Goal: Task Accomplishment & Management: Manage account settings

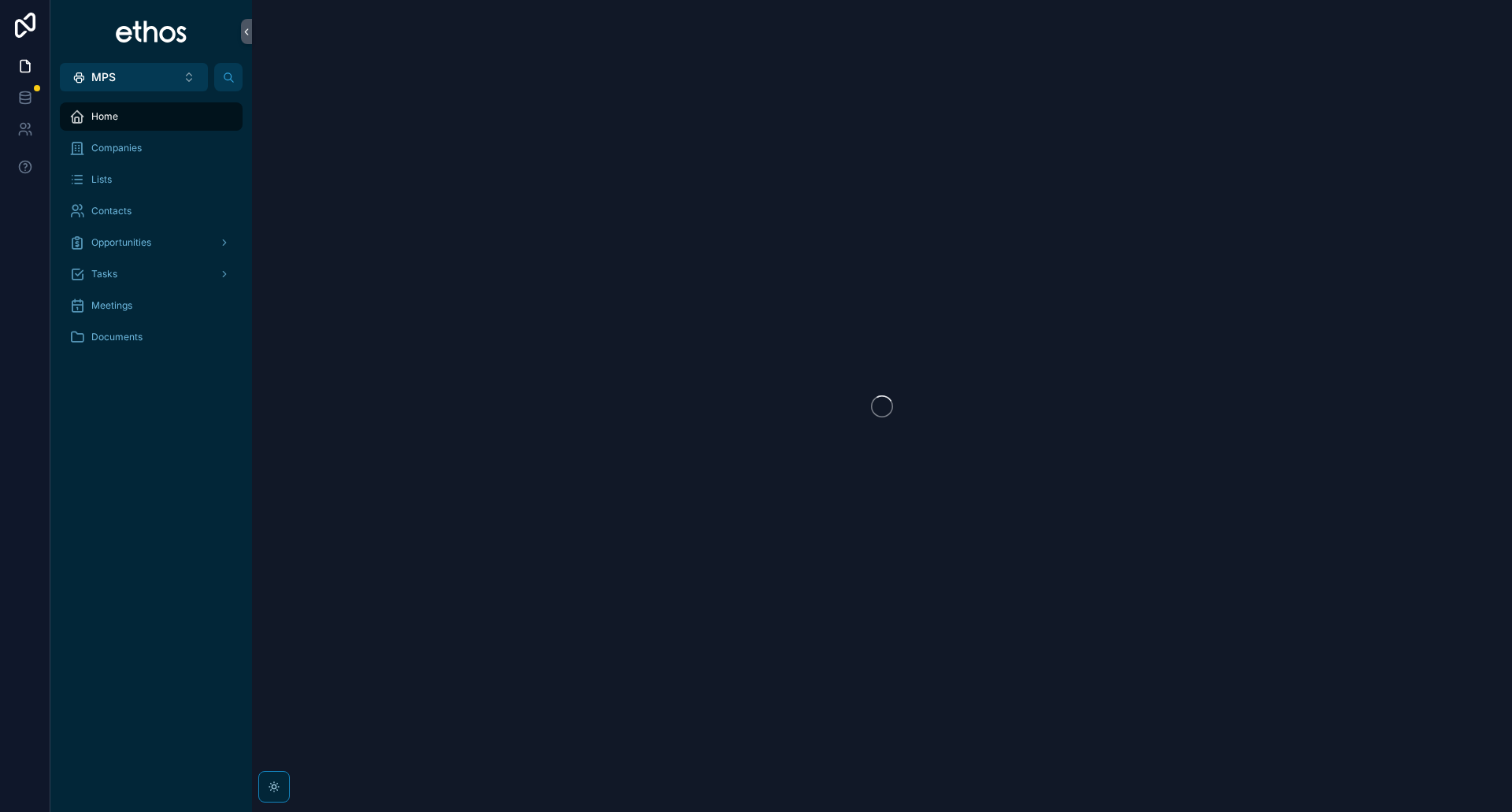
click at [176, 76] on button "MPS Alt 1" at bounding box center [134, 77] width 148 height 29
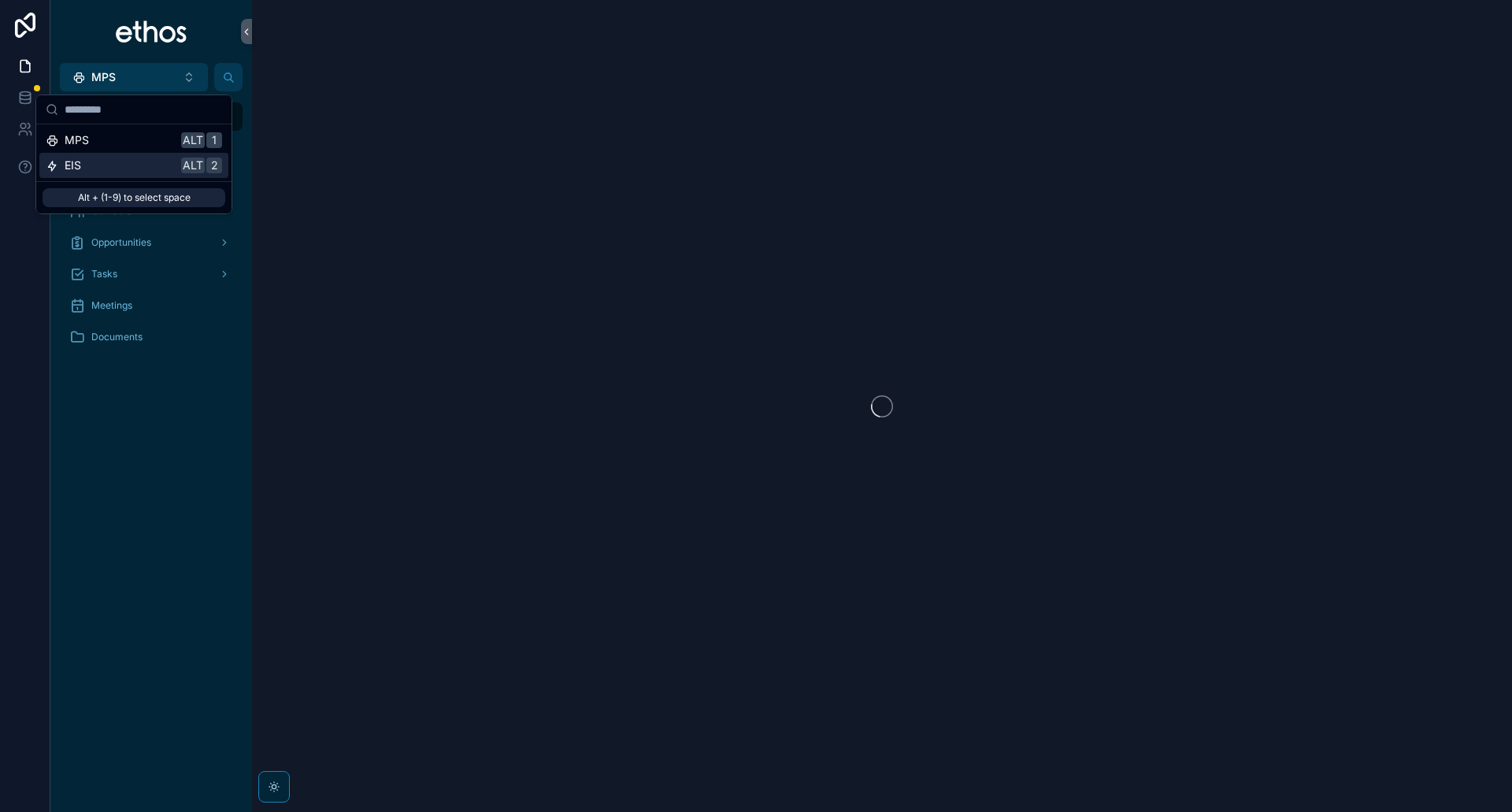
click at [118, 538] on div "Home Companies Lists Contacts Opportunities Tasks Meetings Documents" at bounding box center [151, 452] width 202 height 721
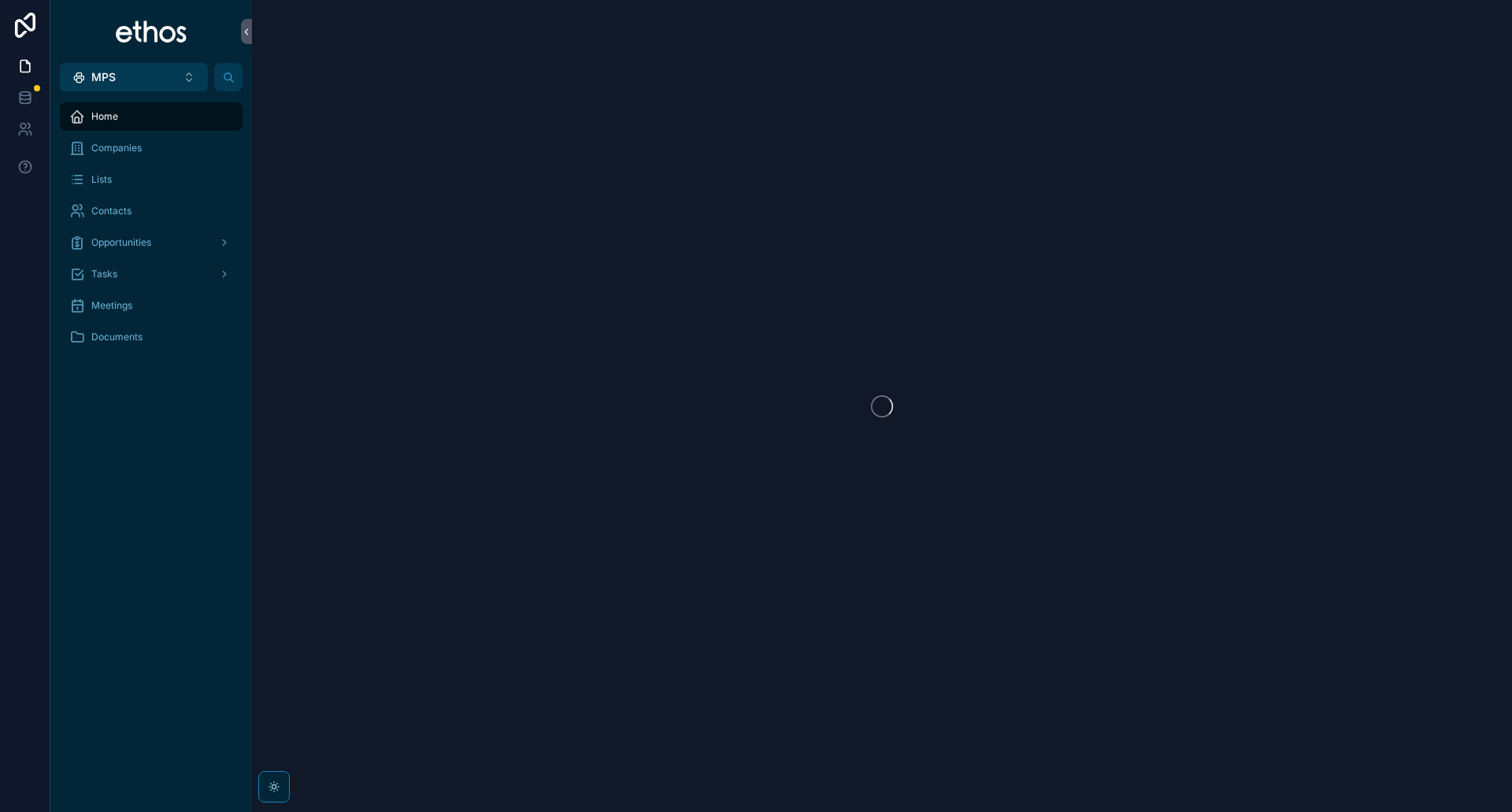
click at [185, 73] on button "MPS Alt 1" at bounding box center [134, 77] width 148 height 29
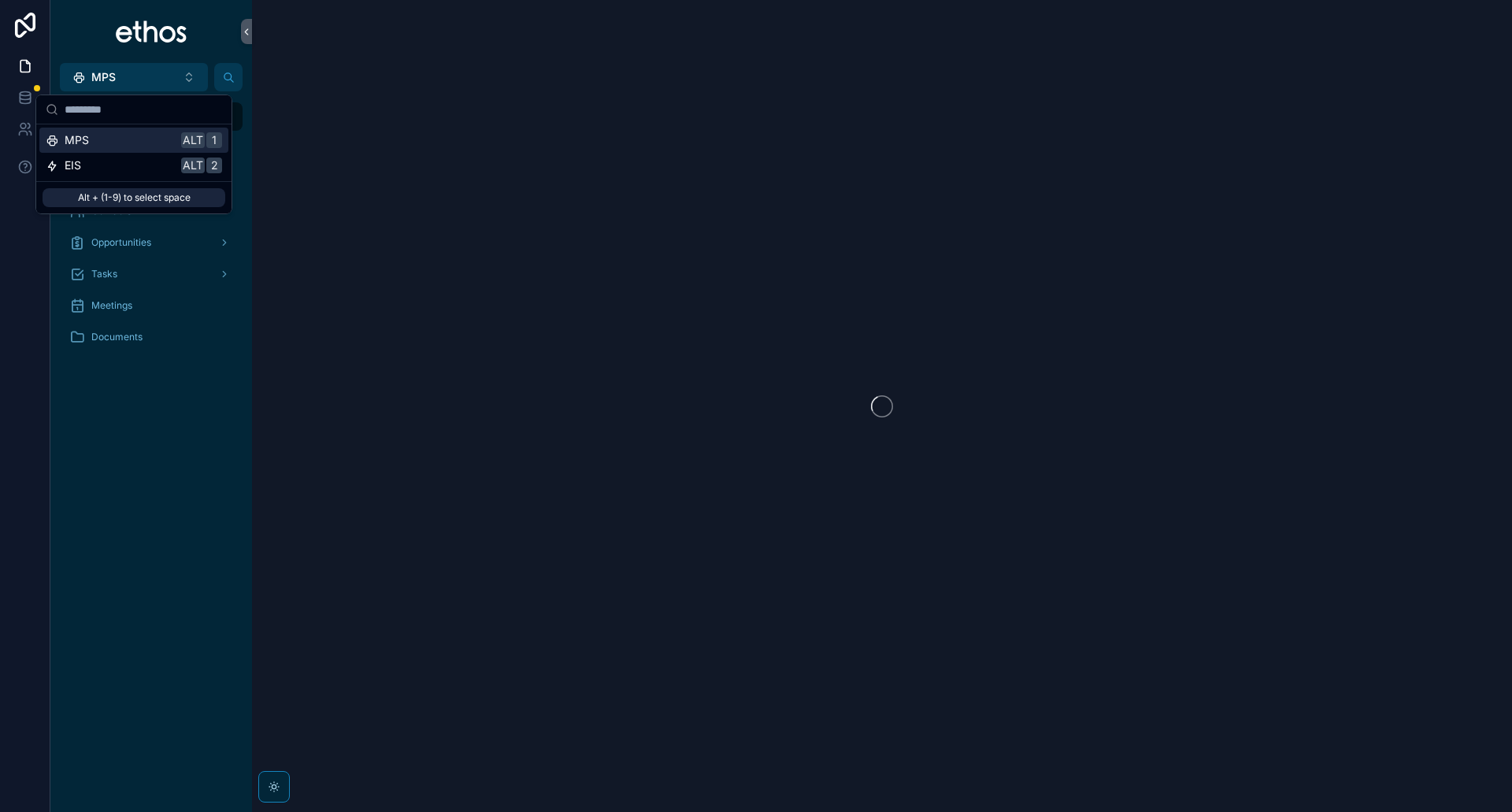
click at [185, 73] on button "MPS Alt 1" at bounding box center [134, 77] width 148 height 29
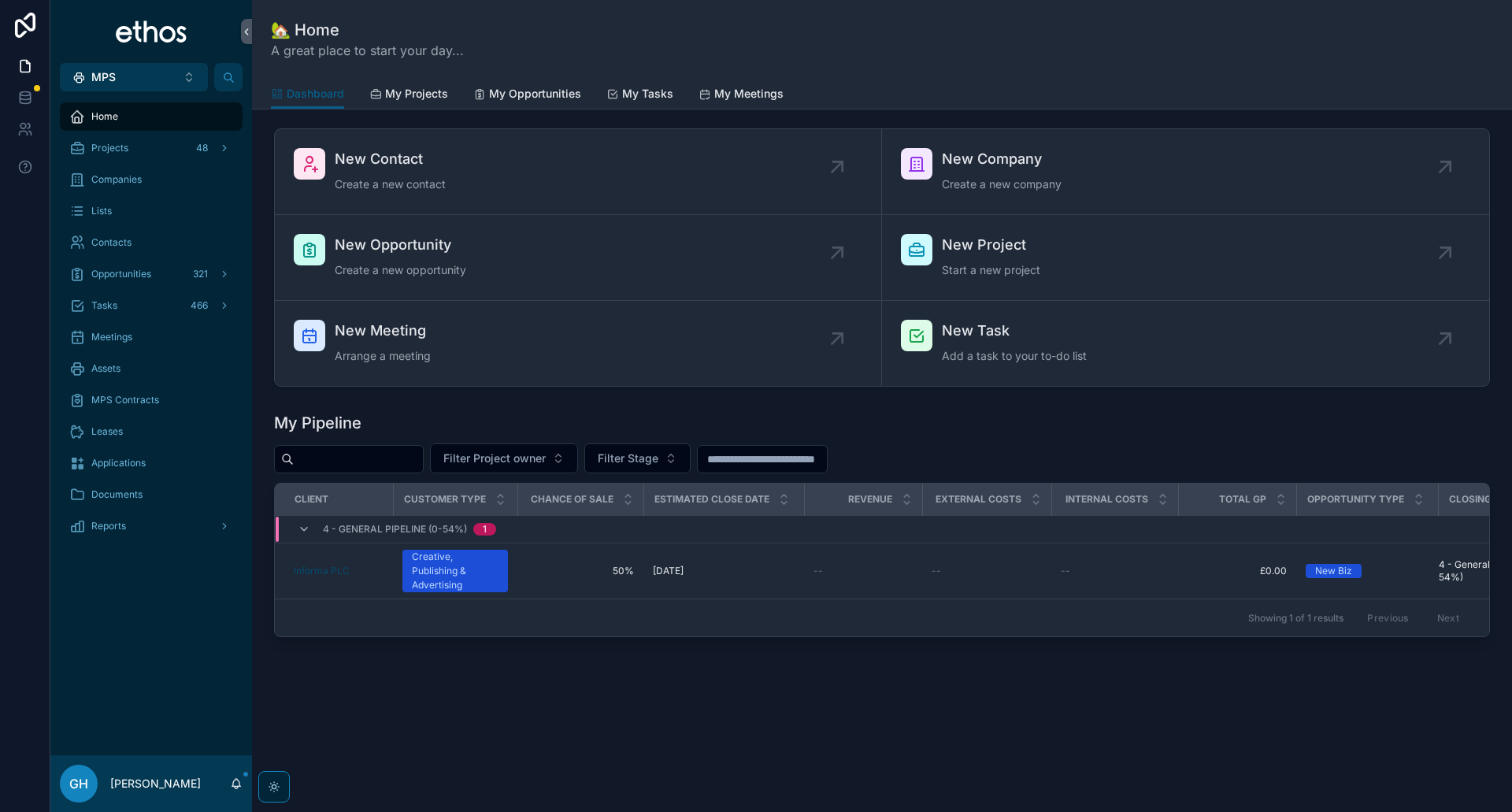
click at [145, 81] on button "MPS Alt 1" at bounding box center [134, 77] width 148 height 29
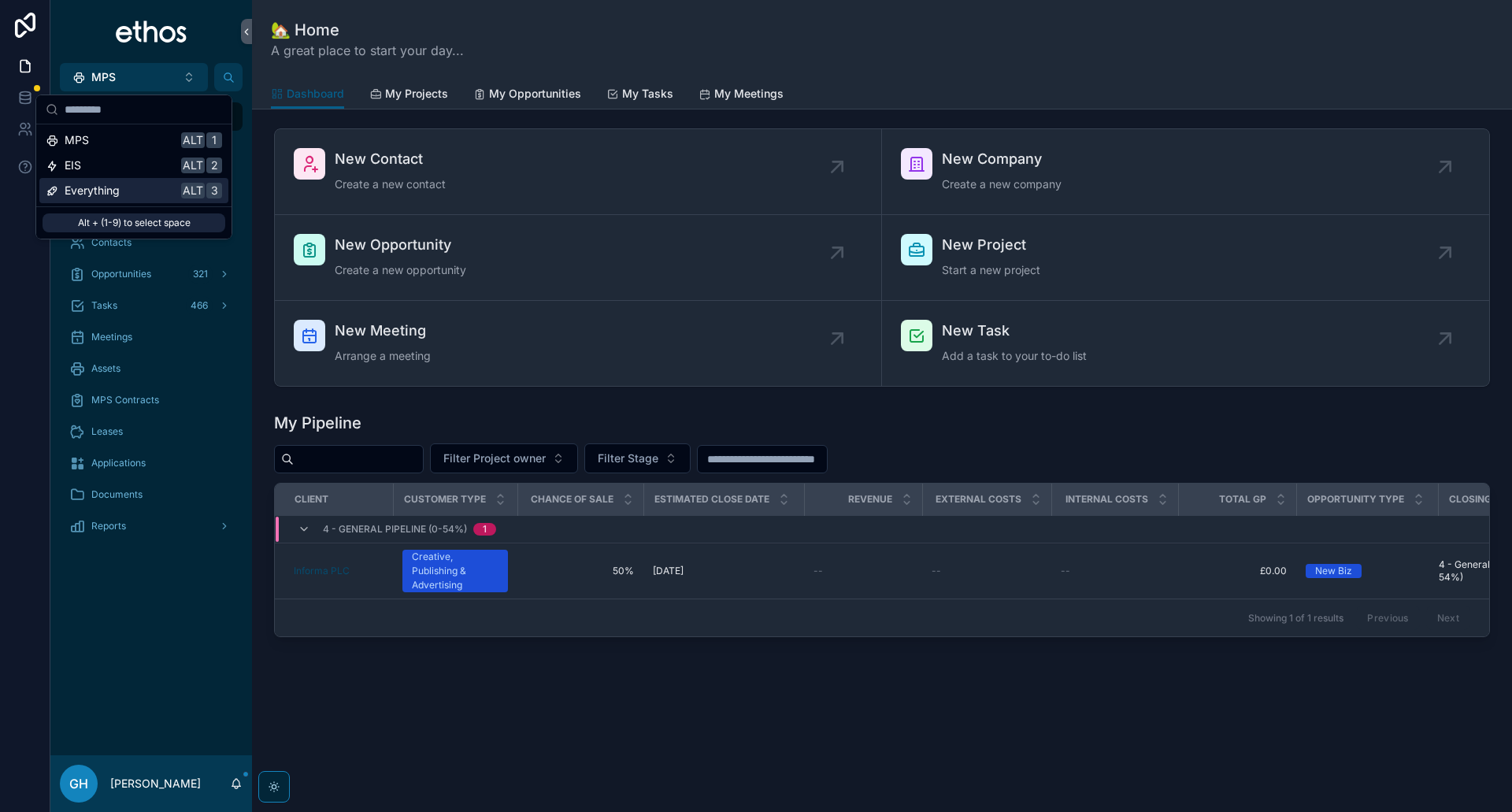
click at [115, 185] on span "Everything" at bounding box center [91, 191] width 55 height 16
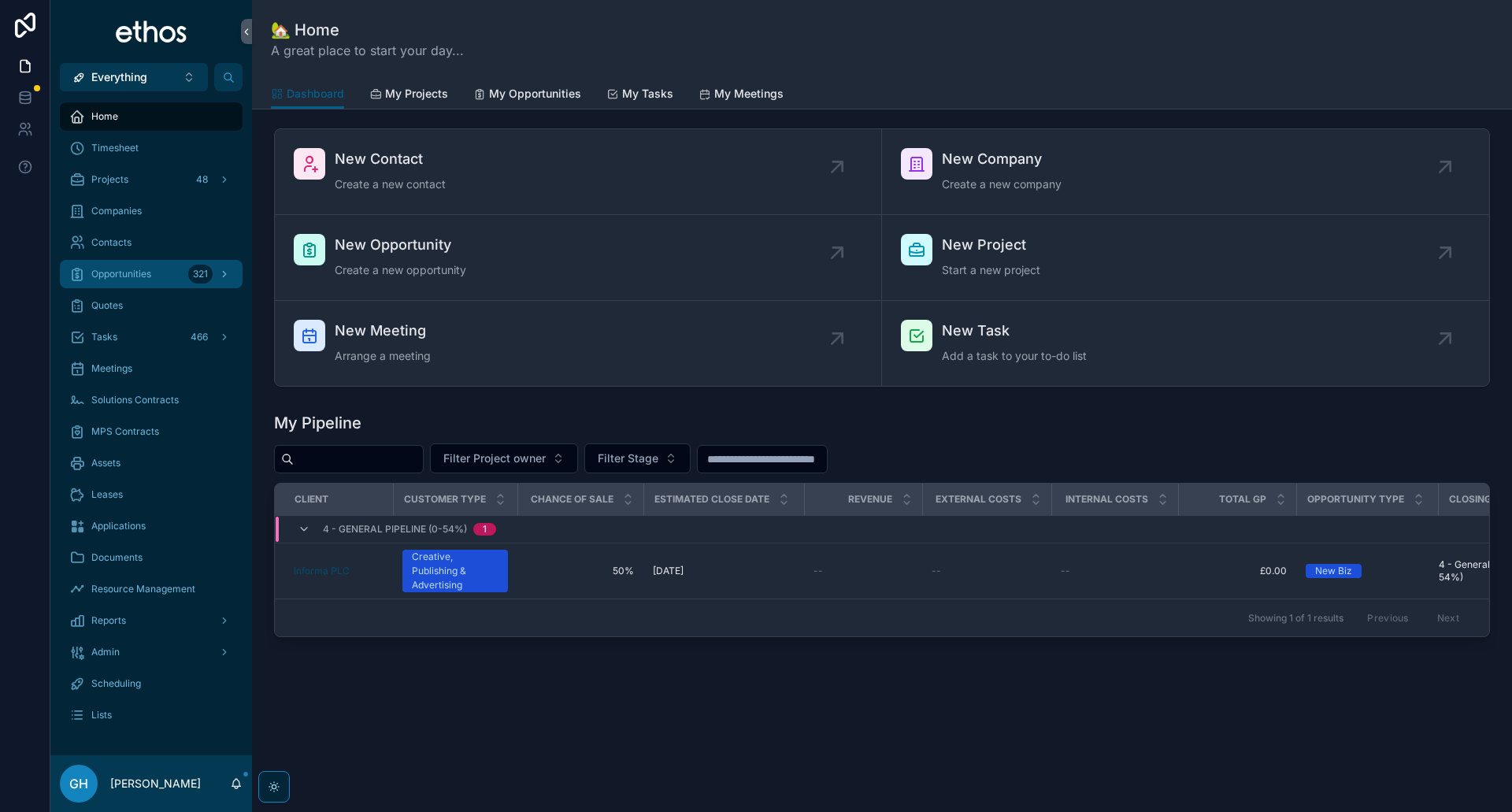
click at [122, 278] on span "Opportunities" at bounding box center [121, 274] width 60 height 13
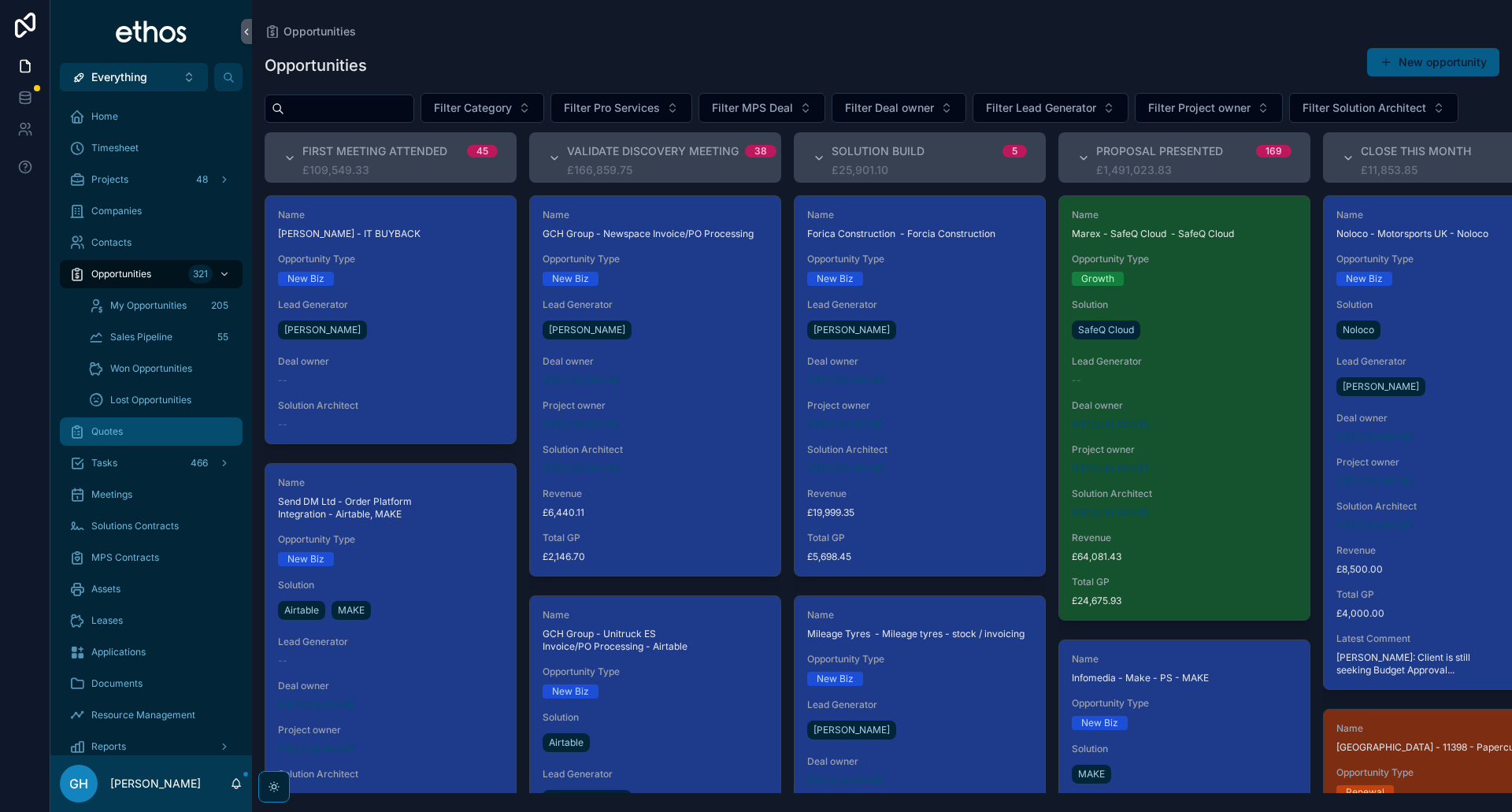
click at [117, 439] on div "Quotes" at bounding box center [151, 432] width 164 height 25
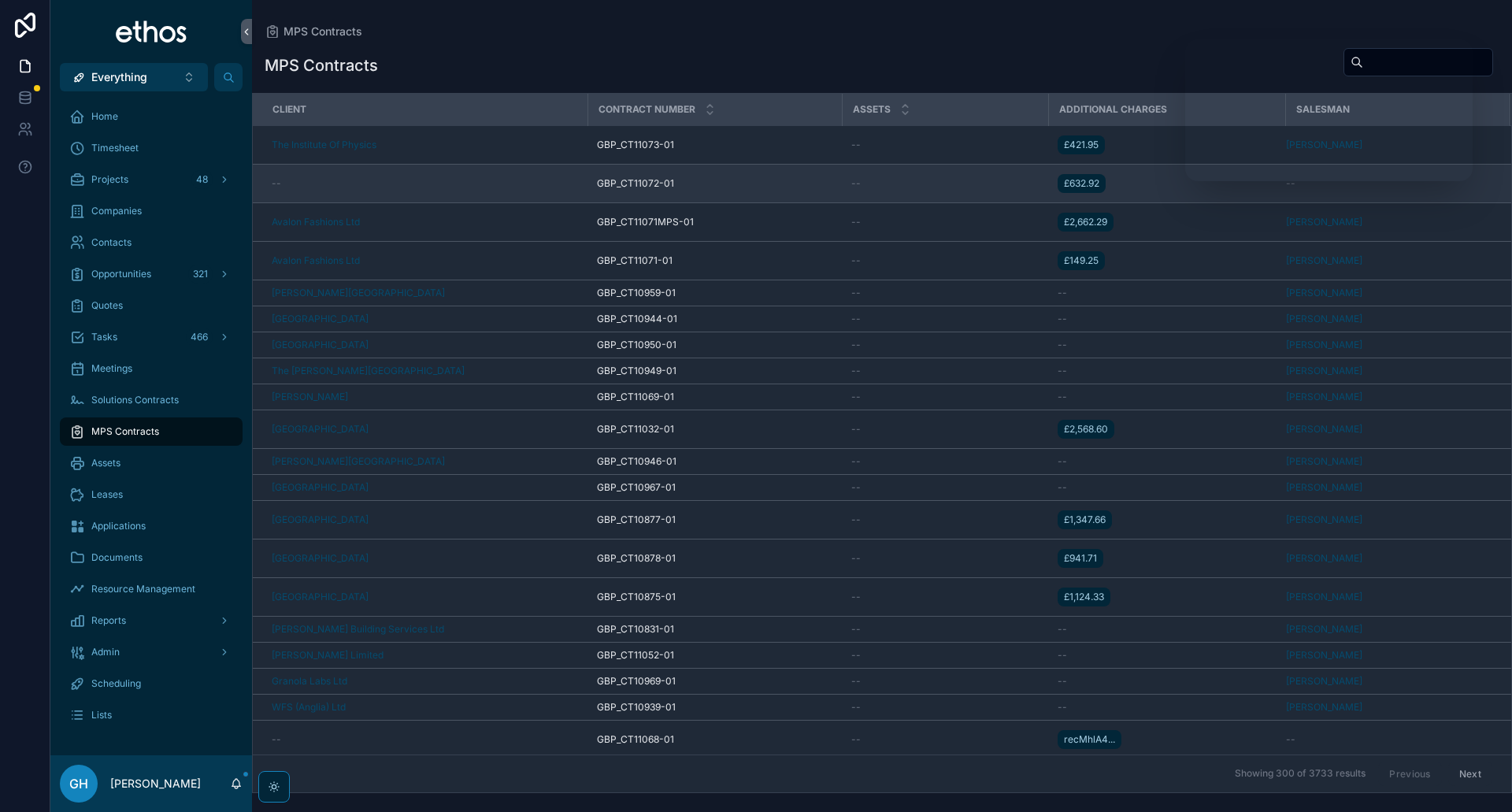
click at [1411, 188] on div "--" at bounding box center [1388, 184] width 205 height 13
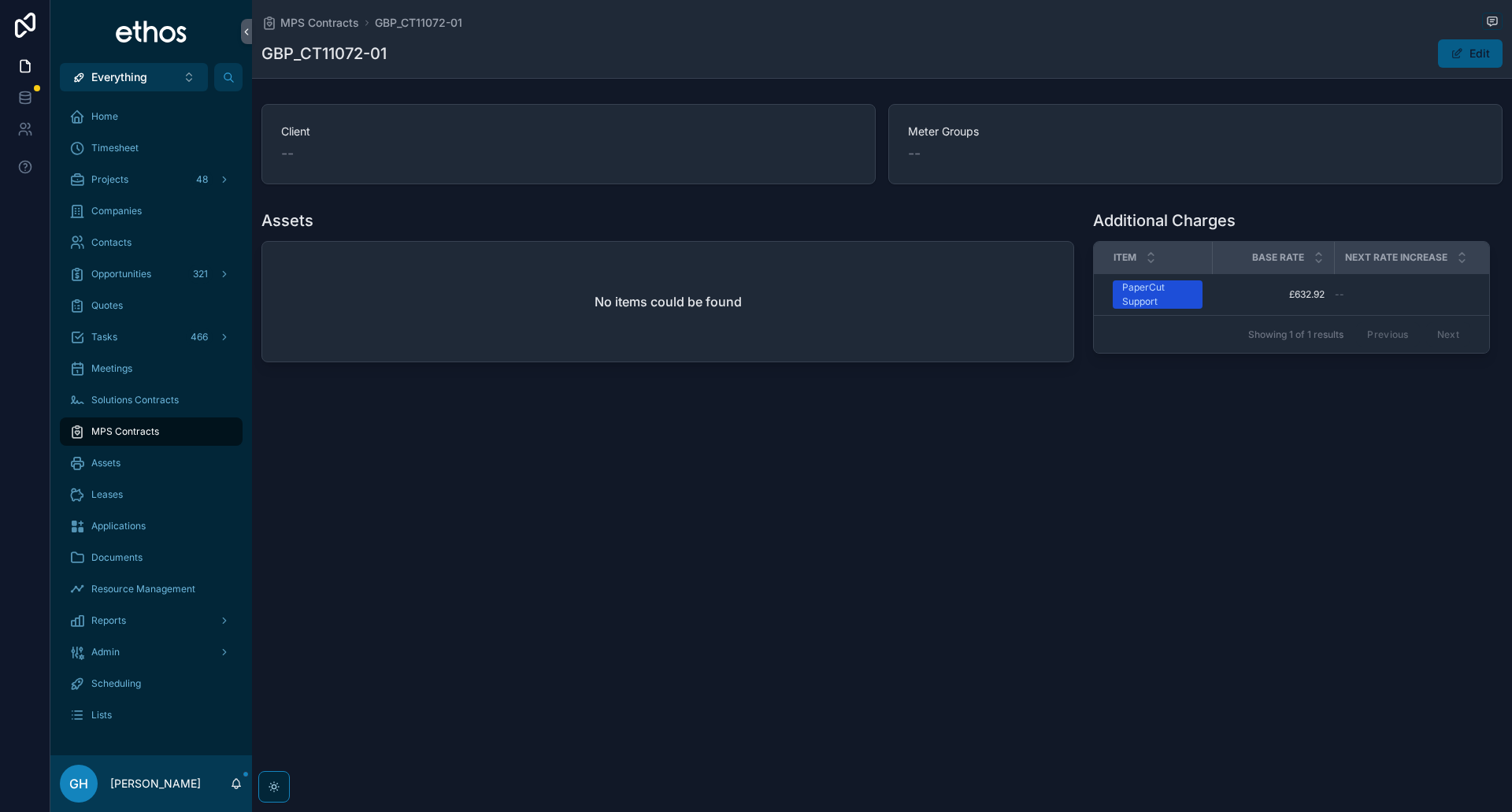
click at [165, 76] on button "Everything Alt 3" at bounding box center [134, 77] width 148 height 29
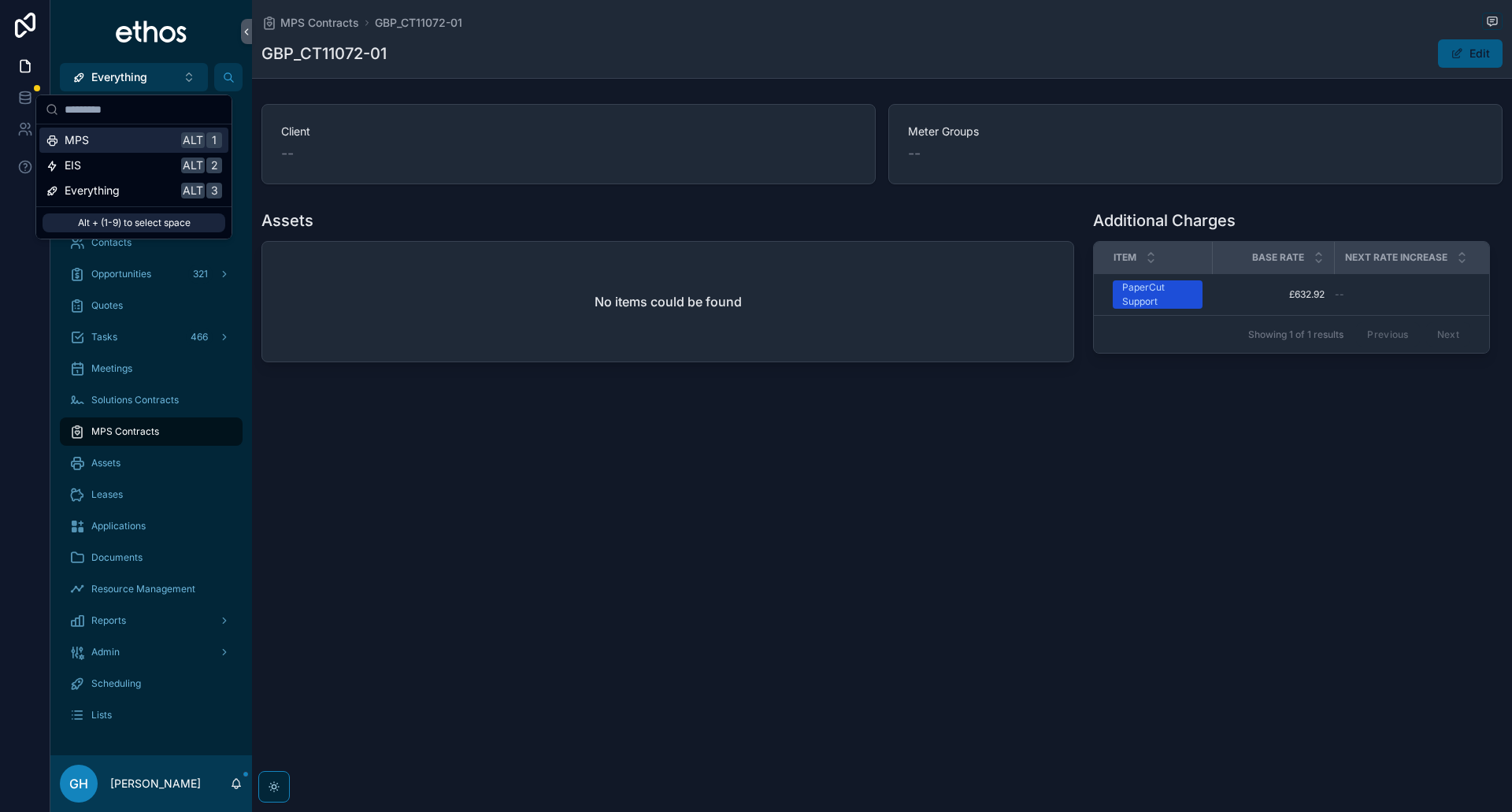
click at [93, 148] on div "MPS Alt 1" at bounding box center [134, 140] width 189 height 25
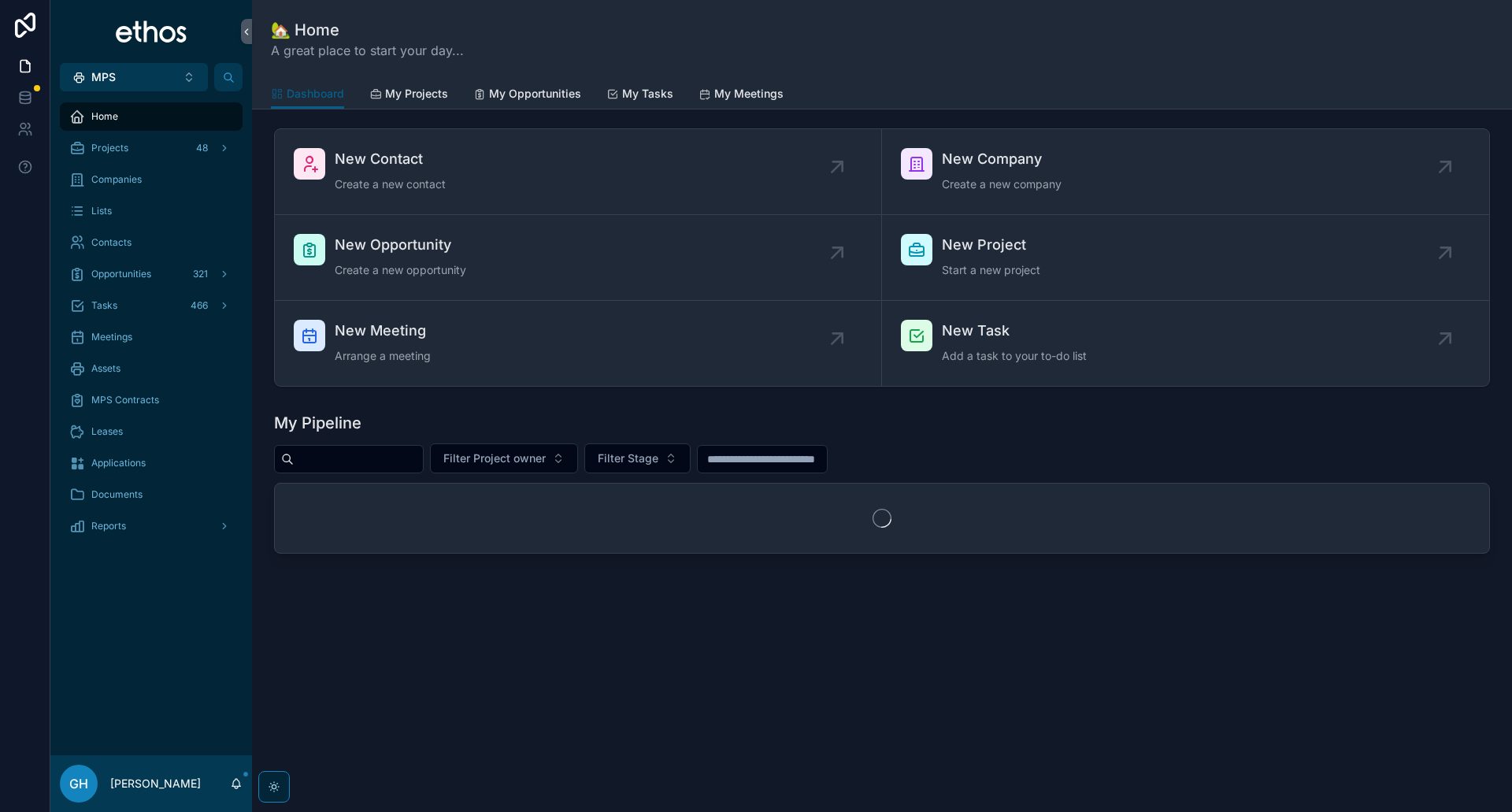
click at [126, 91] on button "MPS Alt 1" at bounding box center [134, 77] width 148 height 29
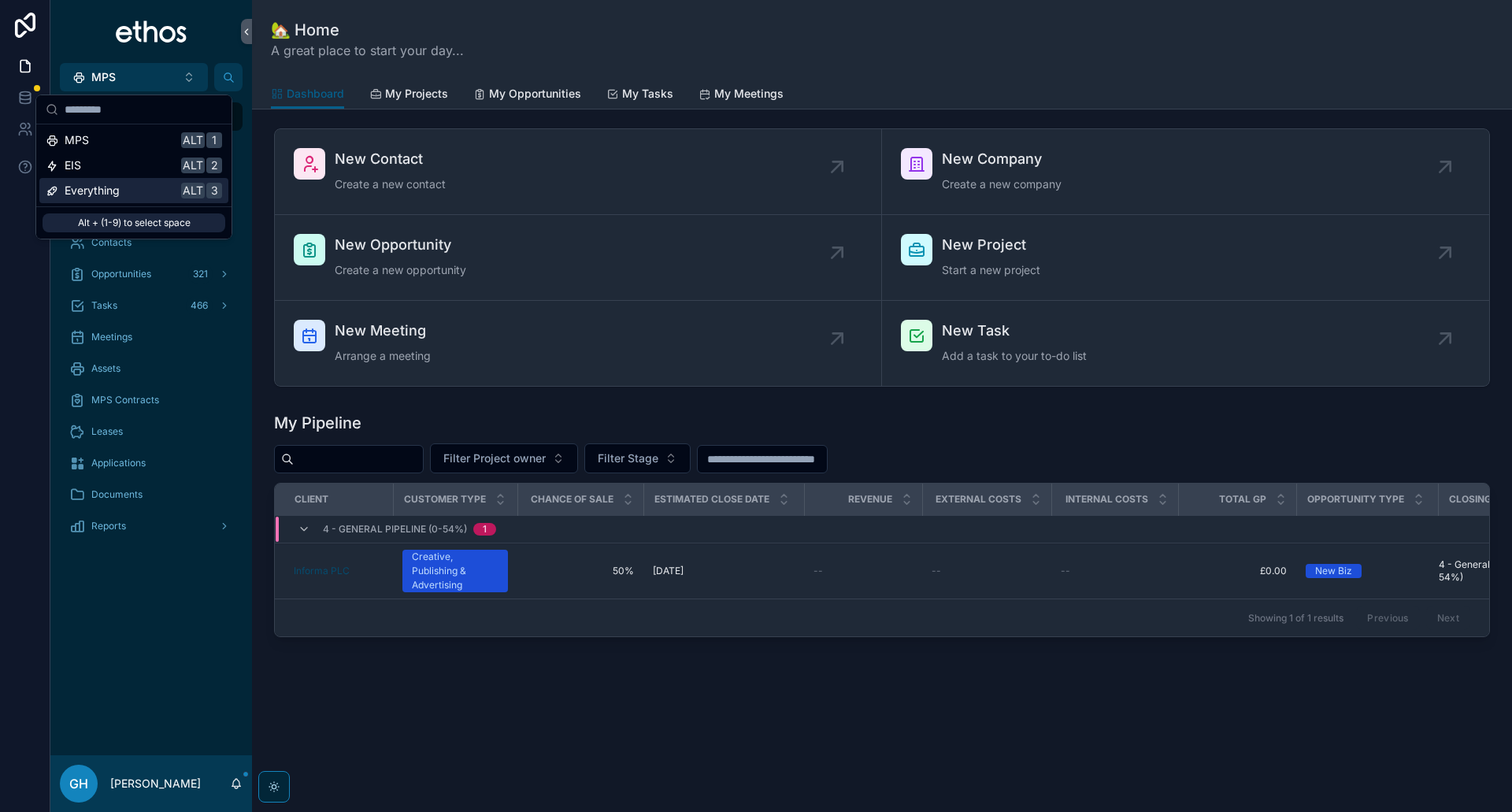
click at [106, 191] on span "Everything" at bounding box center [91, 191] width 55 height 16
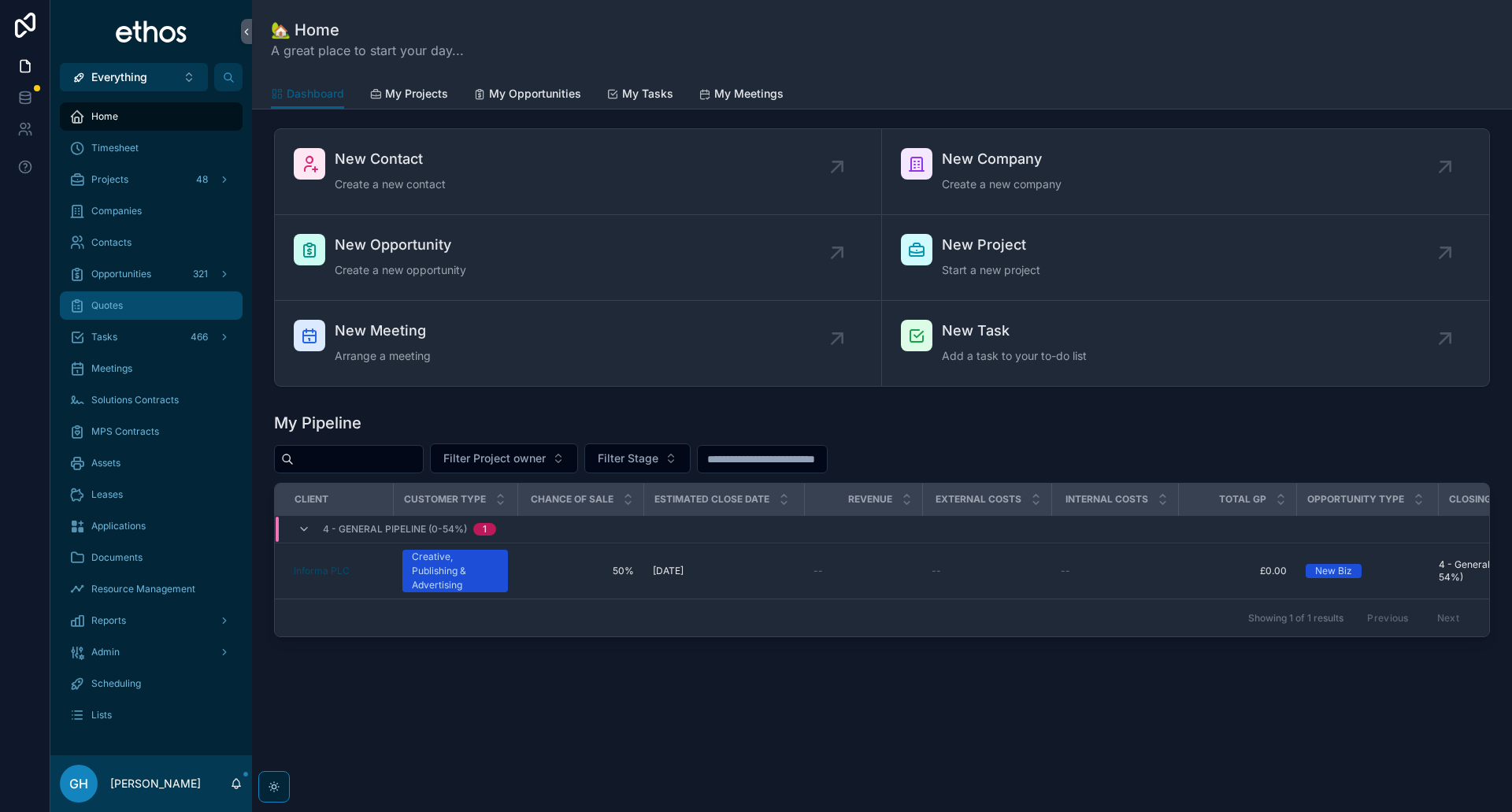
click at [120, 309] on span "Quotes" at bounding box center [107, 305] width 32 height 13
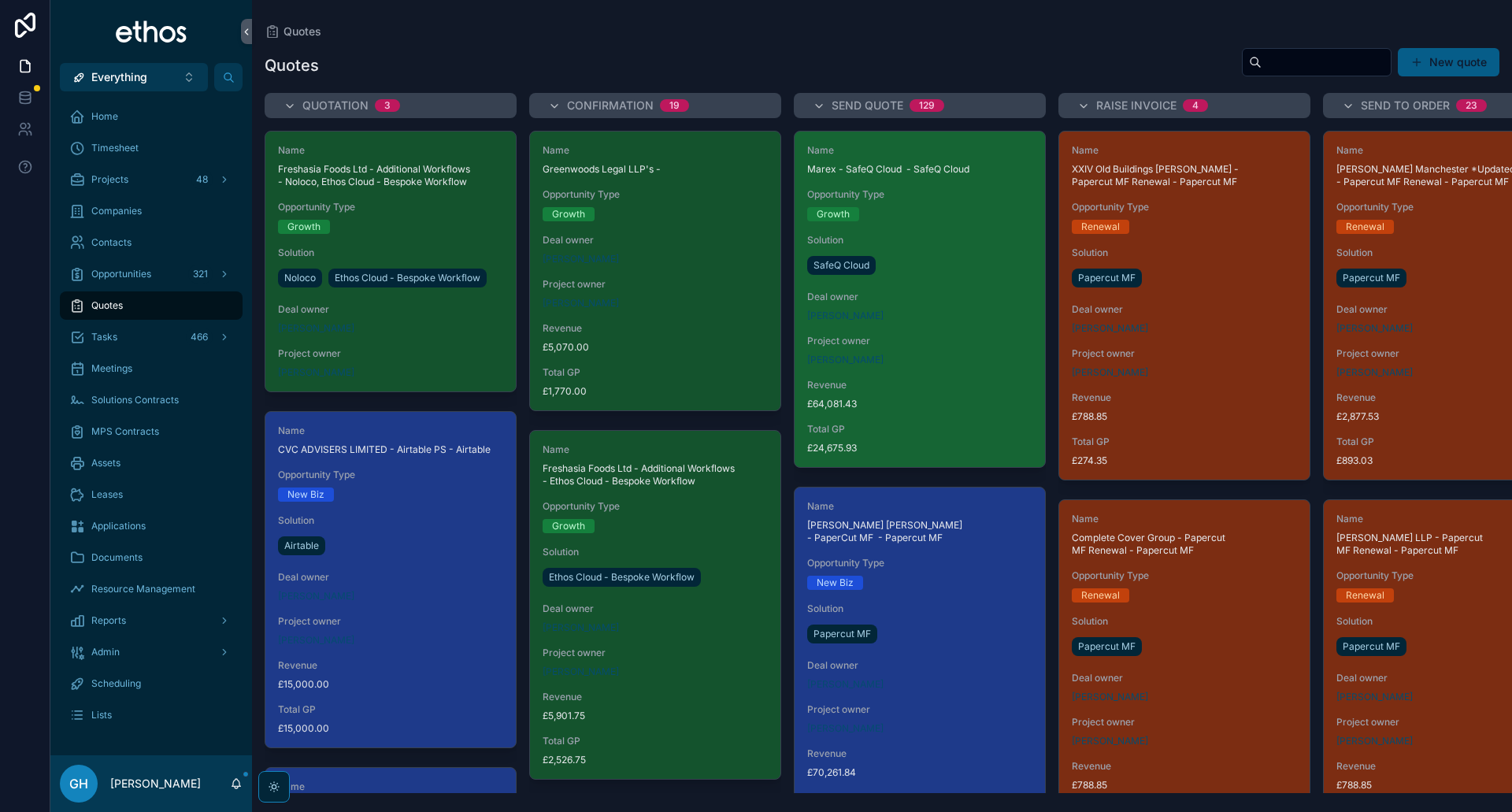
click at [905, 305] on div "Deal owner [PERSON_NAME]" at bounding box center [919, 306] width 225 height 32
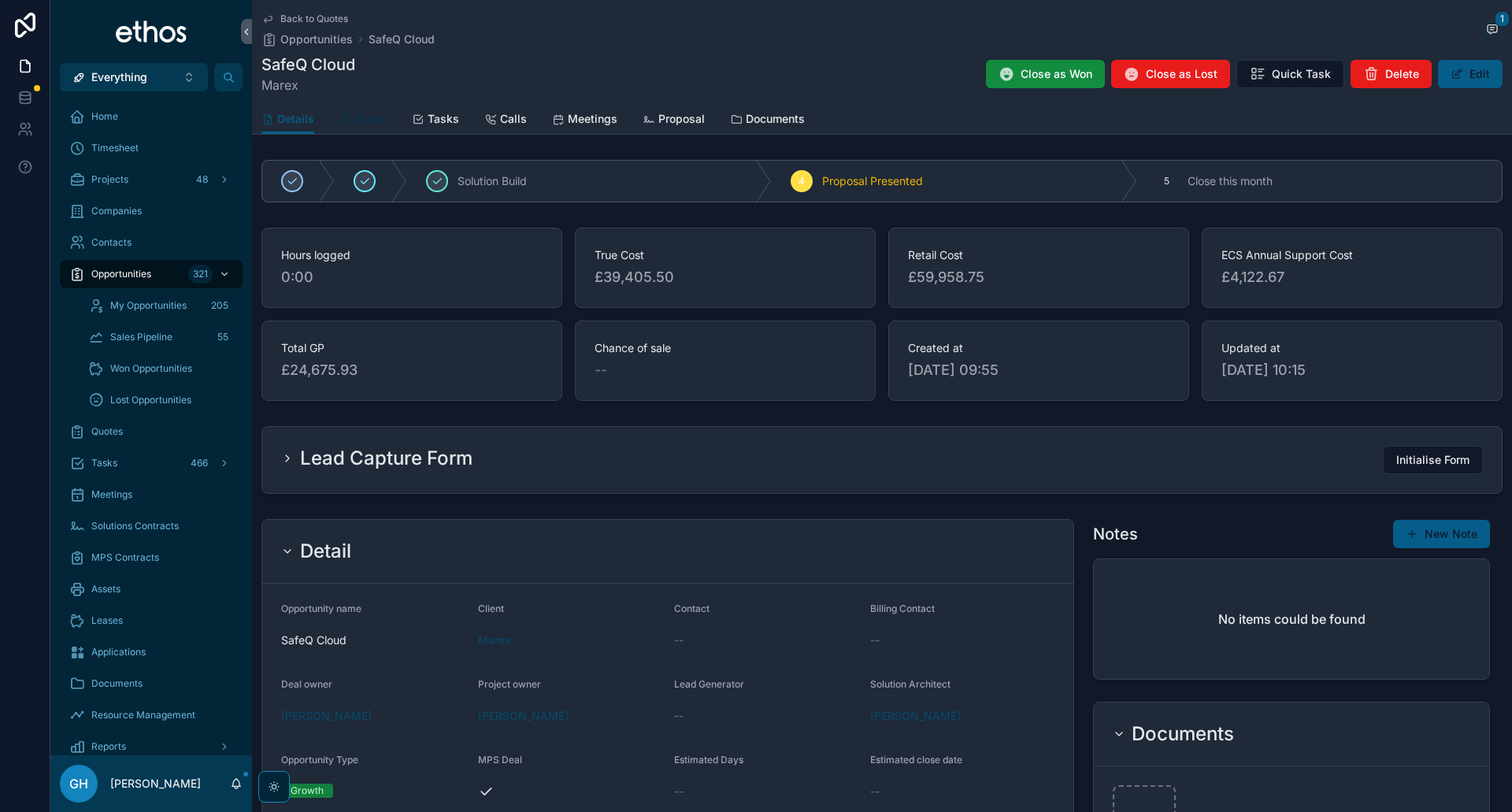
click at [372, 122] on span "Quote" at bounding box center [371, 119] width 32 height 16
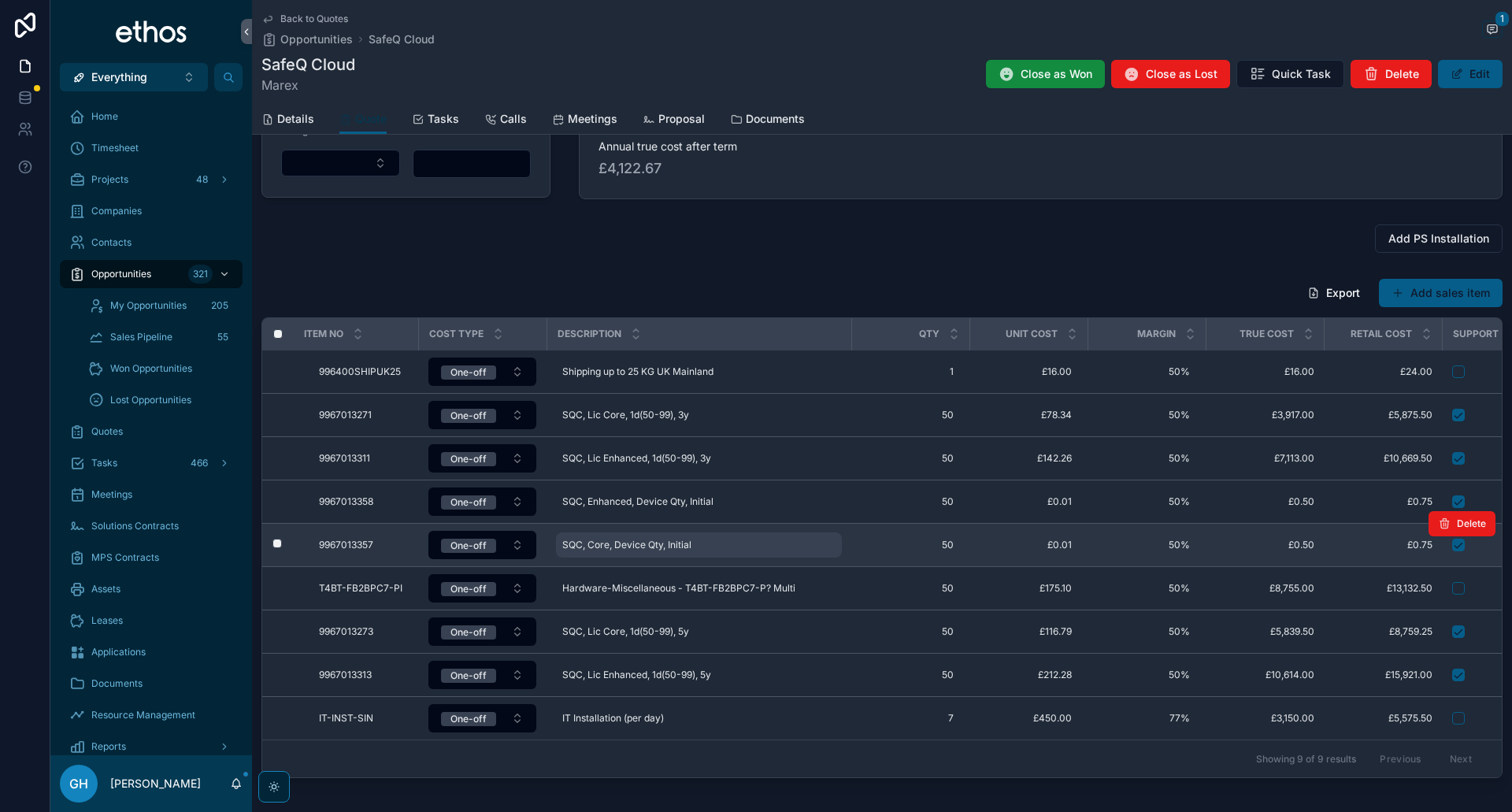
scroll to position [236, 0]
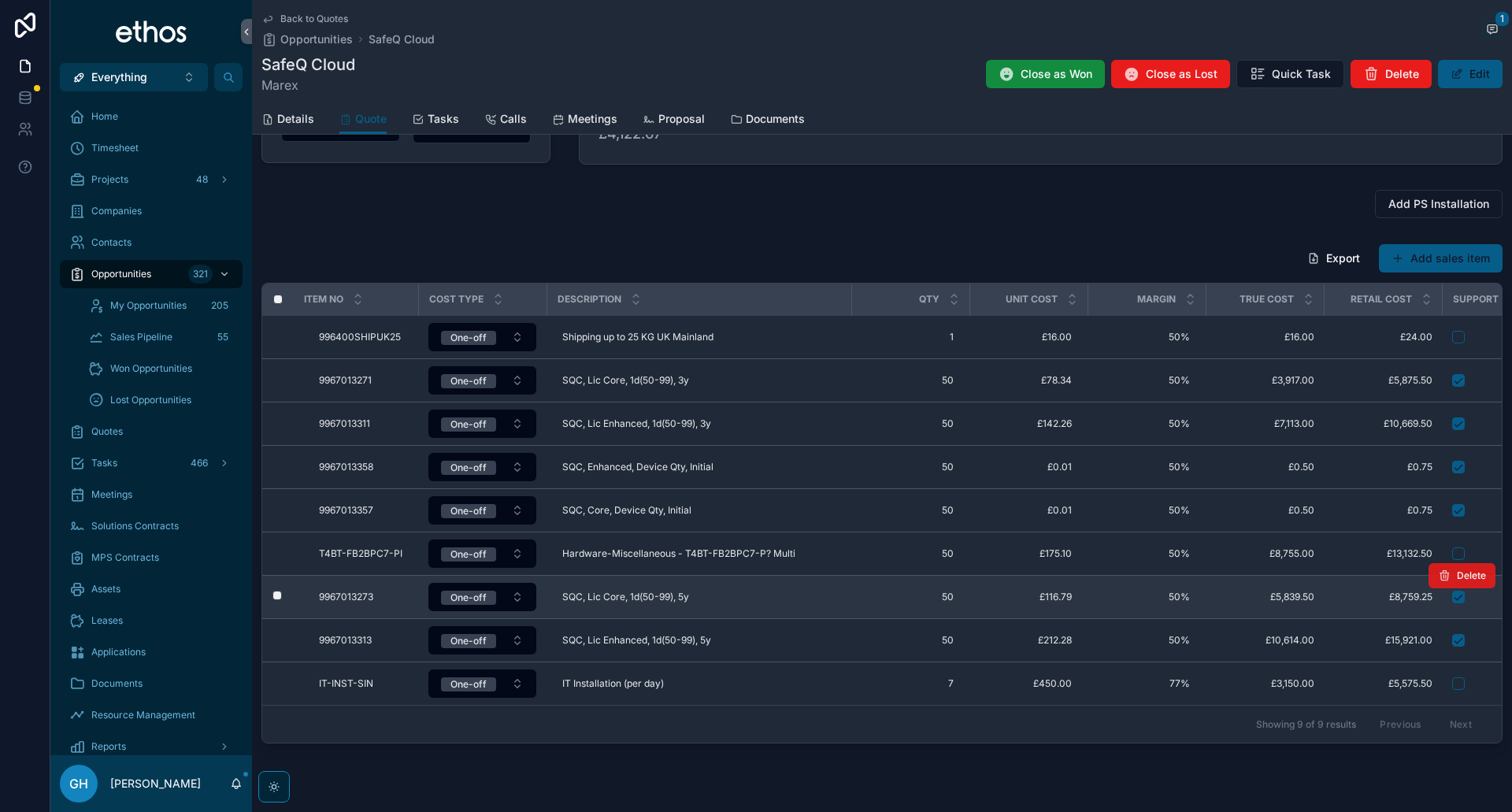
click at [1445, 579] on button "Delete" at bounding box center [1462, 576] width 67 height 25
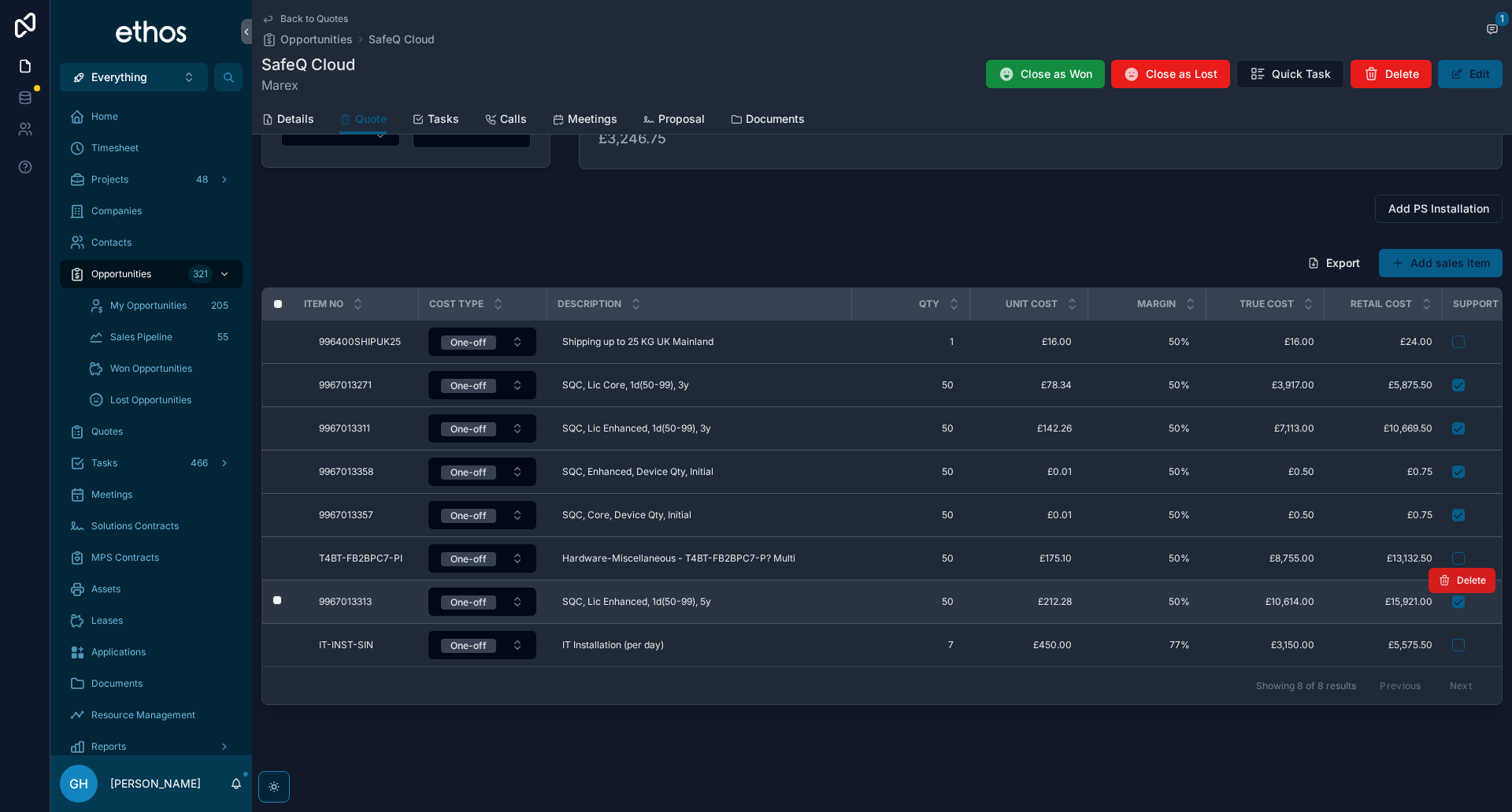
click at [1441, 576] on icon "scrollable content" at bounding box center [1444, 581] width 13 height 13
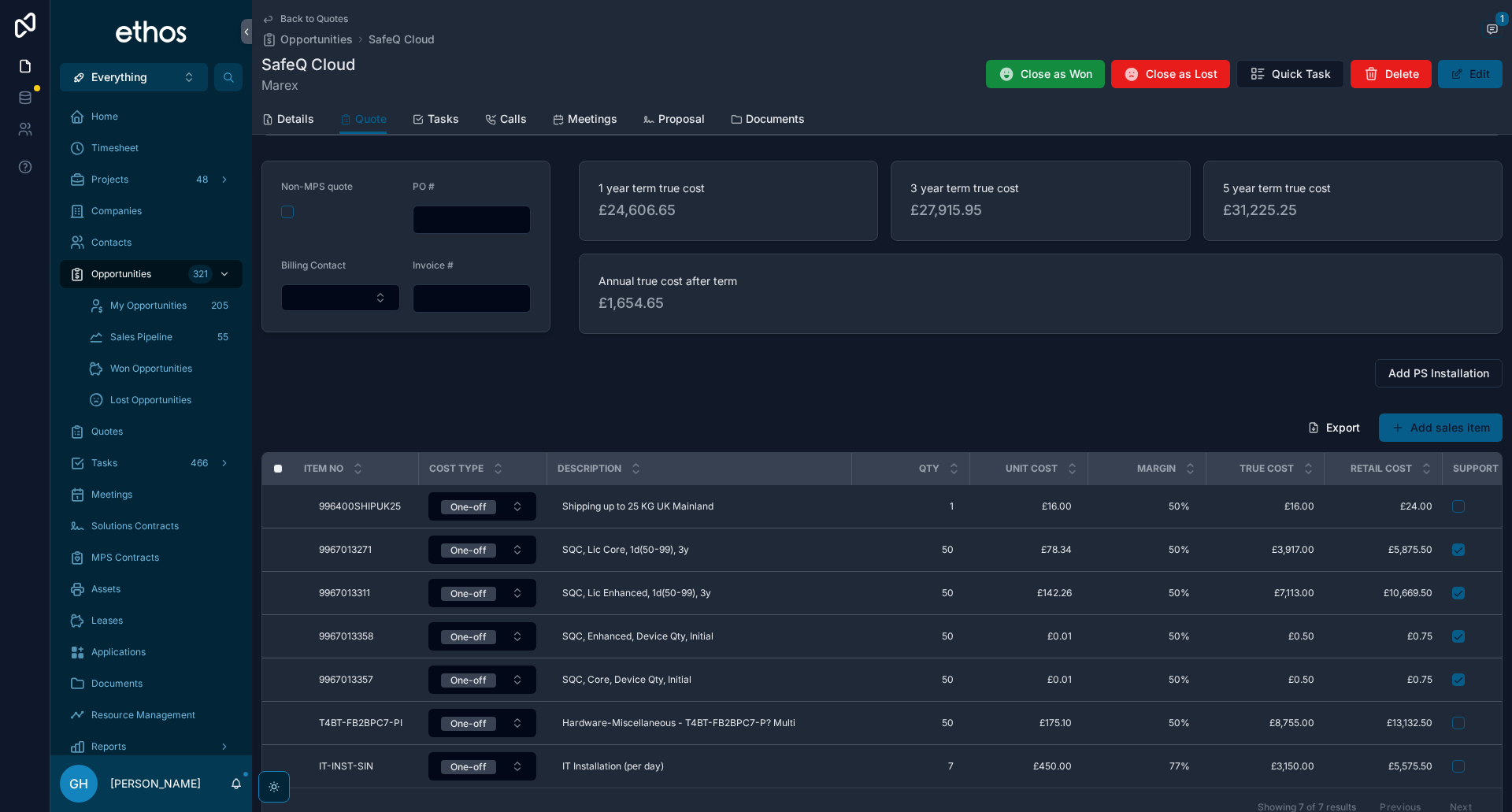
scroll to position [0, 0]
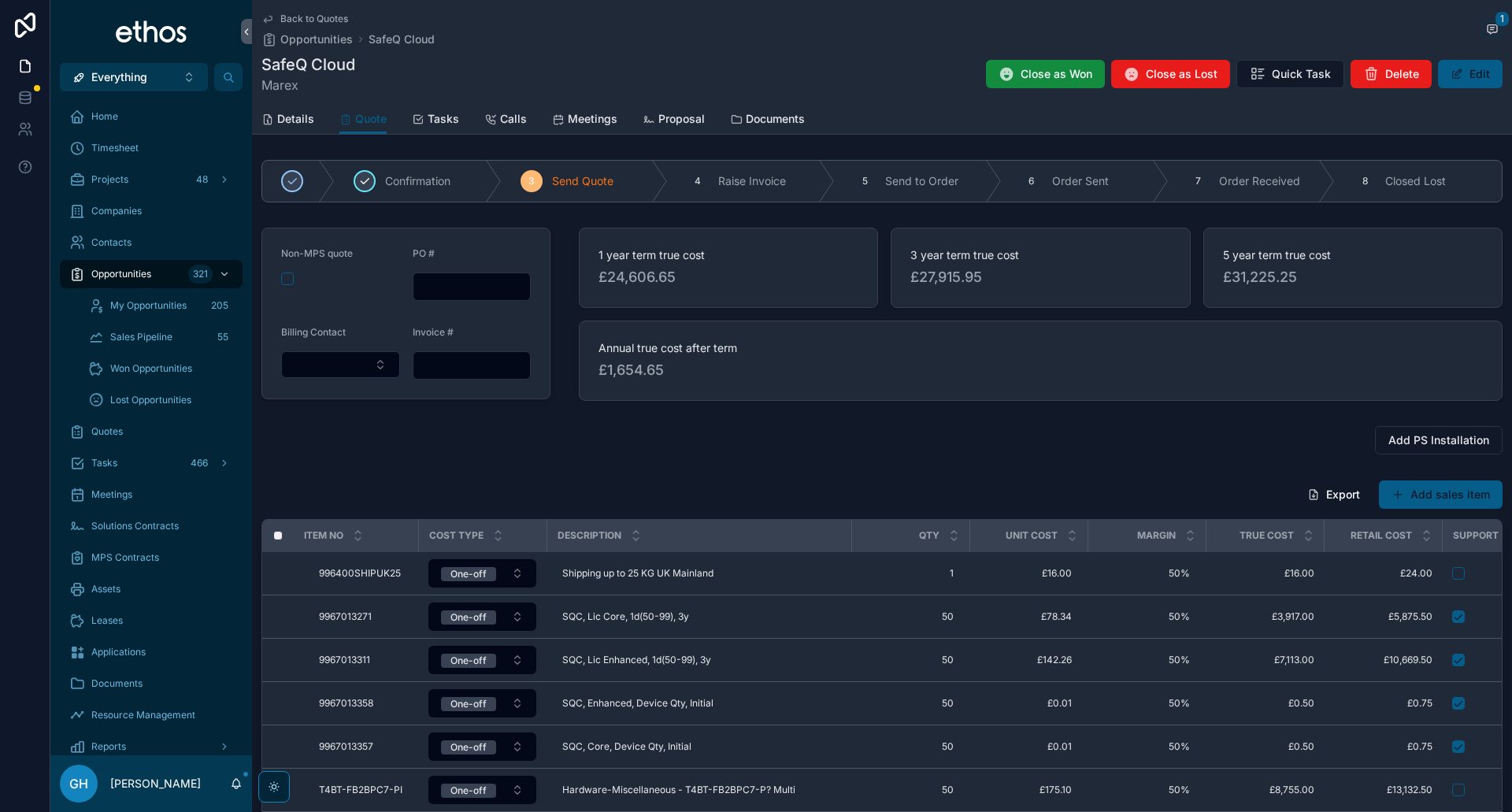
click at [419, 180] on span "Confirmation" at bounding box center [417, 181] width 65 height 16
click at [636, 179] on span "Send Quote" at bounding box center [650, 181] width 61 height 16
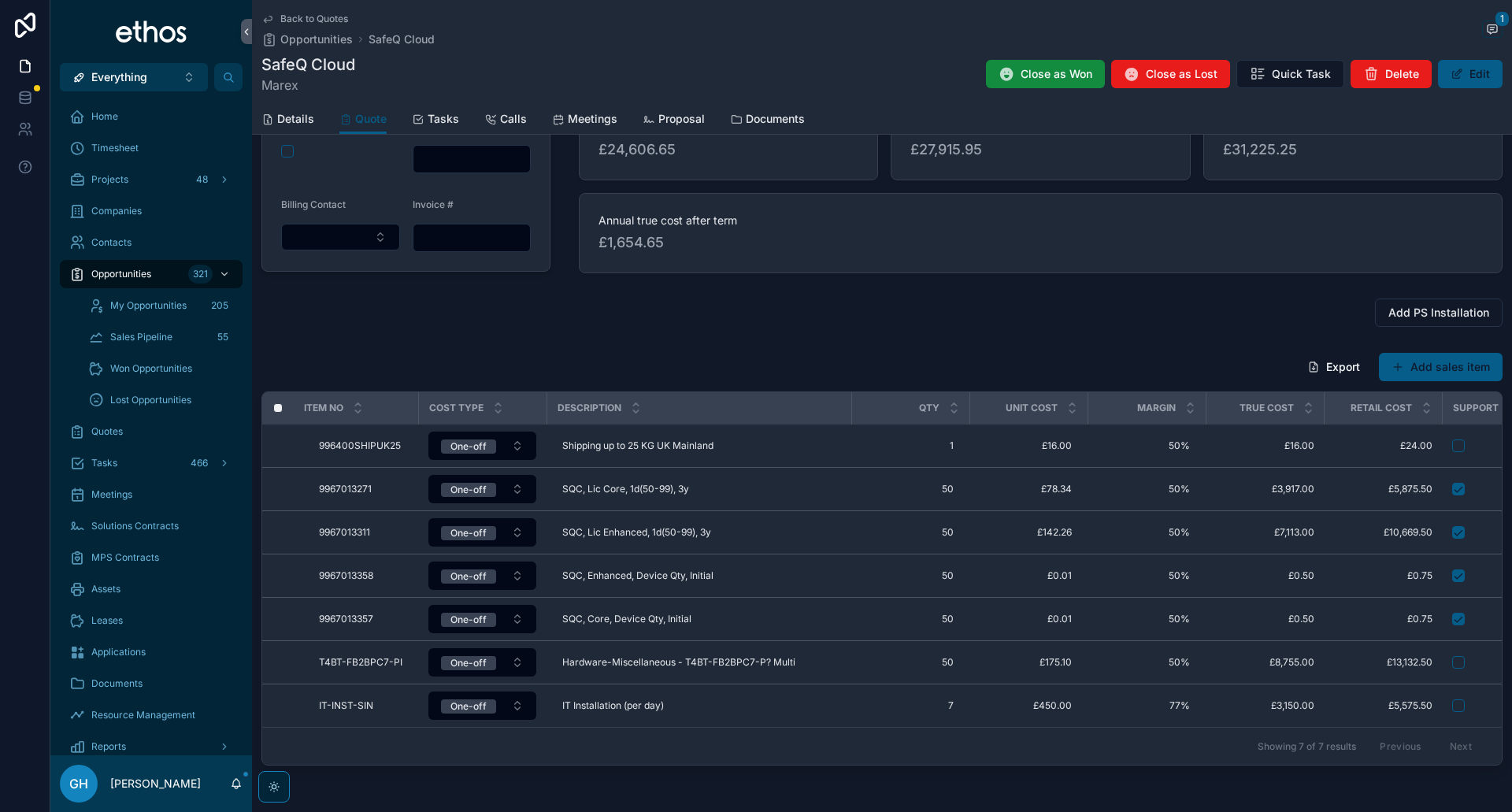
scroll to position [196, 0]
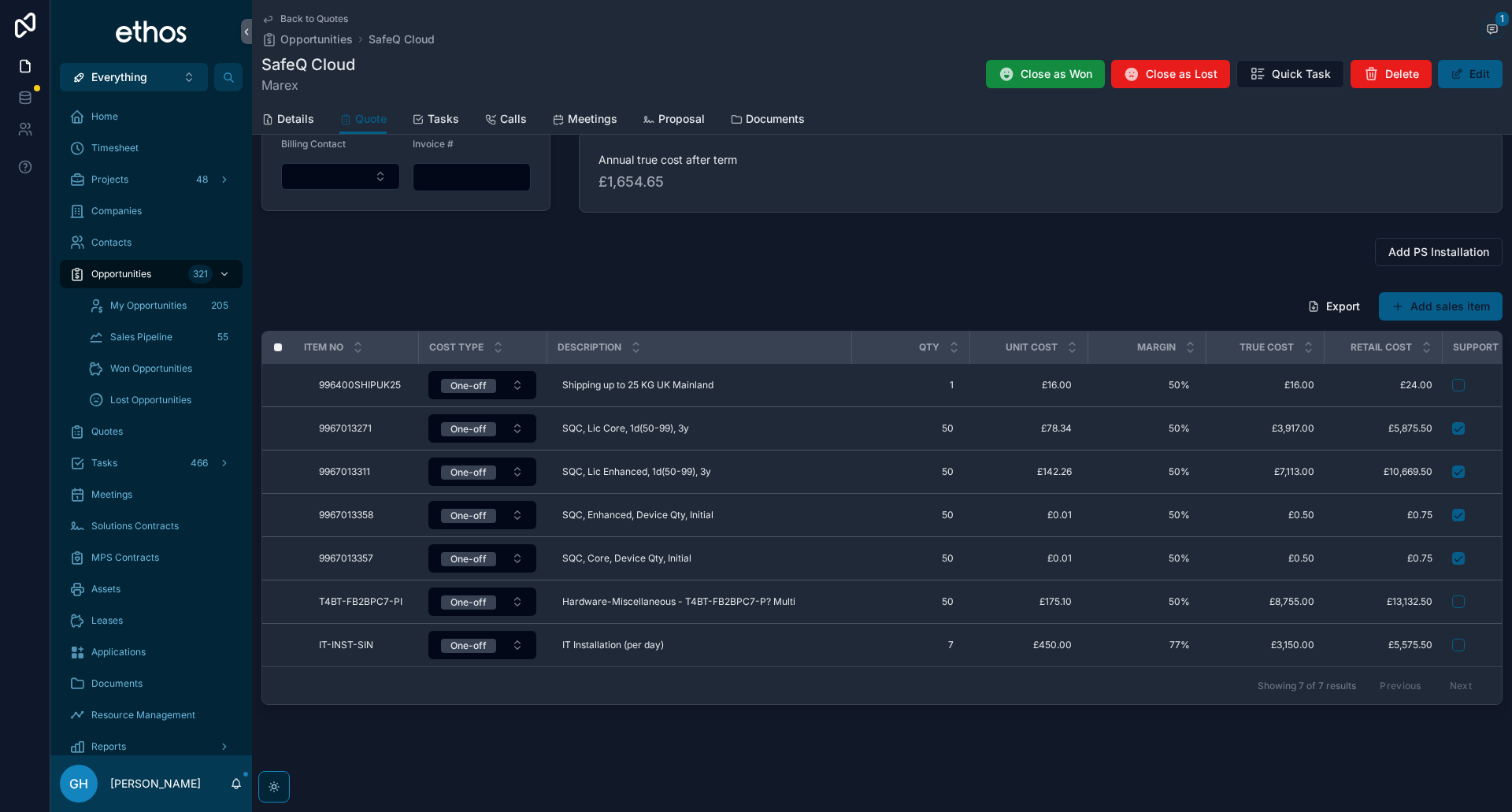
click at [293, 15] on span "Back to Quotes" at bounding box center [314, 19] width 68 height 13
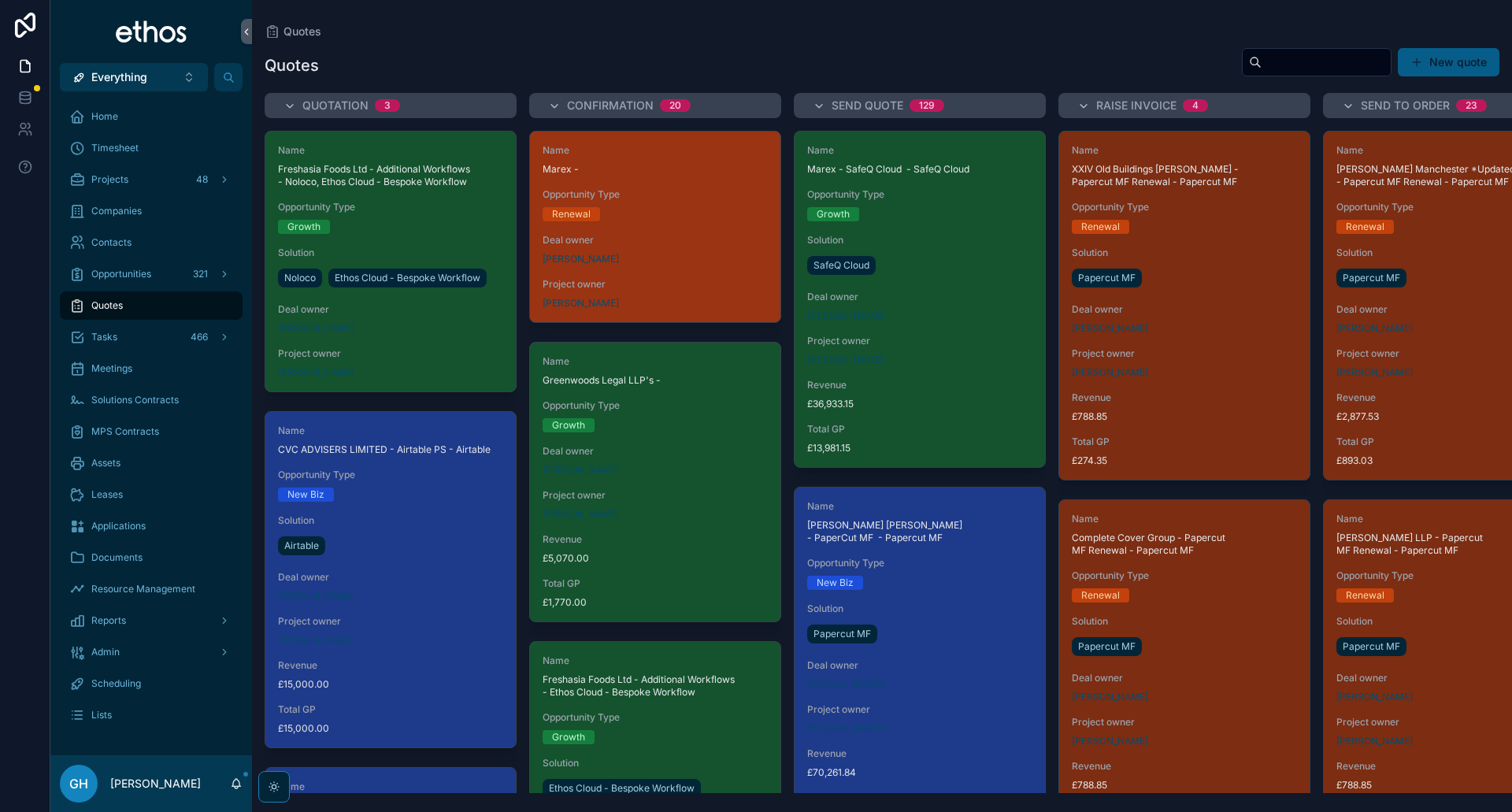
click at [659, 253] on div "[PERSON_NAME]" at bounding box center [654, 259] width 225 height 13
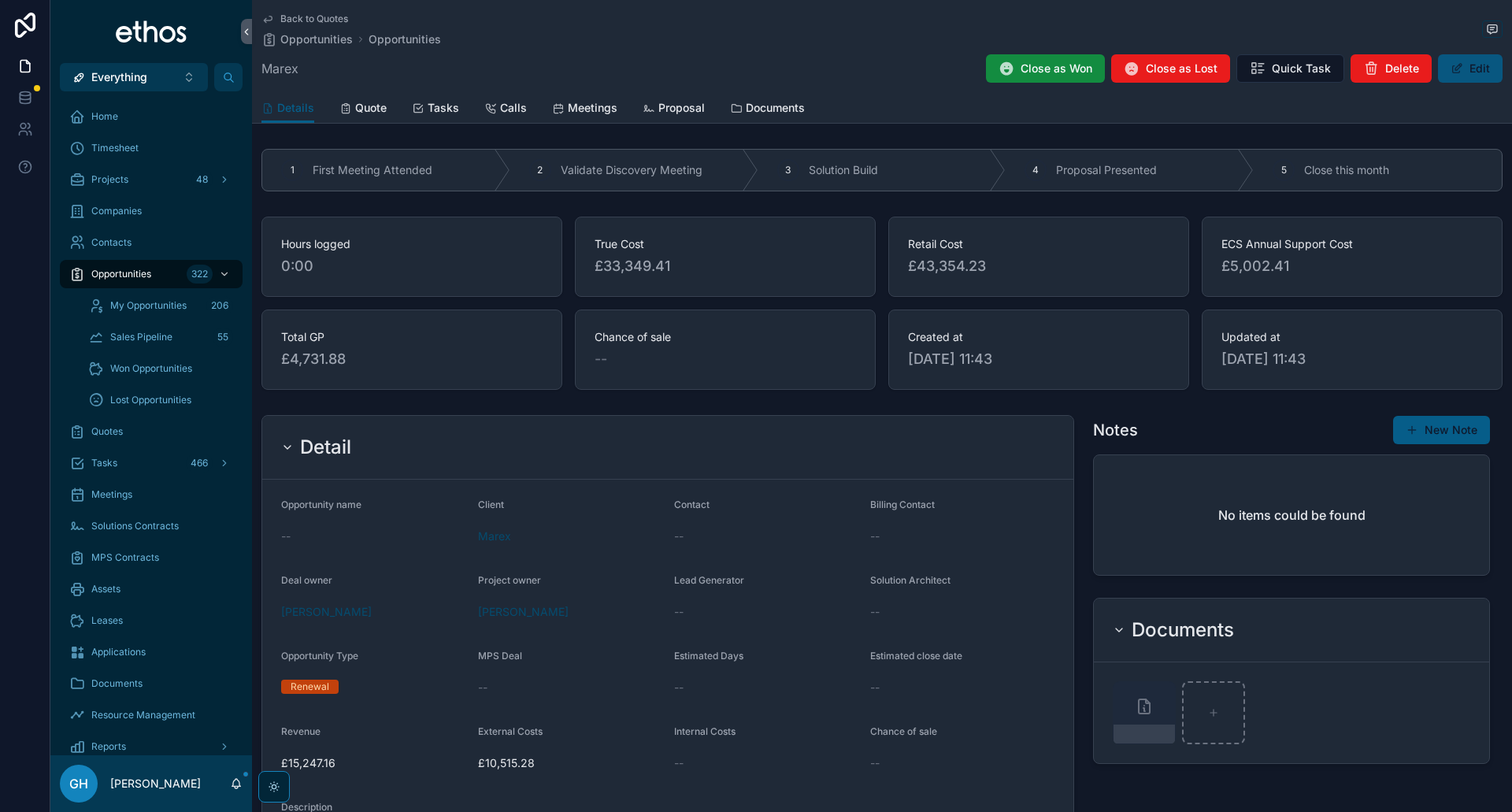
click at [1464, 67] on button "Edit" at bounding box center [1470, 68] width 64 height 29
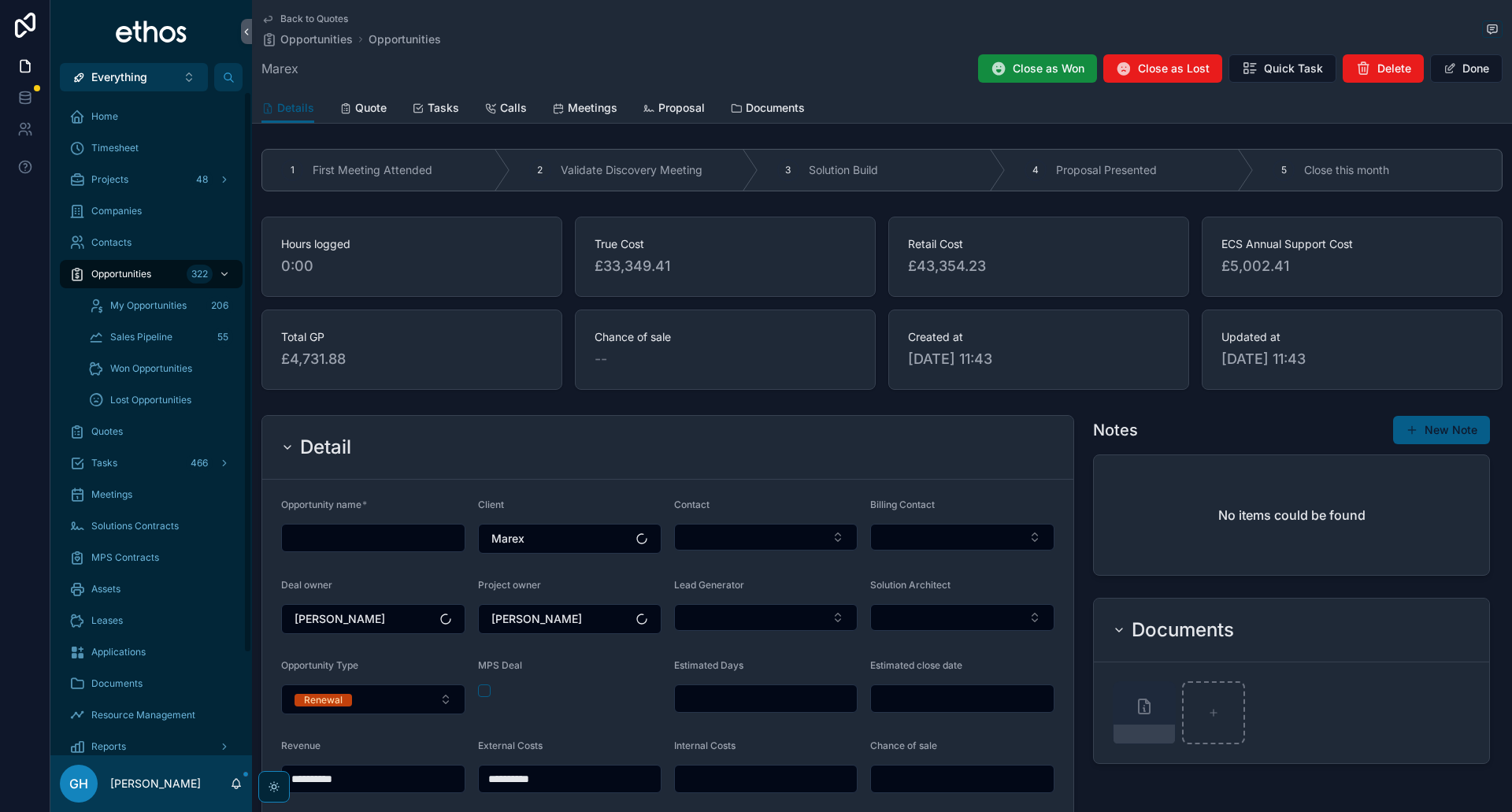
click at [321, 543] on input "scrollable content" at bounding box center [374, 538] width 183 height 22
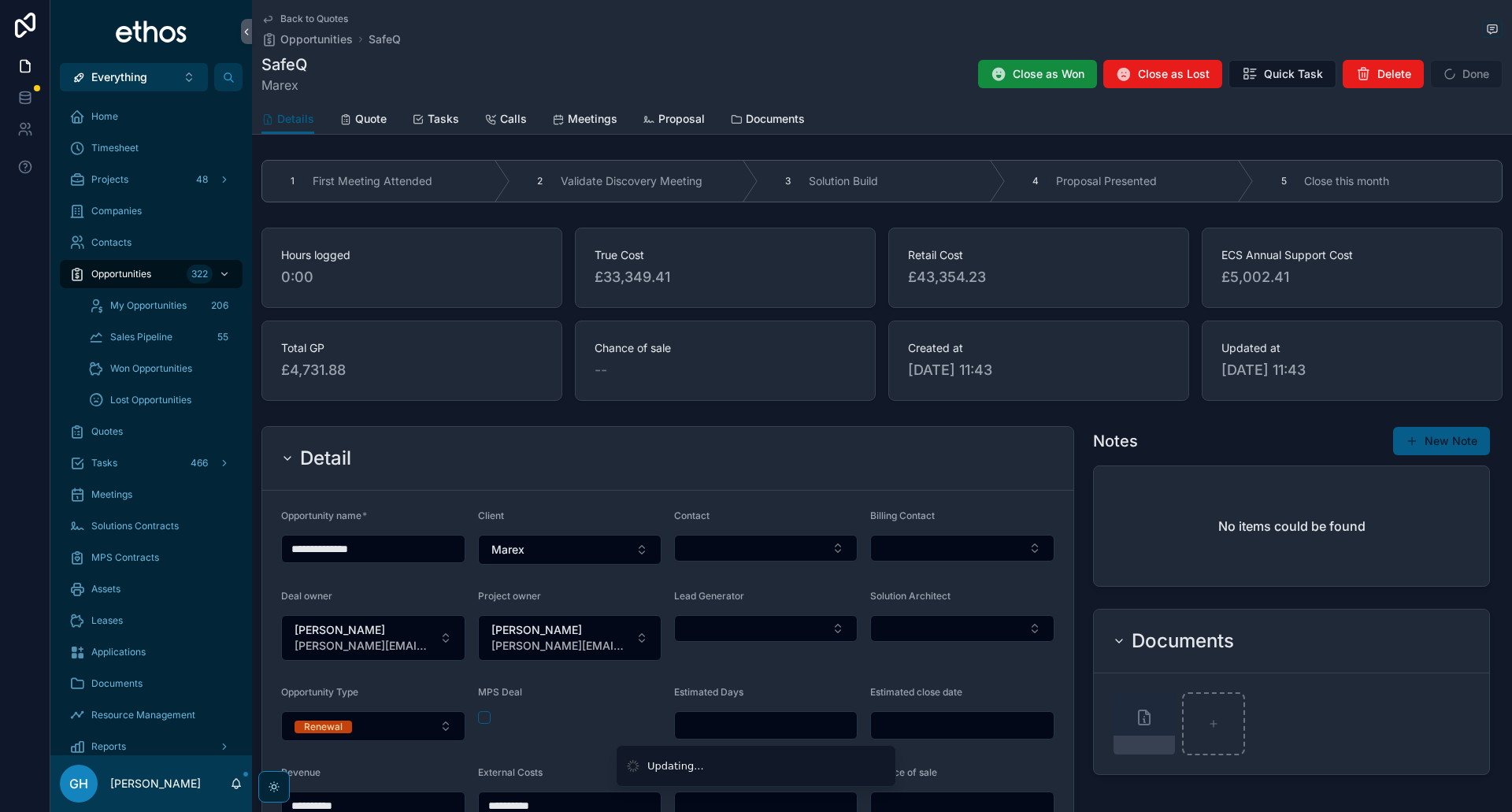
type input "**********"
click at [394, 623] on span "[PERSON_NAME]" at bounding box center [363, 630] width 138 height 16
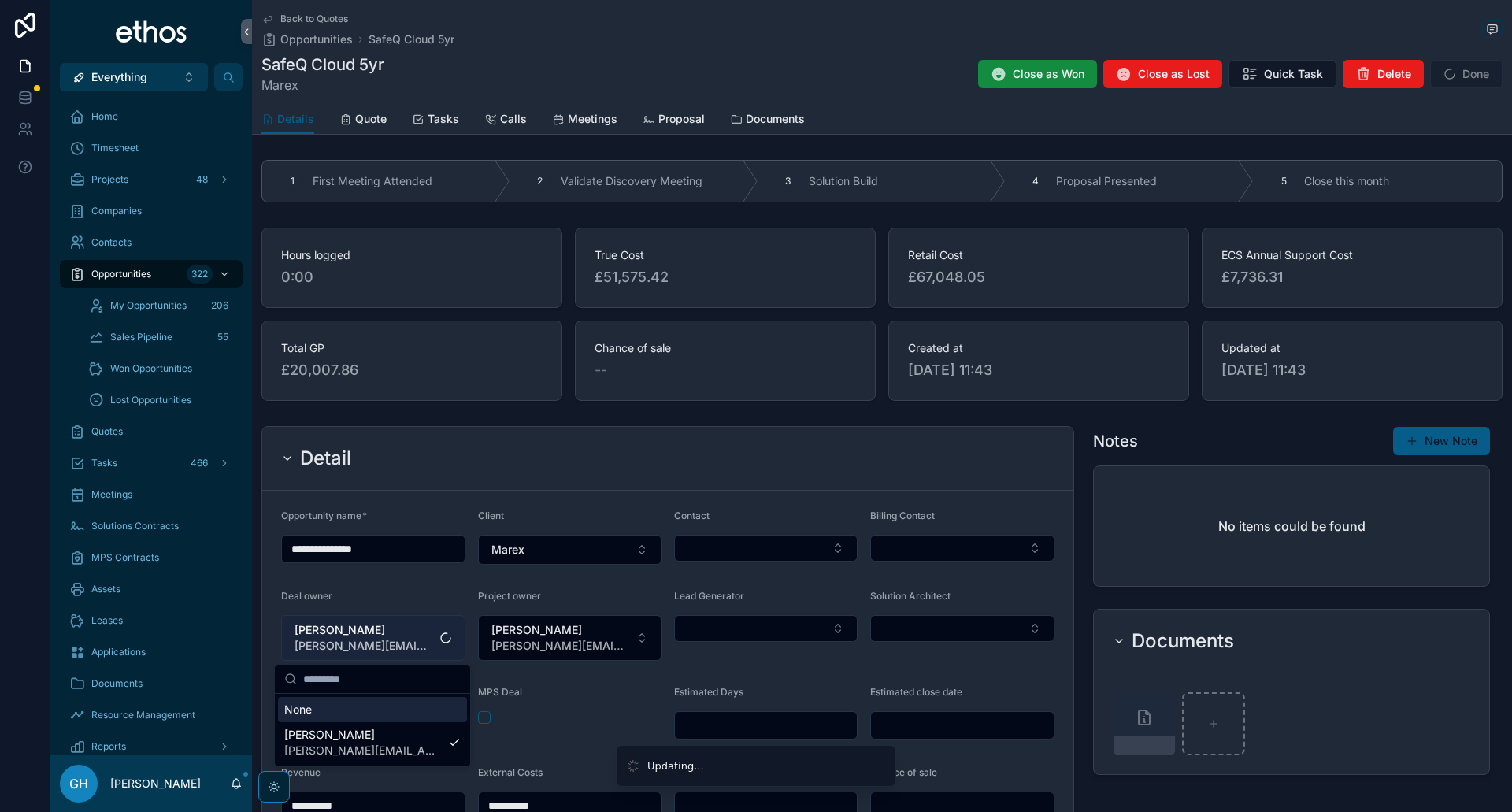
type input "**********"
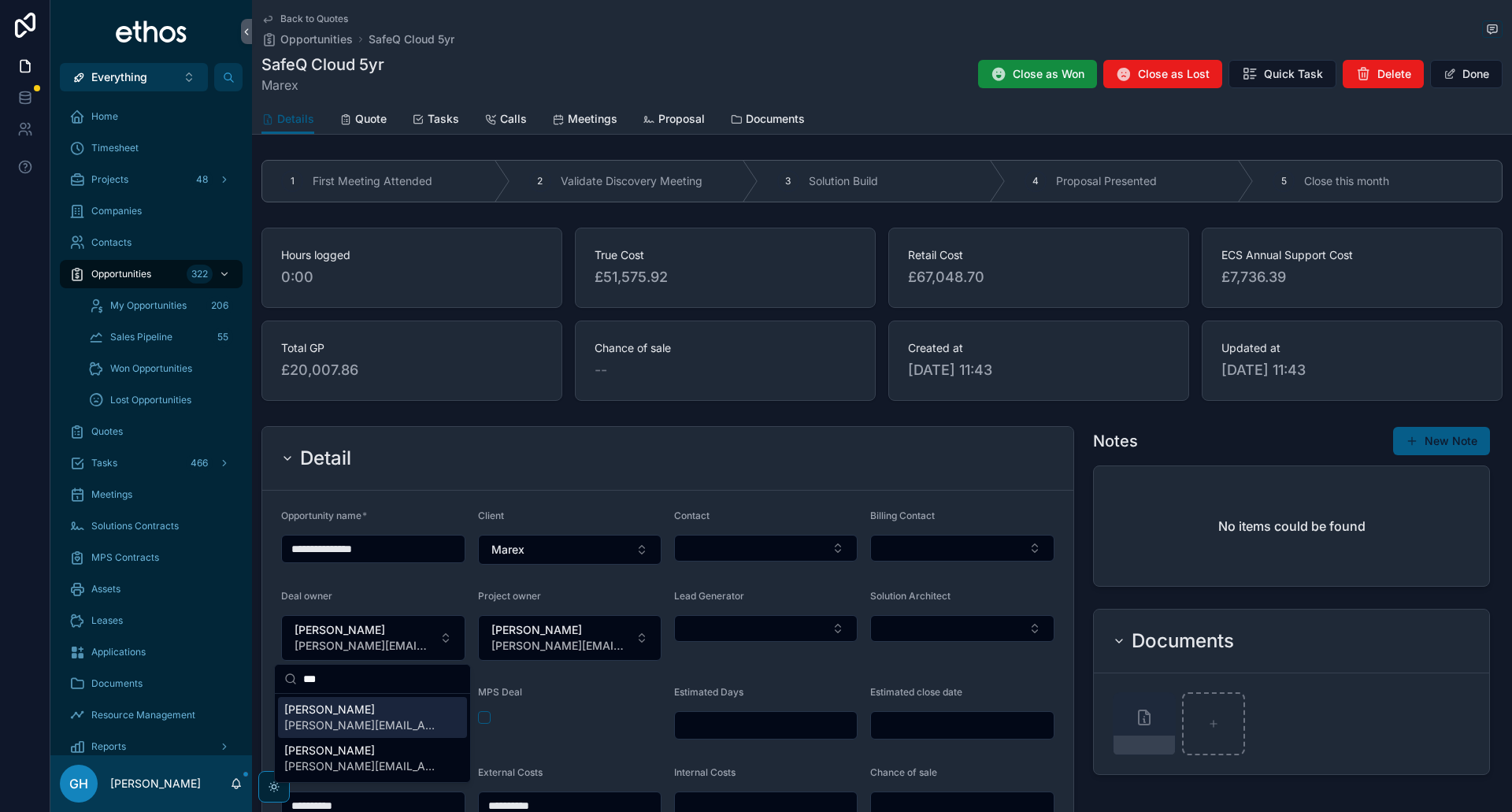
type input "***"
click at [335, 725] on span "[PERSON_NAME][EMAIL_ADDRESS][PERSON_NAME][DOMAIN_NAME]" at bounding box center [363, 725] width 157 height 16
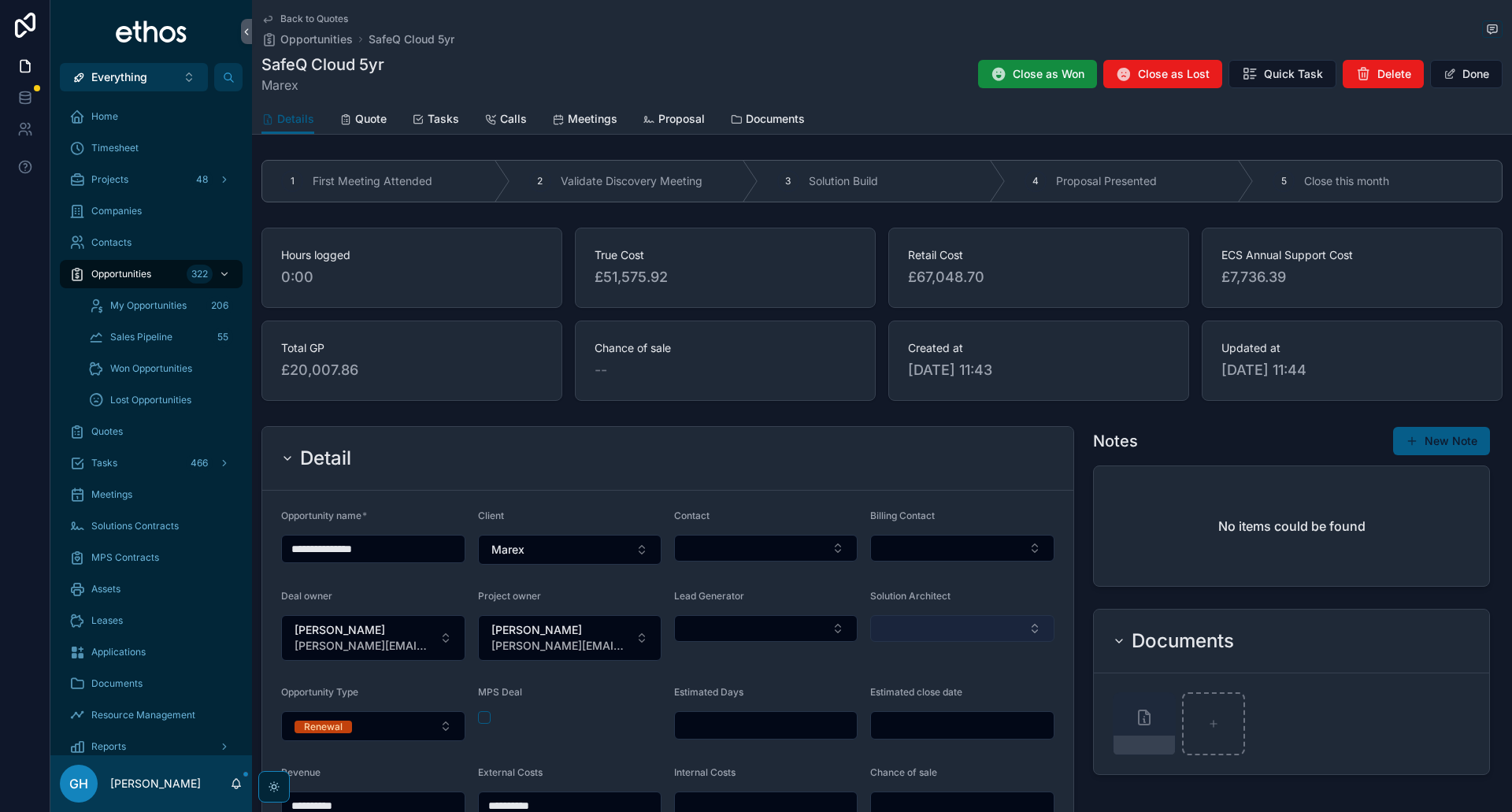
click at [937, 635] on button "Select Button" at bounding box center [962, 629] width 184 height 27
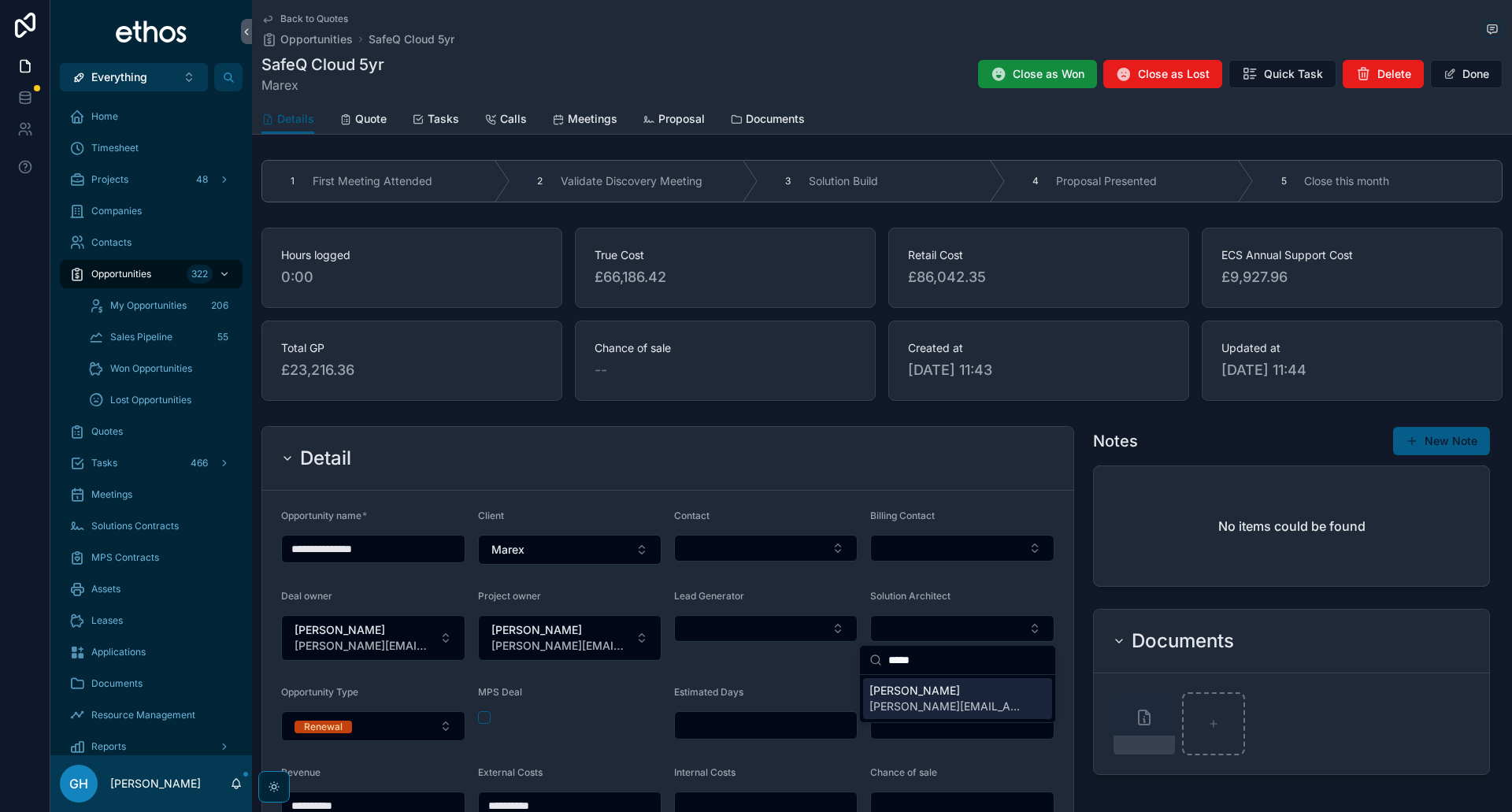
type input "*****"
click at [921, 697] on span "[PERSON_NAME]" at bounding box center [948, 691] width 157 height 16
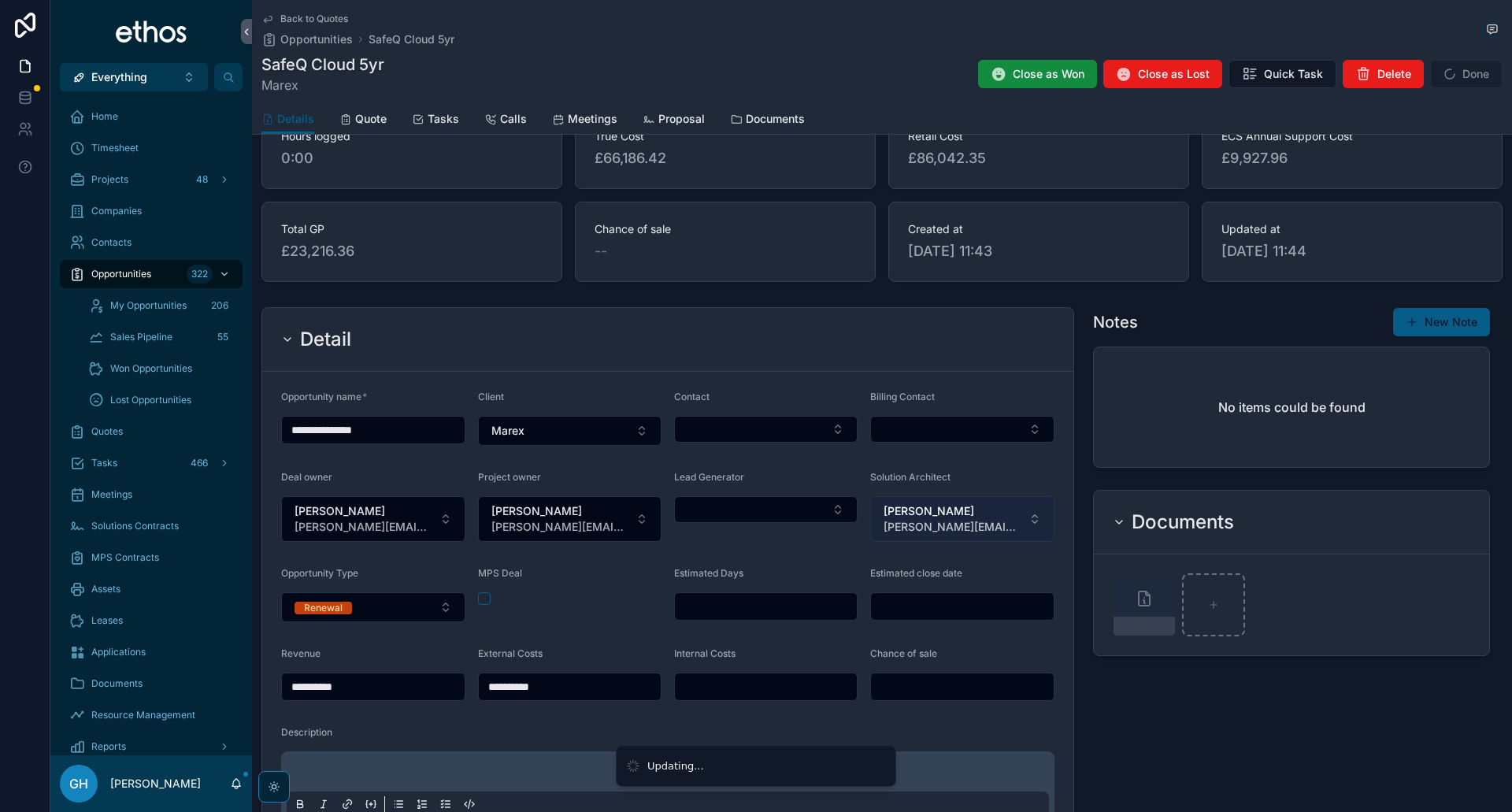
scroll to position [236, 0]
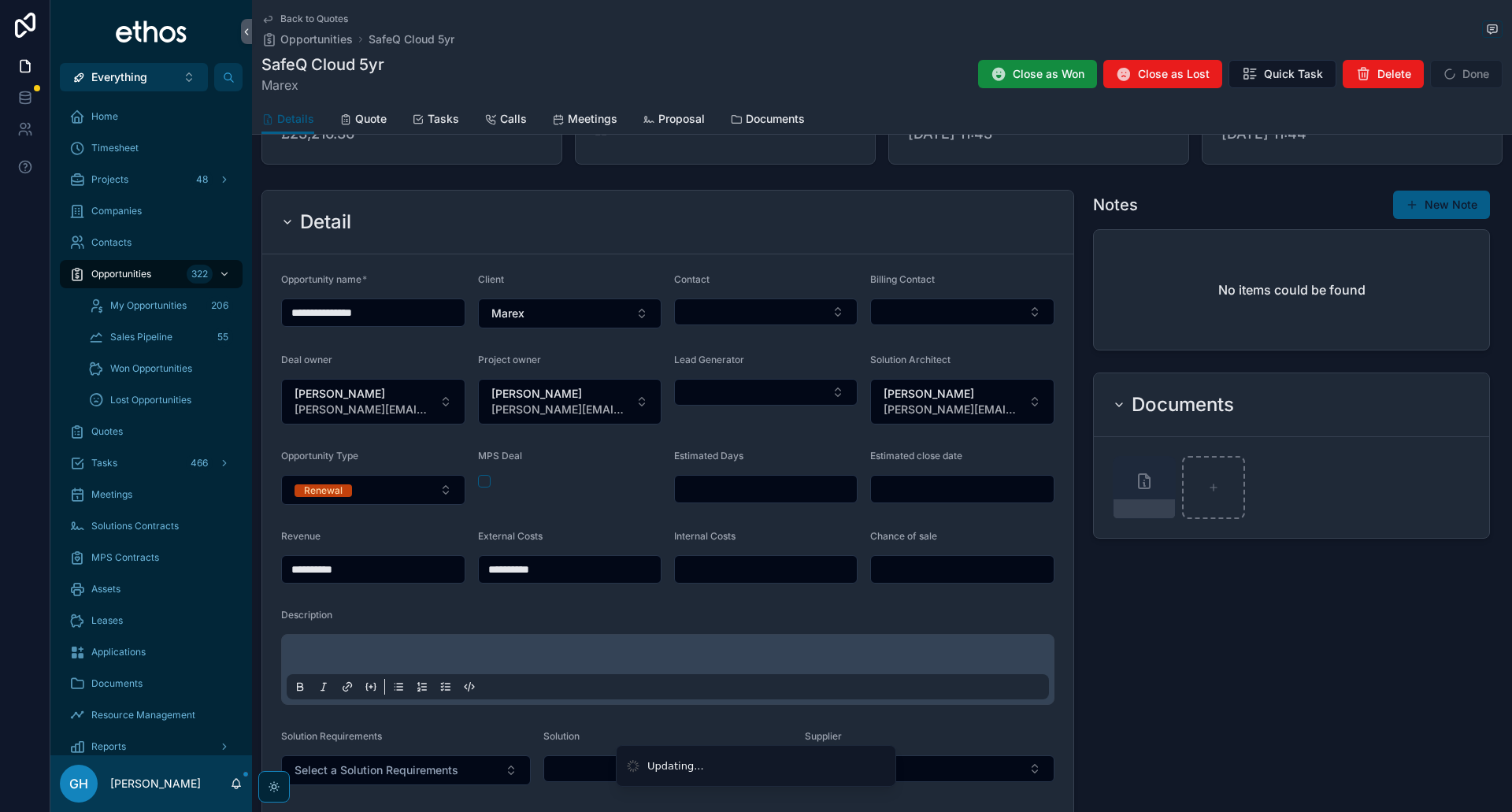
type input "**********"
click at [486, 488] on div "MPS Deal" at bounding box center [570, 477] width 184 height 55
click at [438, 491] on button "Renewal" at bounding box center [374, 490] width 184 height 30
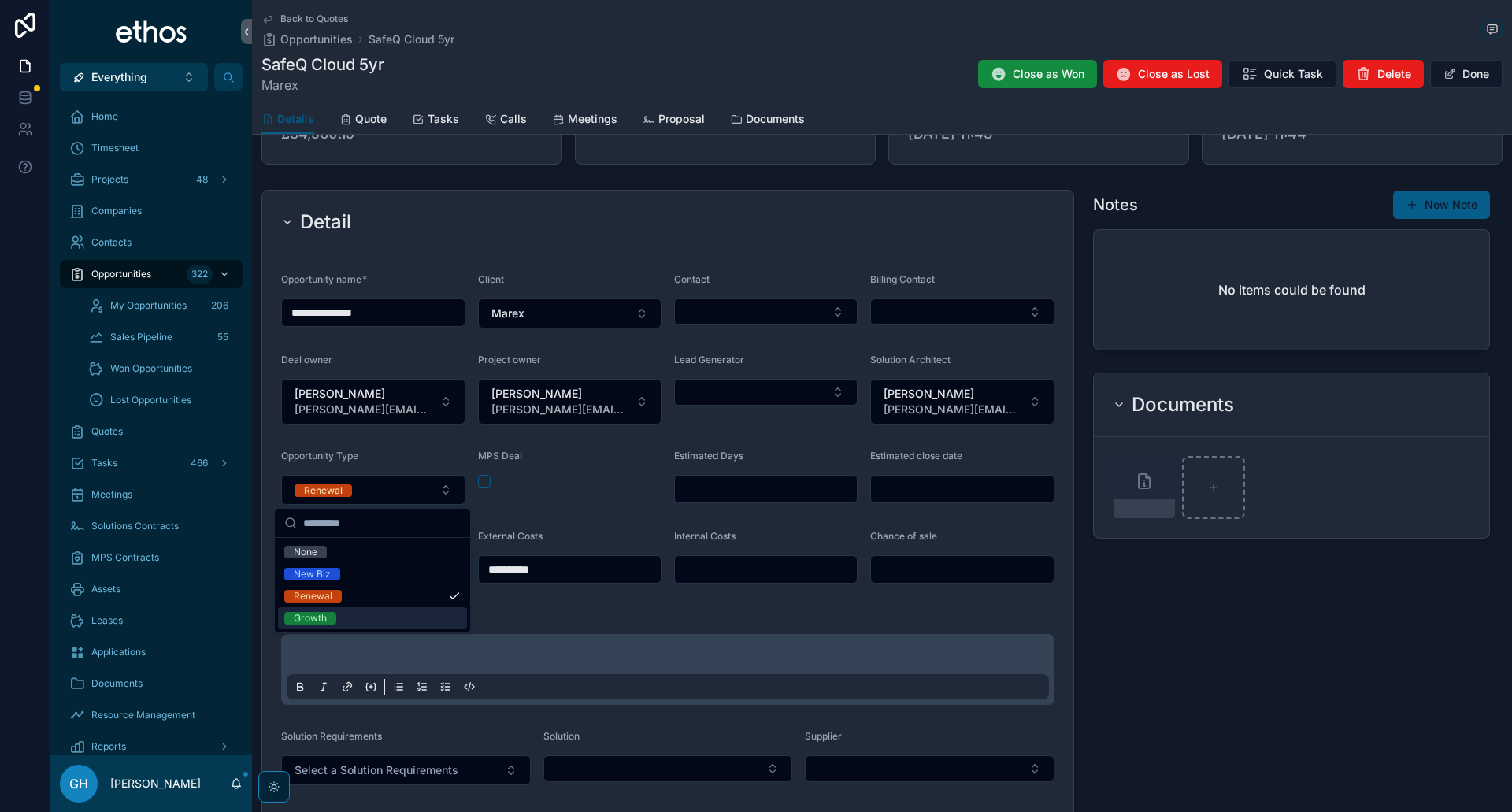
drag, startPoint x: 382, startPoint y: 620, endPoint x: 467, endPoint y: 503, distance: 144.6
click at [383, 620] on div "Growth" at bounding box center [373, 619] width 189 height 22
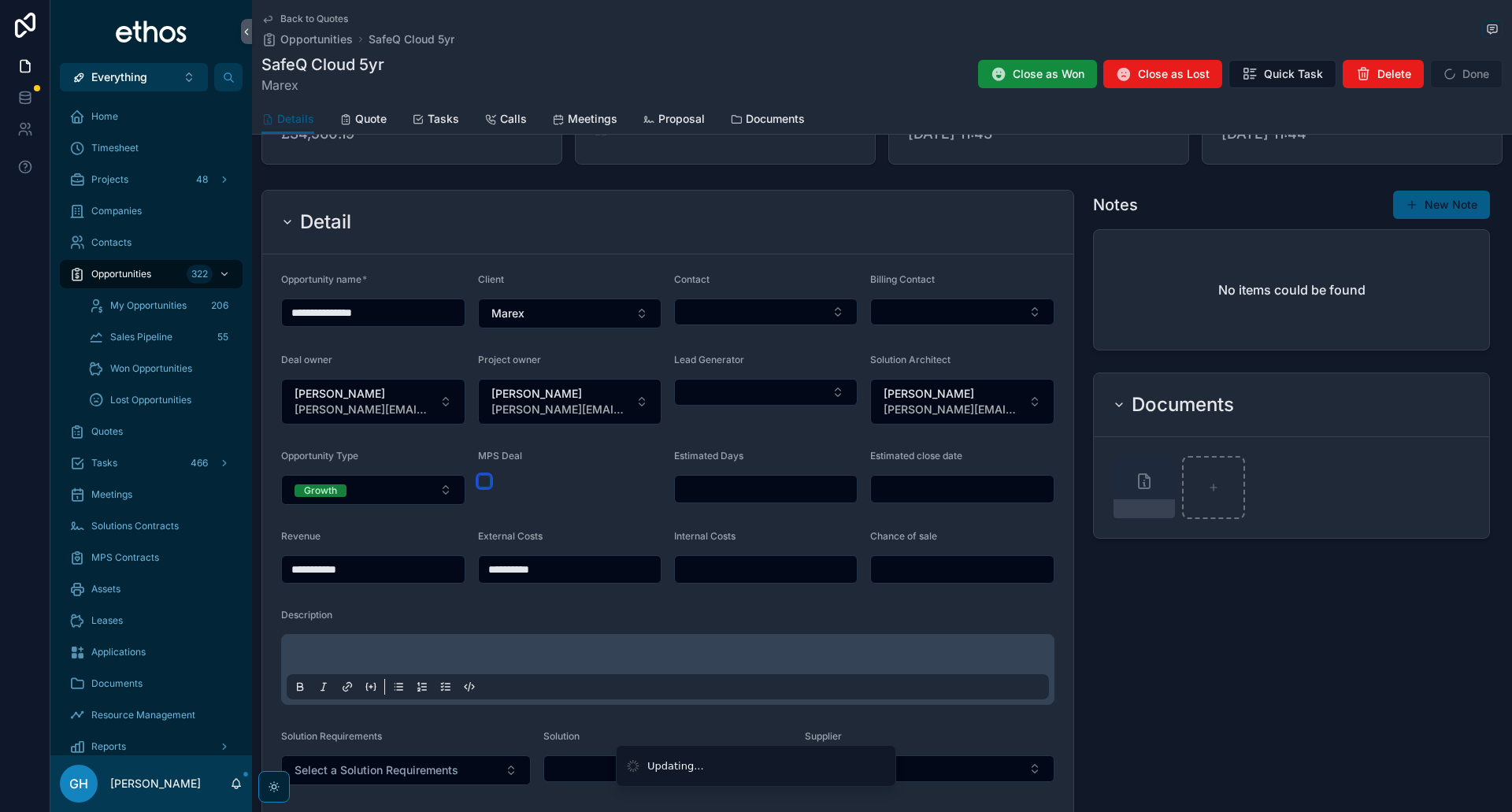
click at [479, 481] on button "scrollable content" at bounding box center [484, 481] width 13 height 13
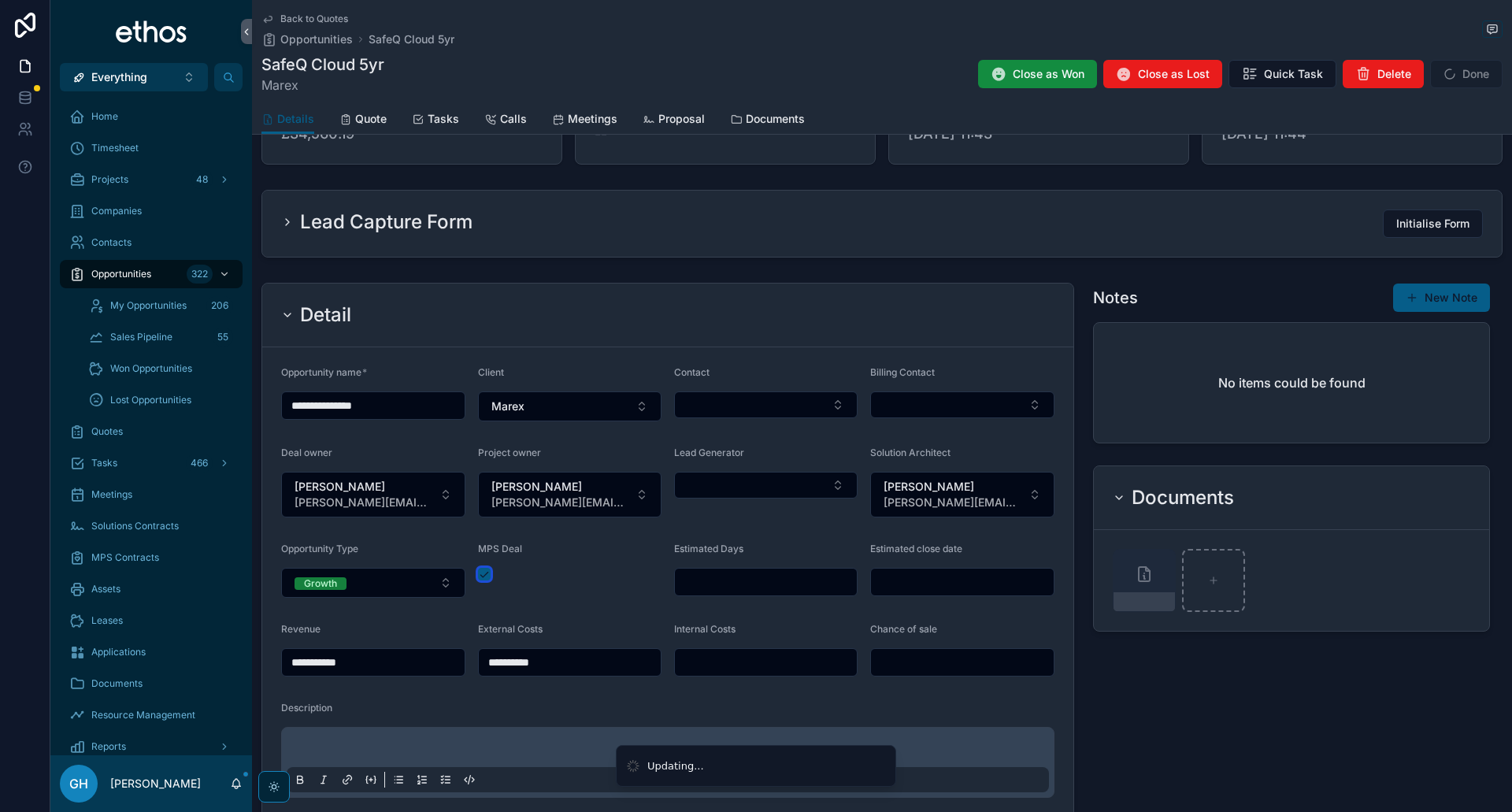
type input "**********"
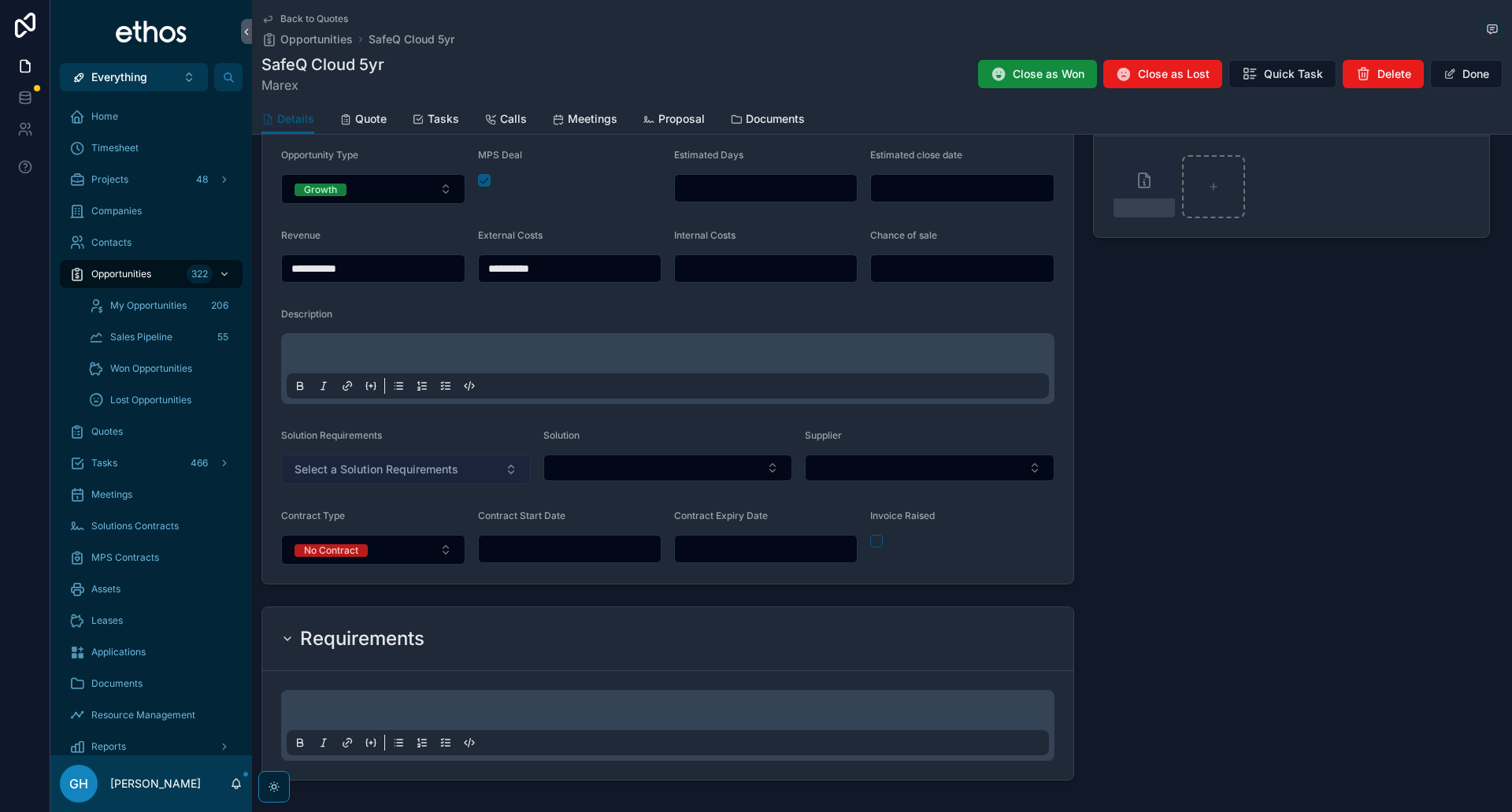
click at [466, 468] on button "Select a Solution Requirements" at bounding box center [406, 470] width 250 height 30
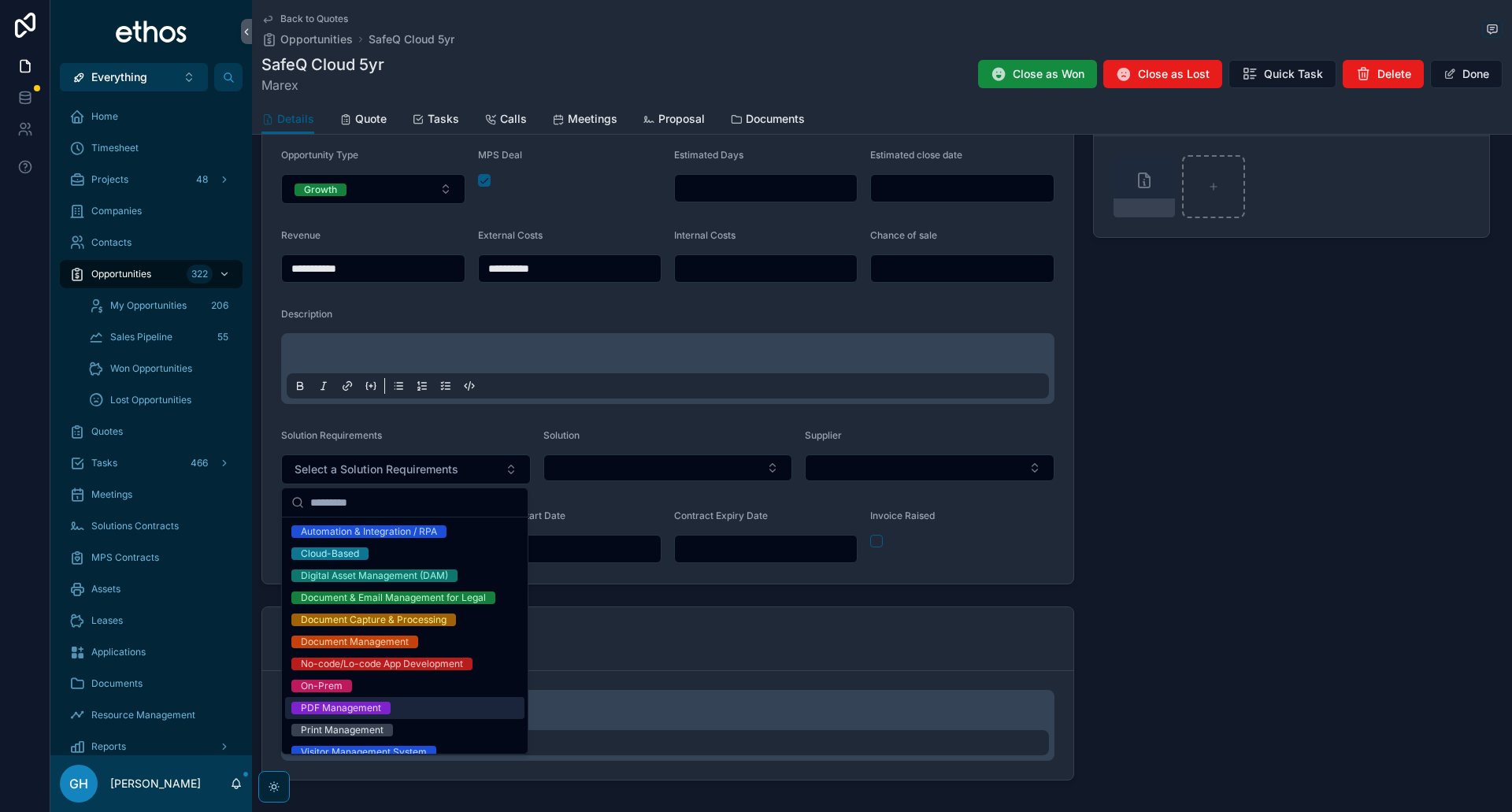
click at [374, 714] on div "PDF Management" at bounding box center [340, 709] width 80 height 13
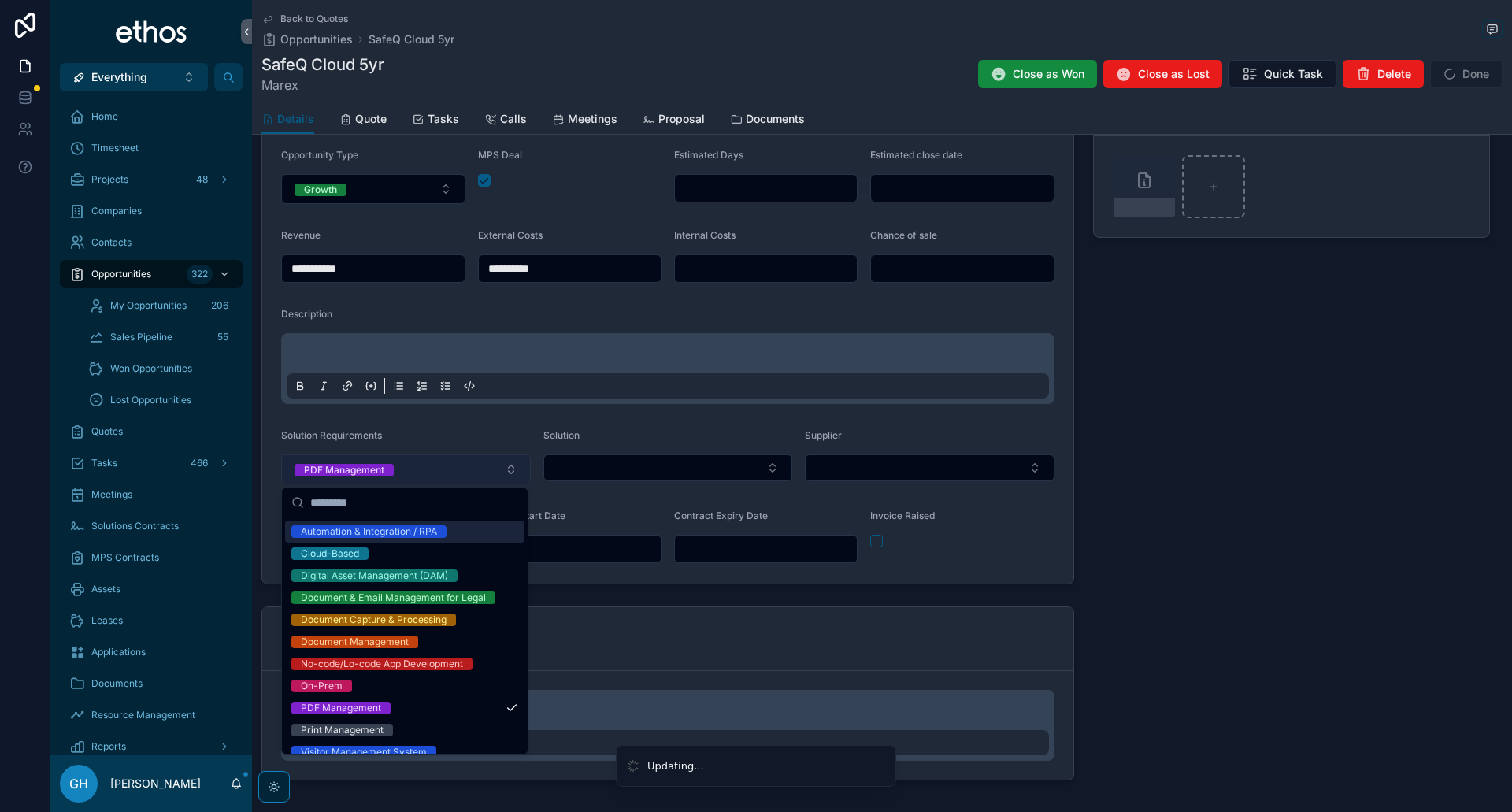
drag, startPoint x: 463, startPoint y: 484, endPoint x: 467, endPoint y: 470, distance: 14.6
click at [465, 474] on button "PDF Management" at bounding box center [406, 470] width 250 height 30
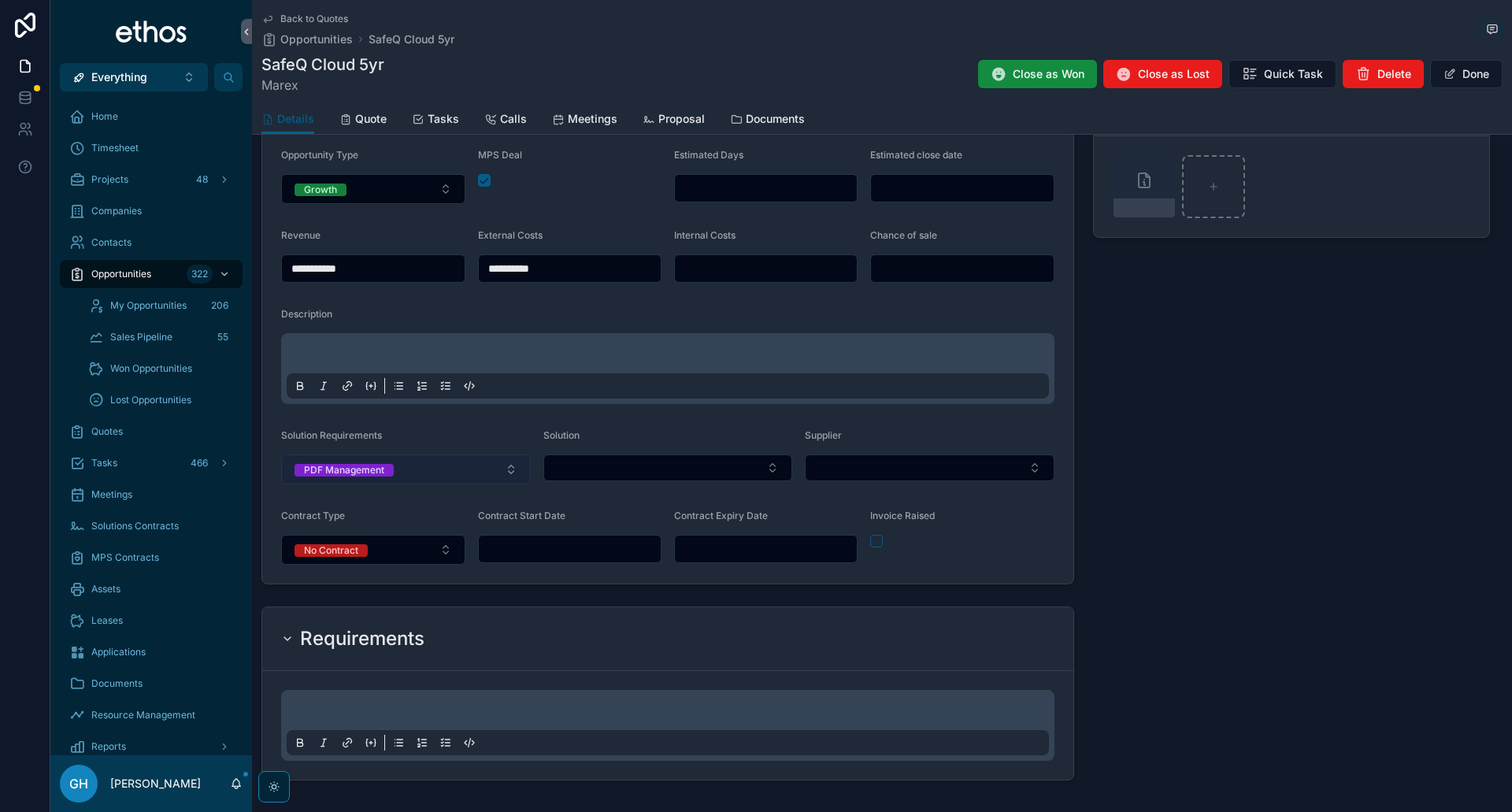
click at [467, 470] on button "PDF Management" at bounding box center [406, 470] width 250 height 30
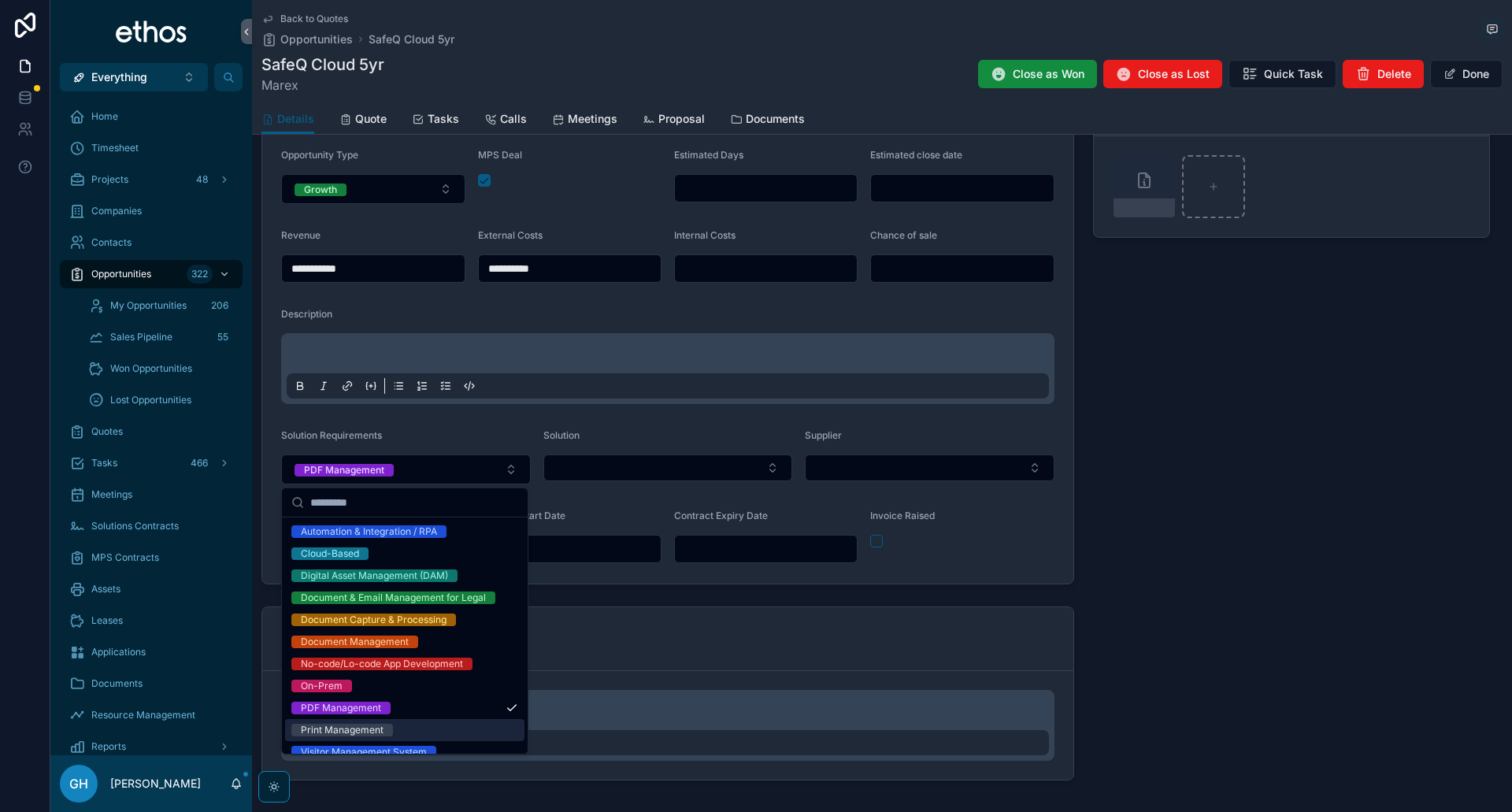
click at [367, 736] on div "Print Management" at bounding box center [342, 730] width 83 height 13
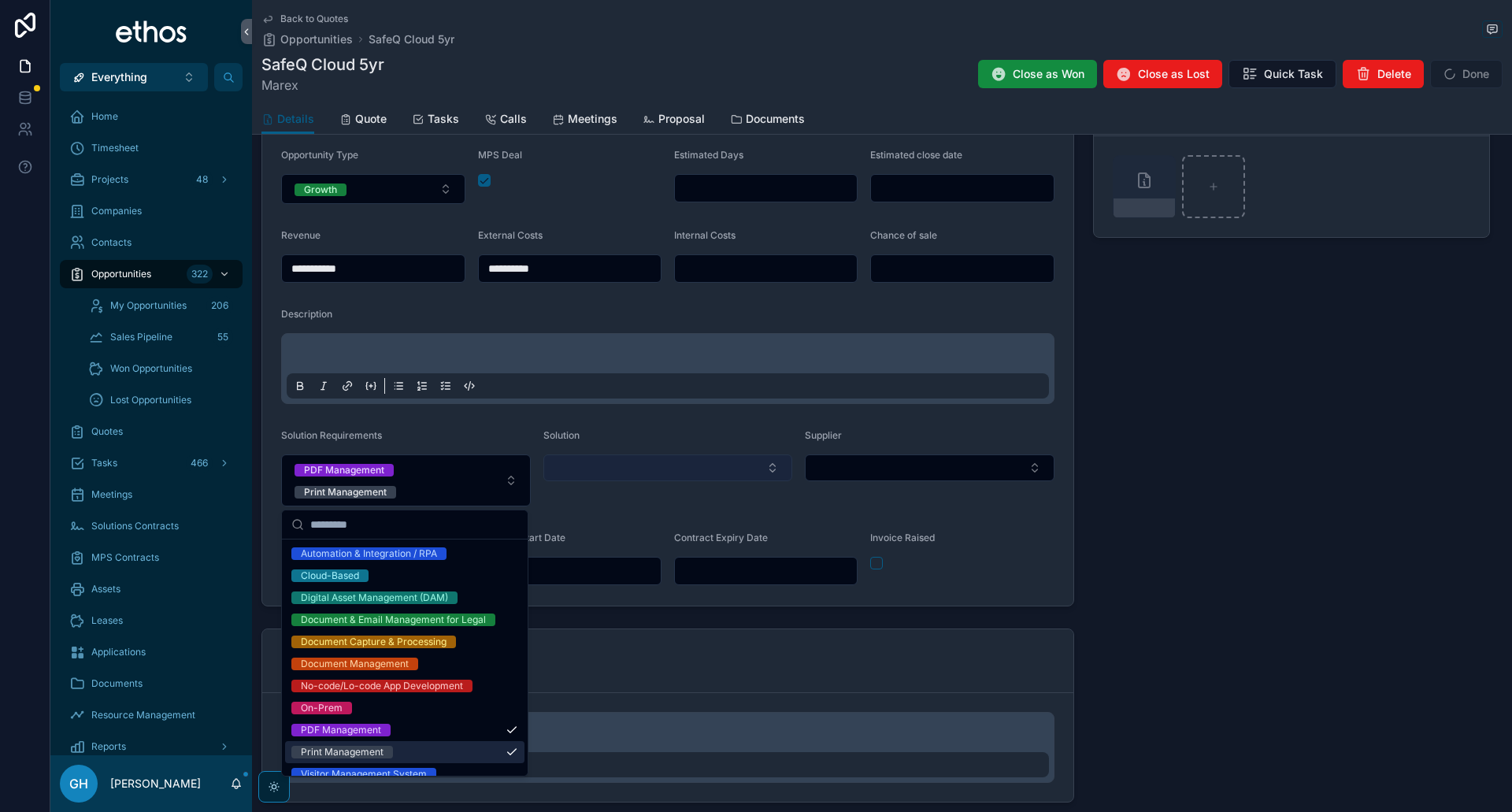
click at [663, 462] on button "Select Button" at bounding box center [668, 468] width 250 height 27
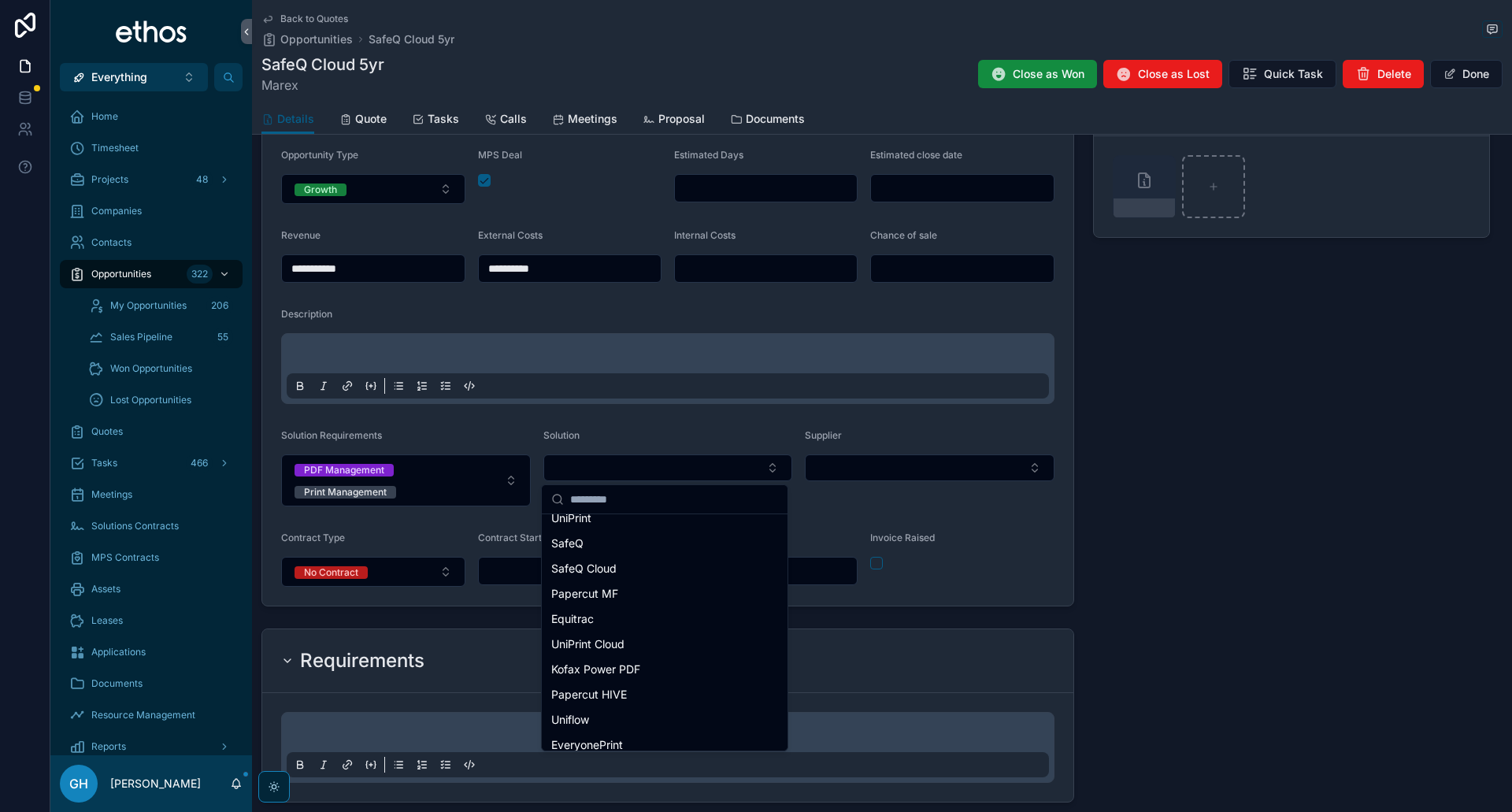
scroll to position [0, 0]
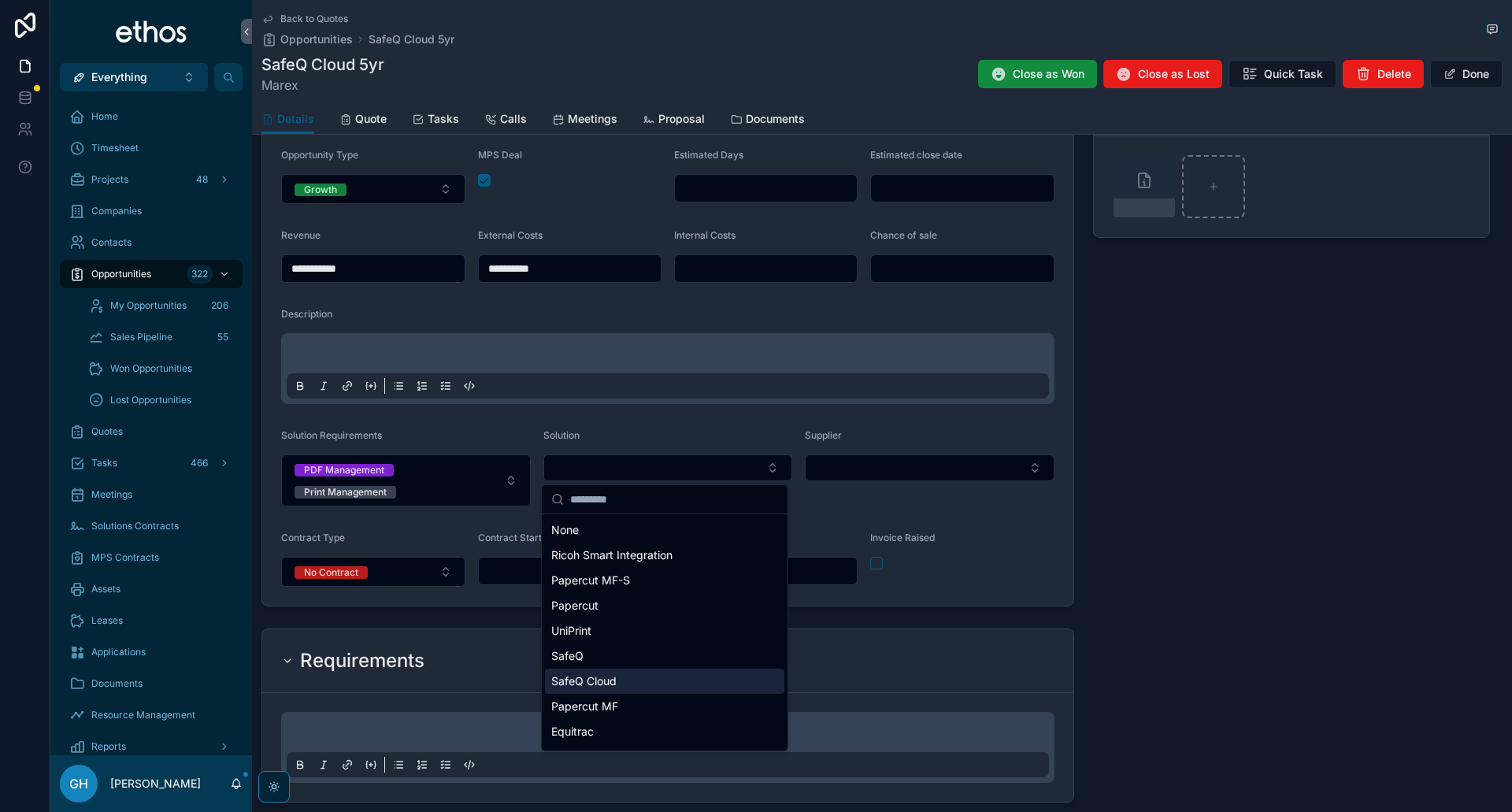
click at [597, 681] on span "SafeQ Cloud" at bounding box center [583, 682] width 65 height 16
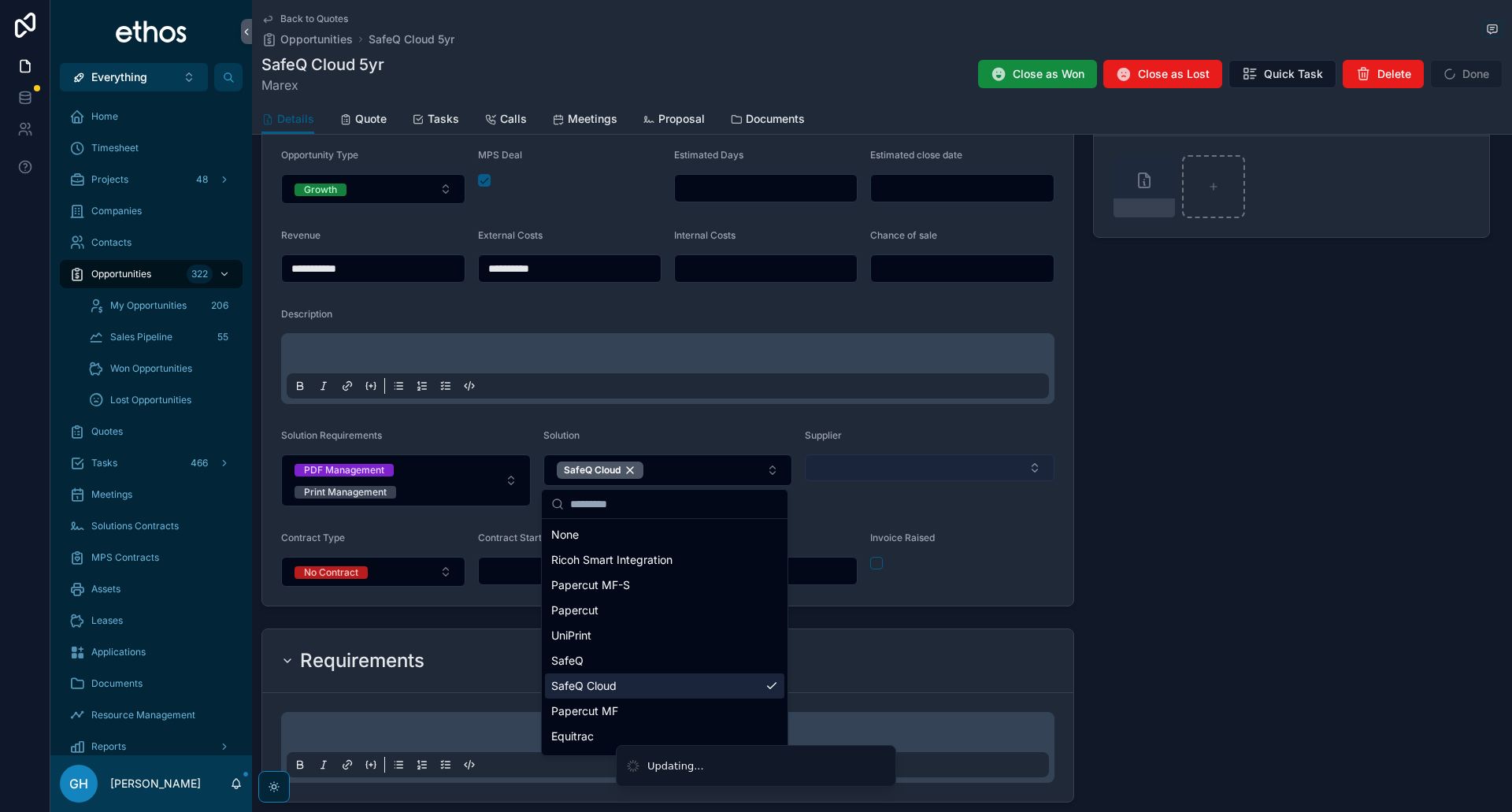
click at [888, 468] on button "Select Button" at bounding box center [929, 468] width 250 height 27
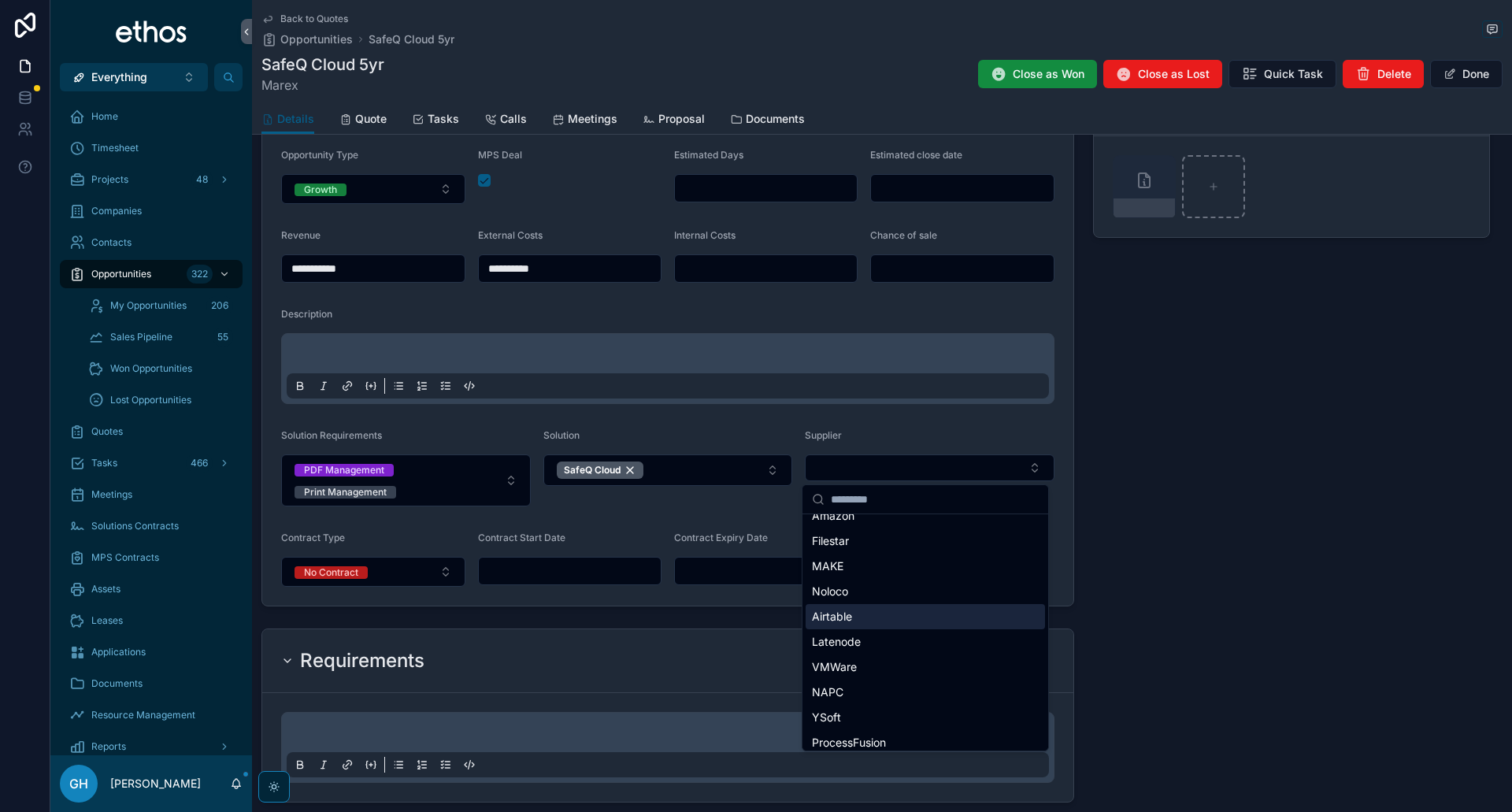
scroll to position [199, 0]
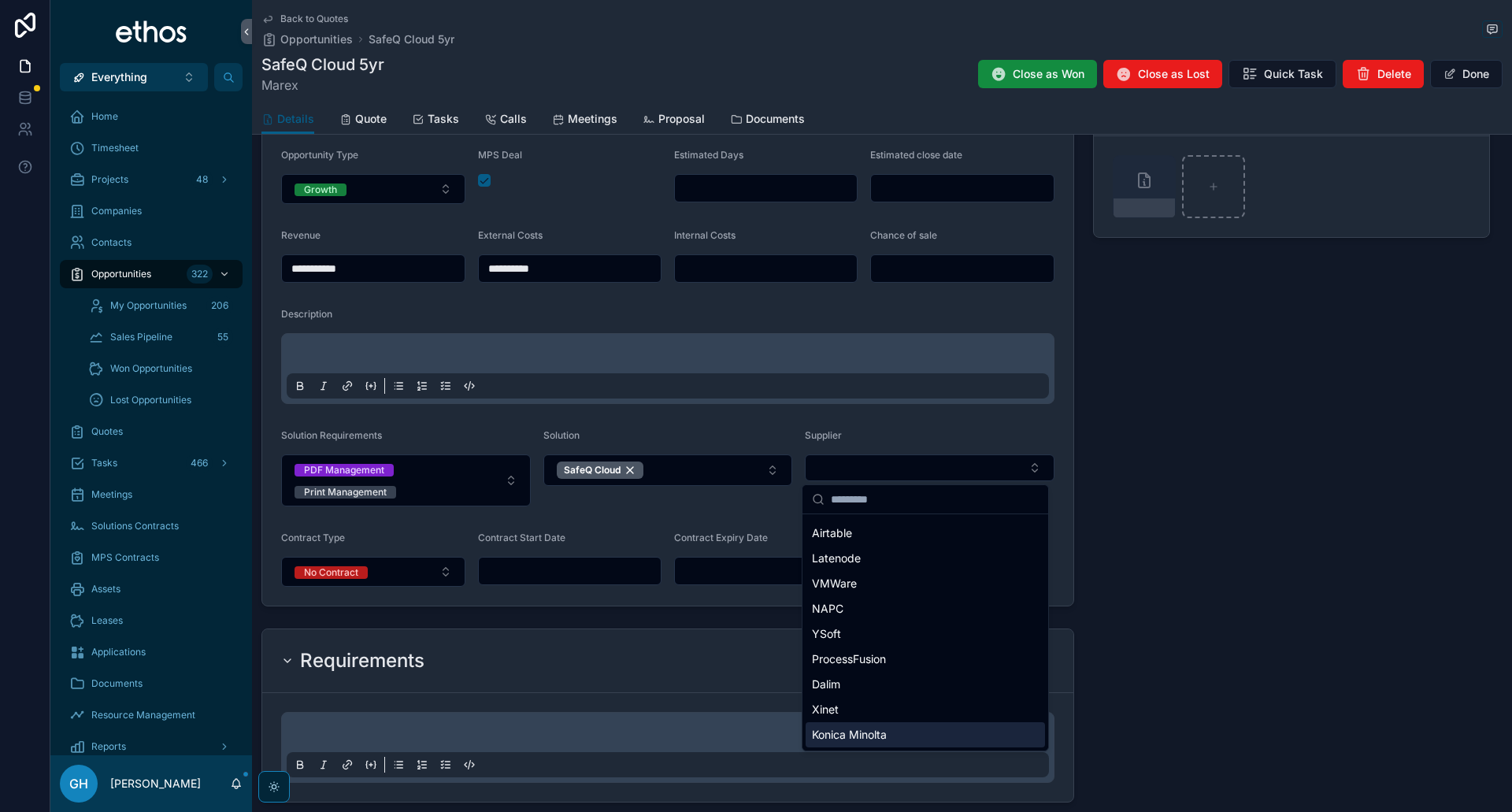
click at [876, 734] on span "Konica Minolta" at bounding box center [849, 735] width 75 height 16
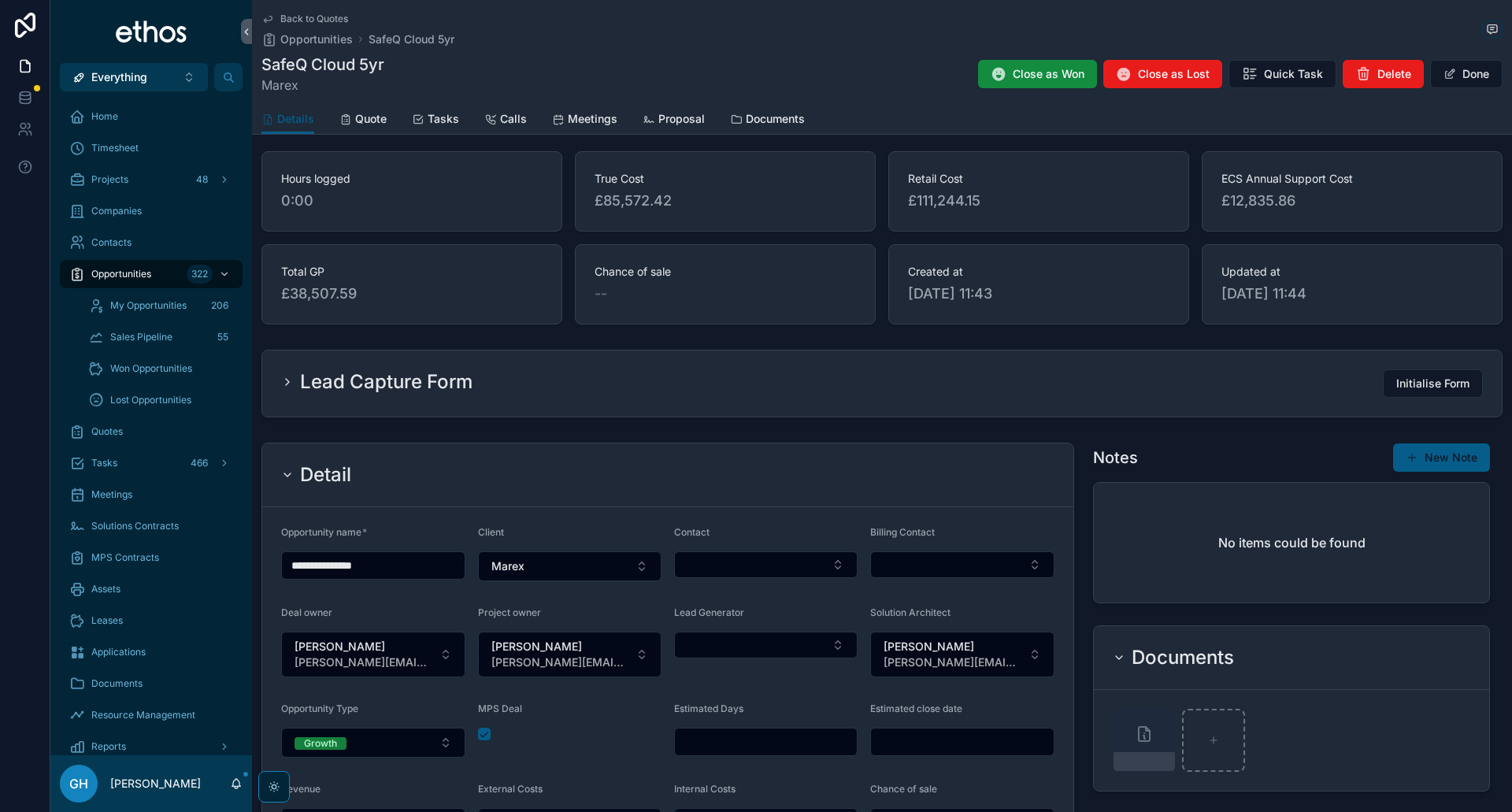
scroll to position [0, 0]
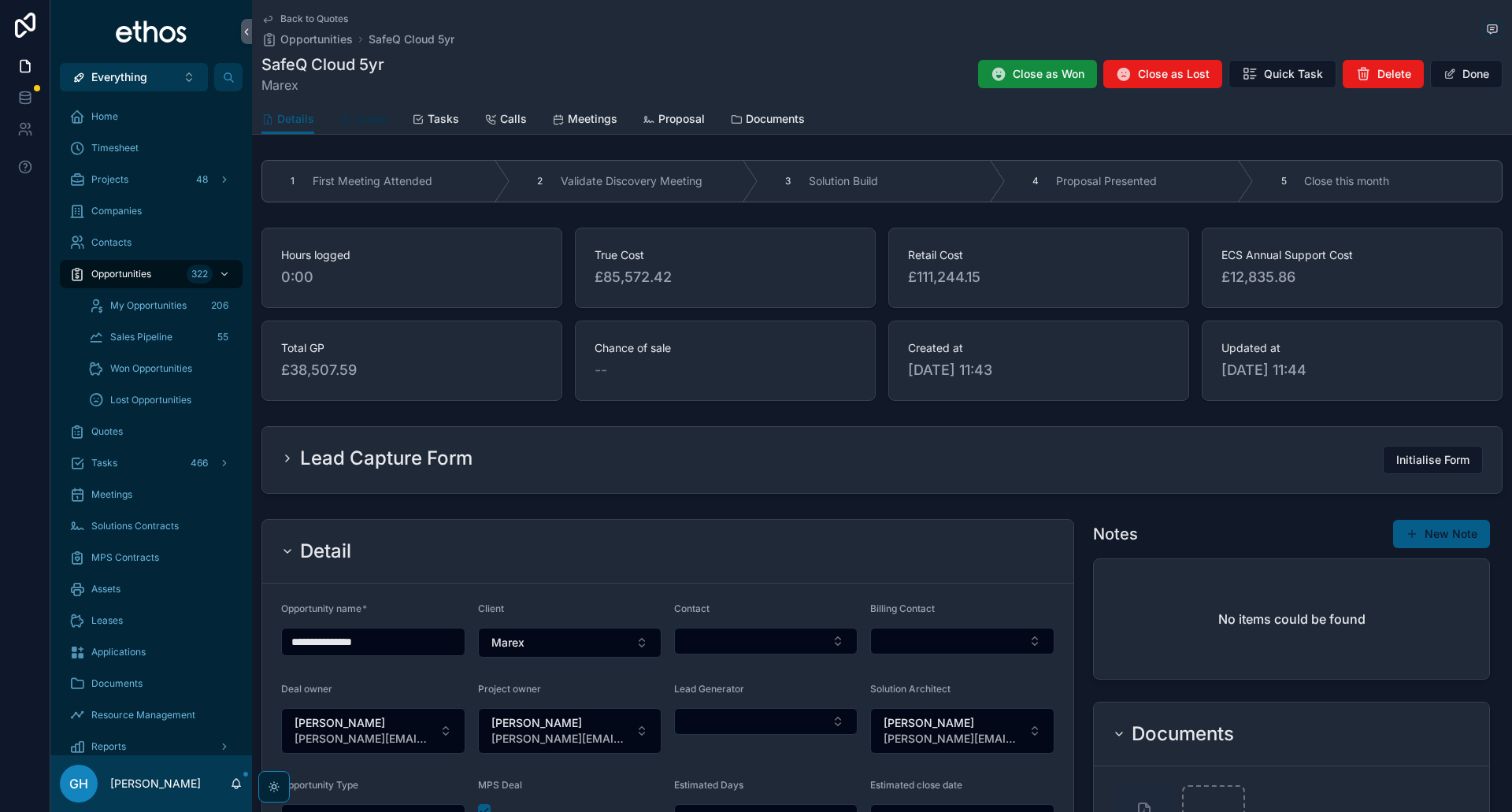
click at [367, 124] on span "Quote" at bounding box center [371, 119] width 32 height 16
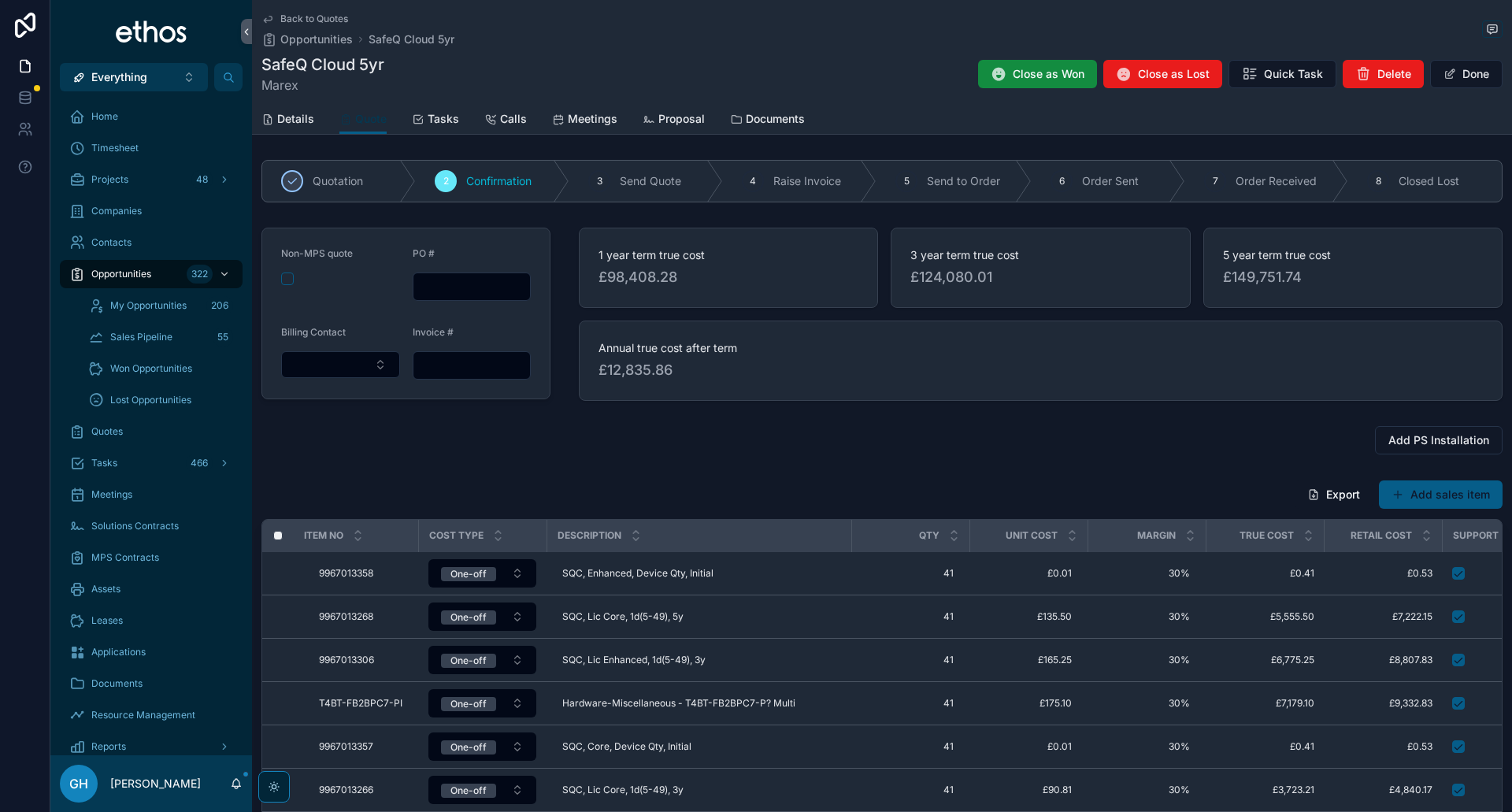
scroll to position [315, 0]
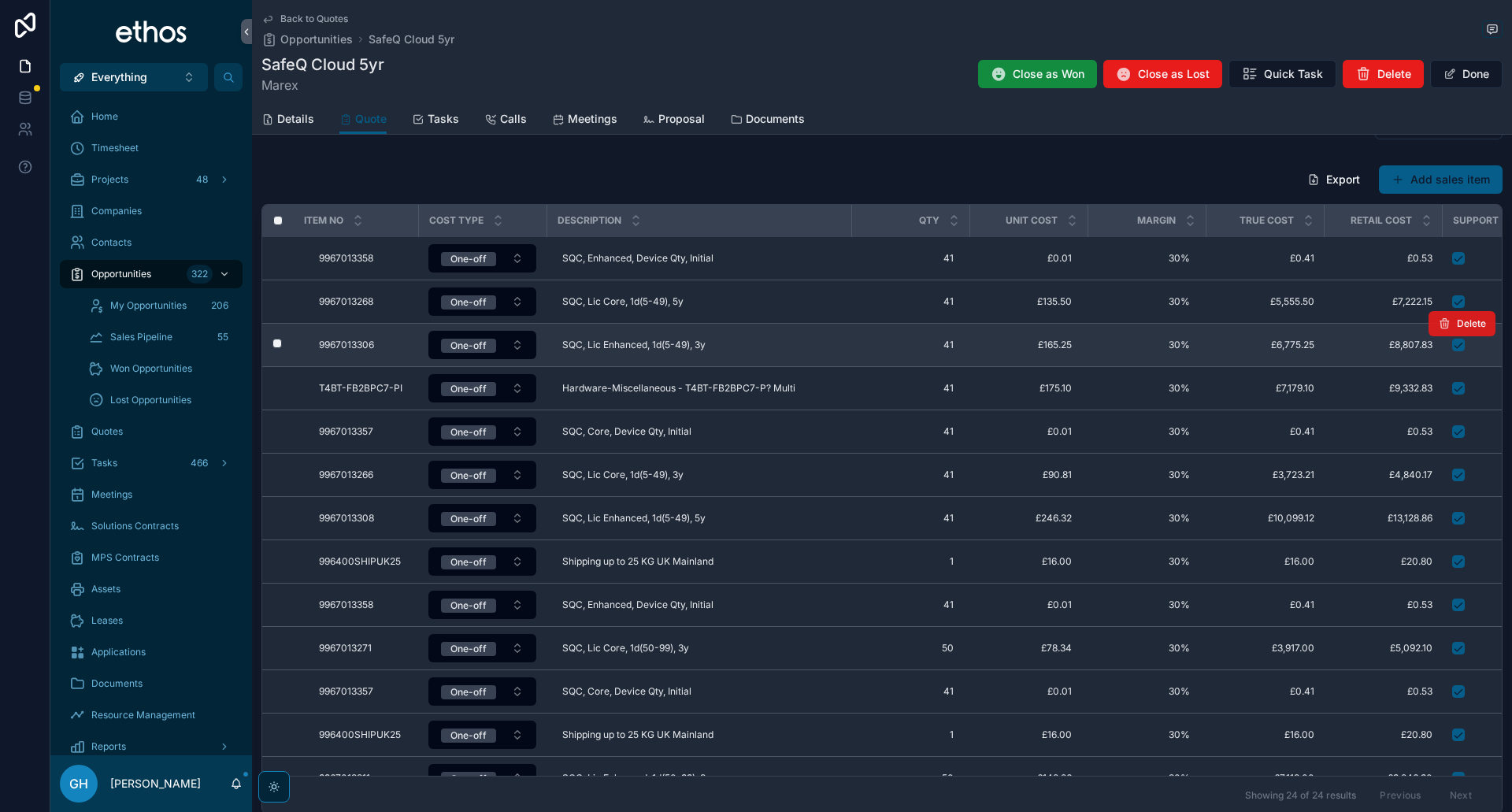
click at [1456, 328] on span "Delete" at bounding box center [1471, 324] width 29 height 13
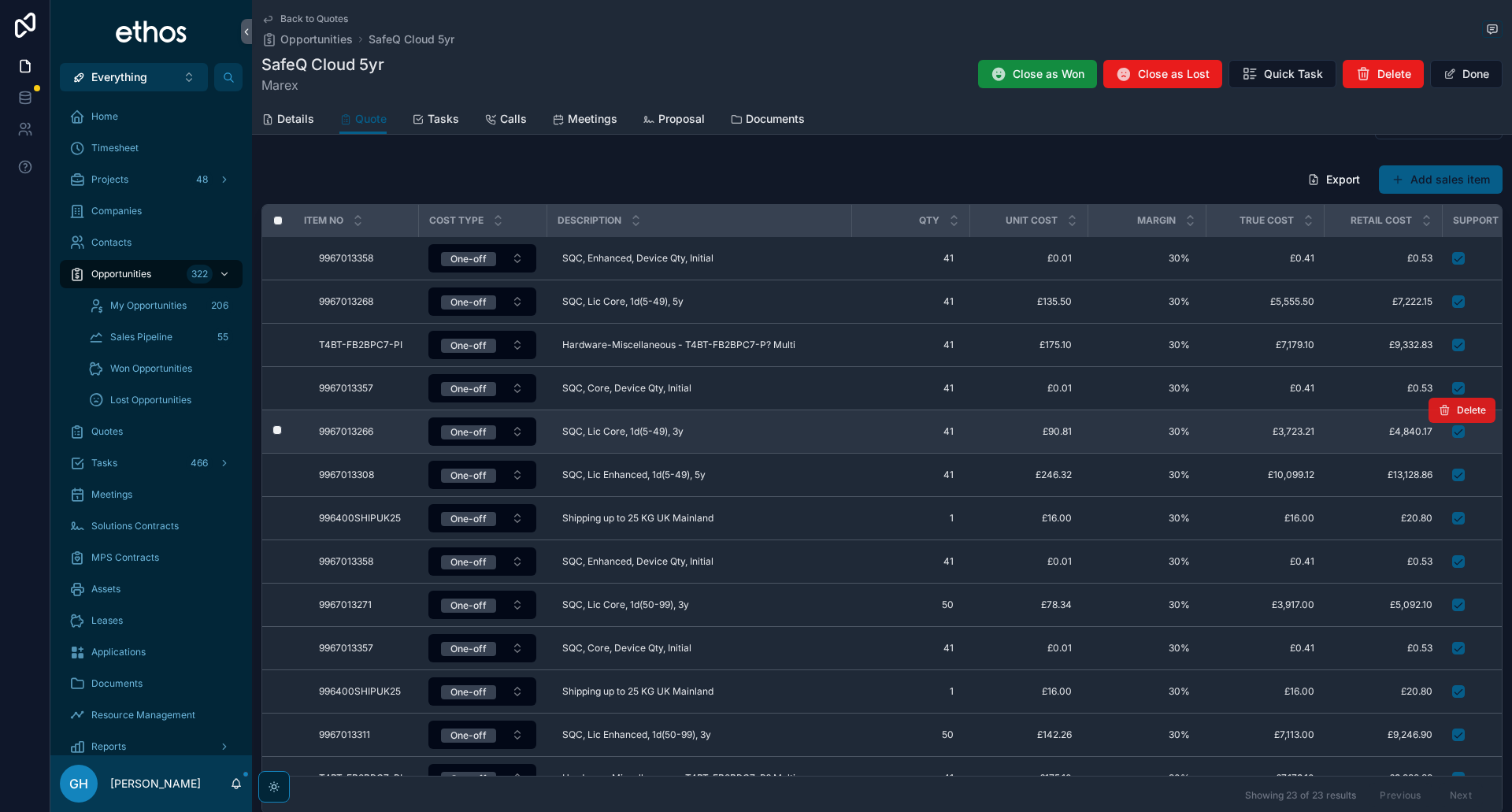
click at [1438, 410] on icon "scrollable content" at bounding box center [1444, 410] width 13 height 13
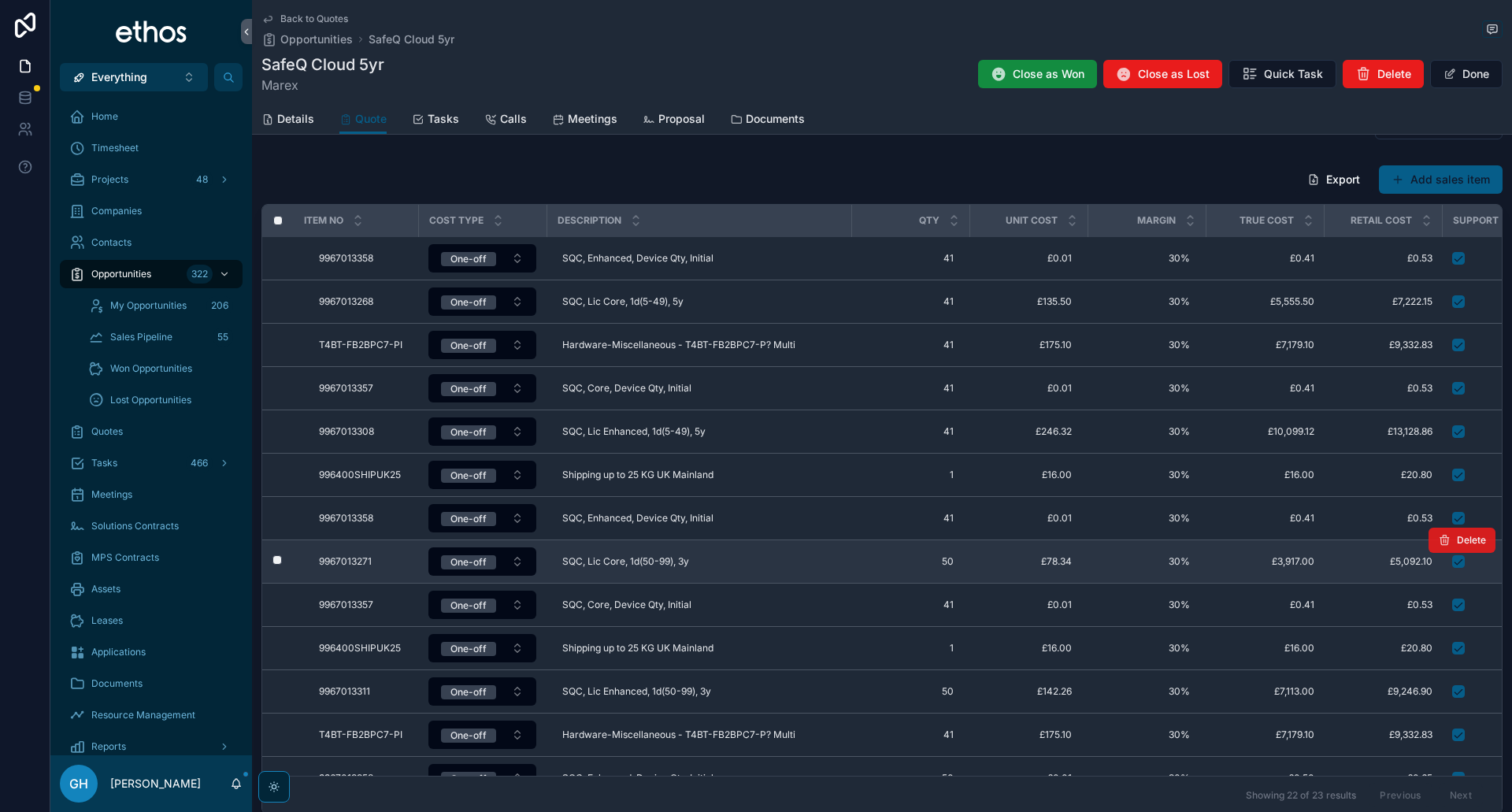
click at [1440, 545] on button "Delete" at bounding box center [1462, 541] width 67 height 25
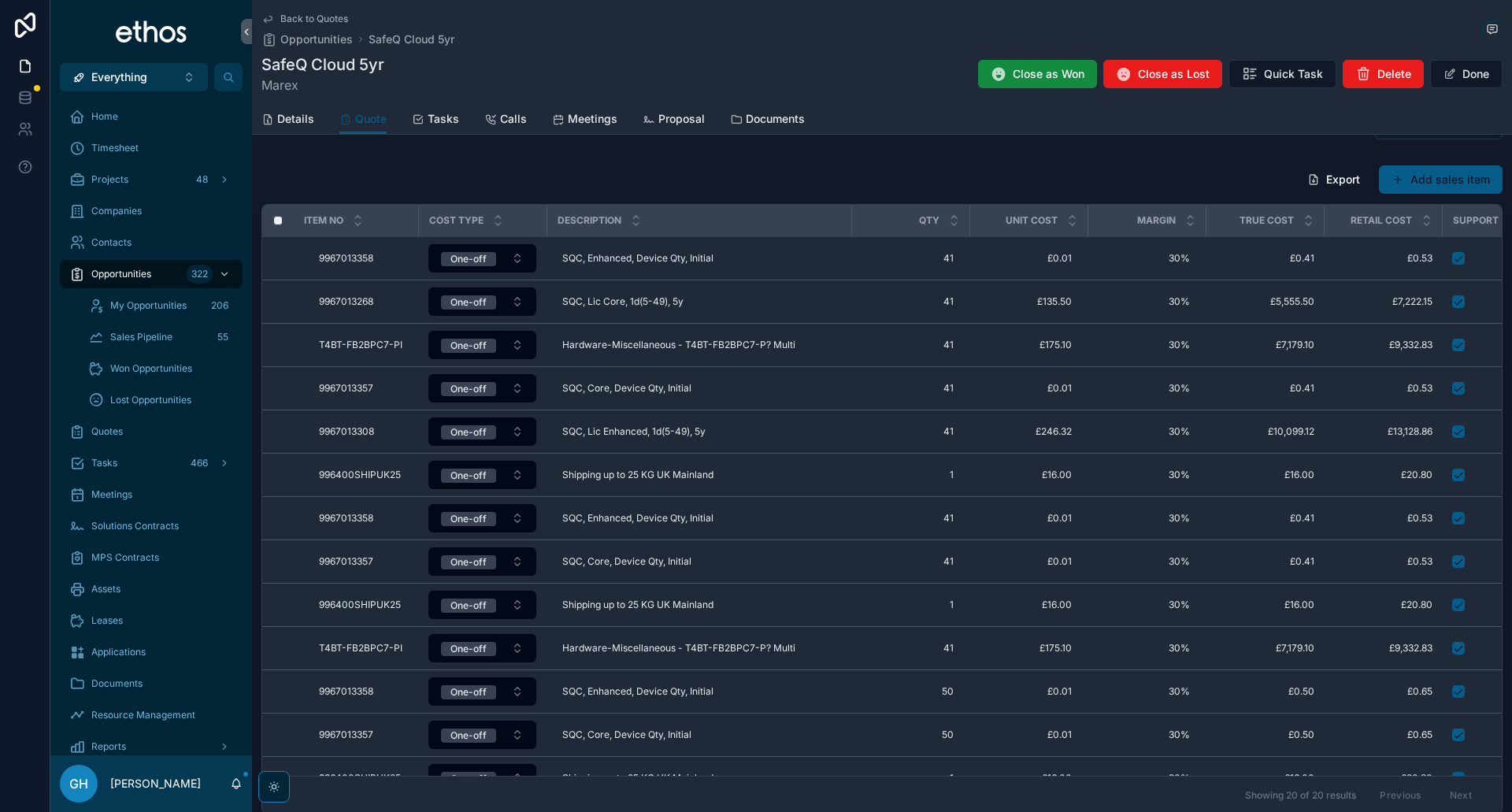
scroll to position [335, 0]
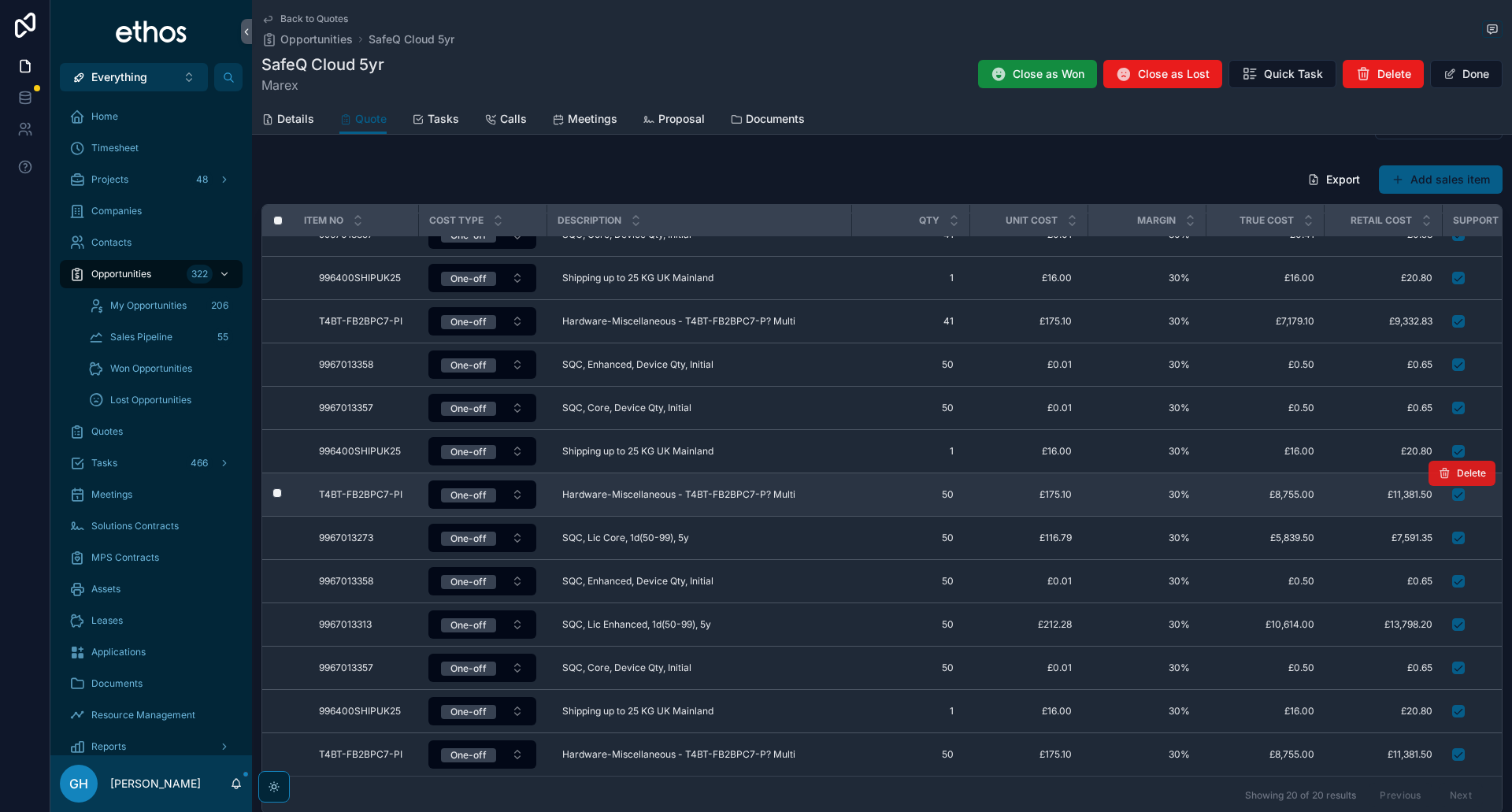
click at [1437, 464] on button "Delete" at bounding box center [1462, 473] width 67 height 25
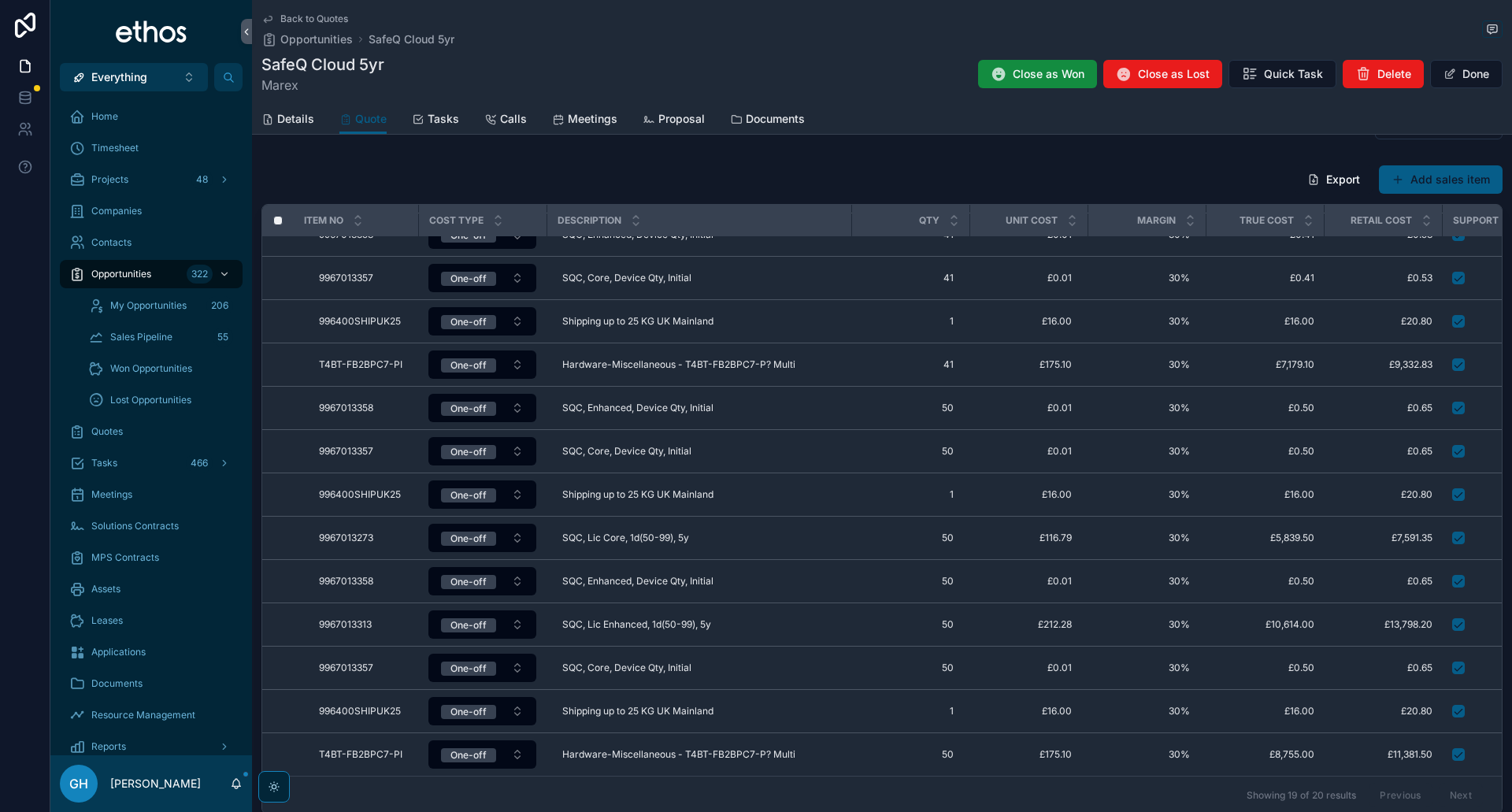
scroll to position [291, 0]
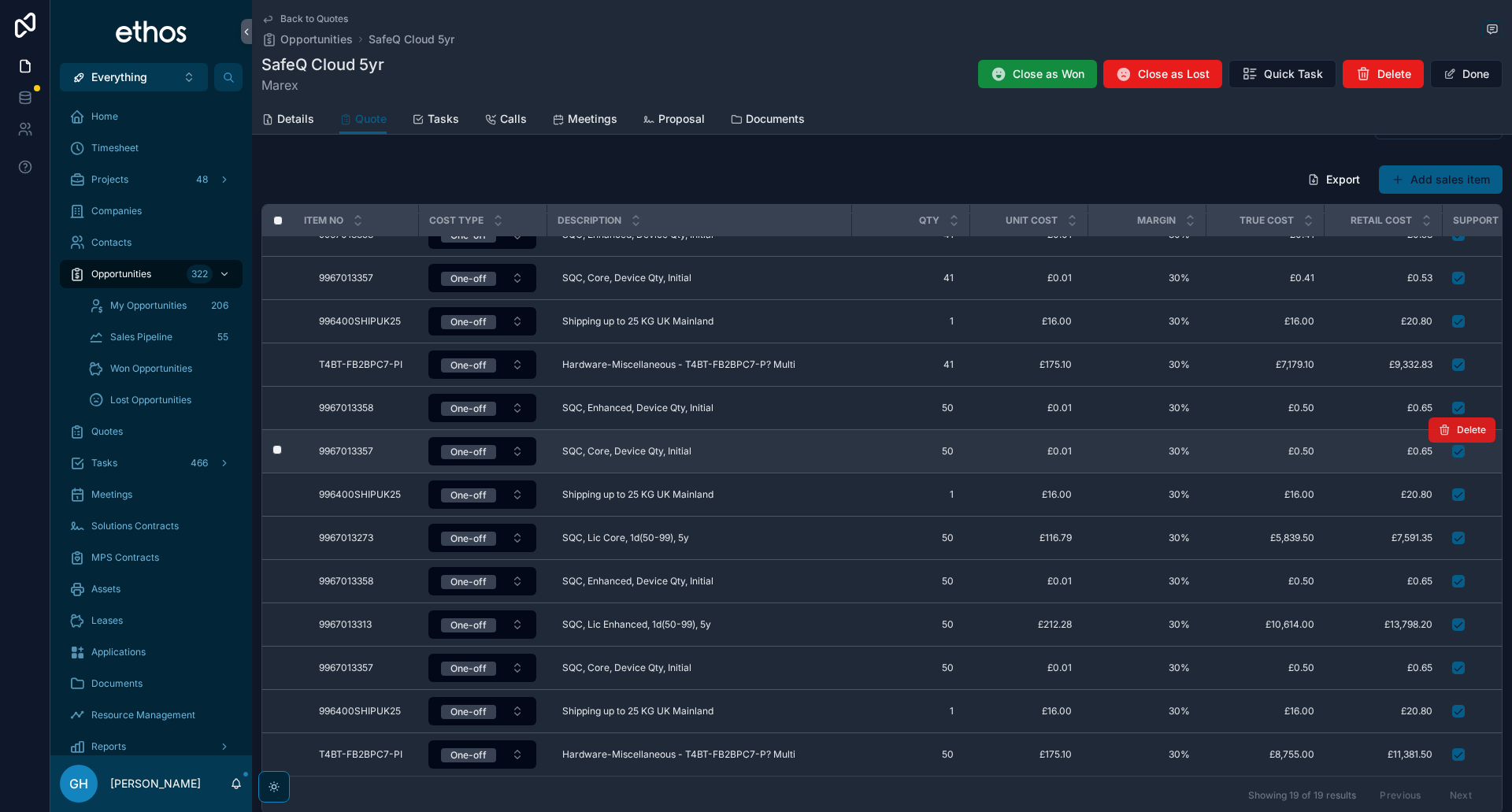
click at [1438, 424] on icon "scrollable content" at bounding box center [1444, 430] width 13 height 13
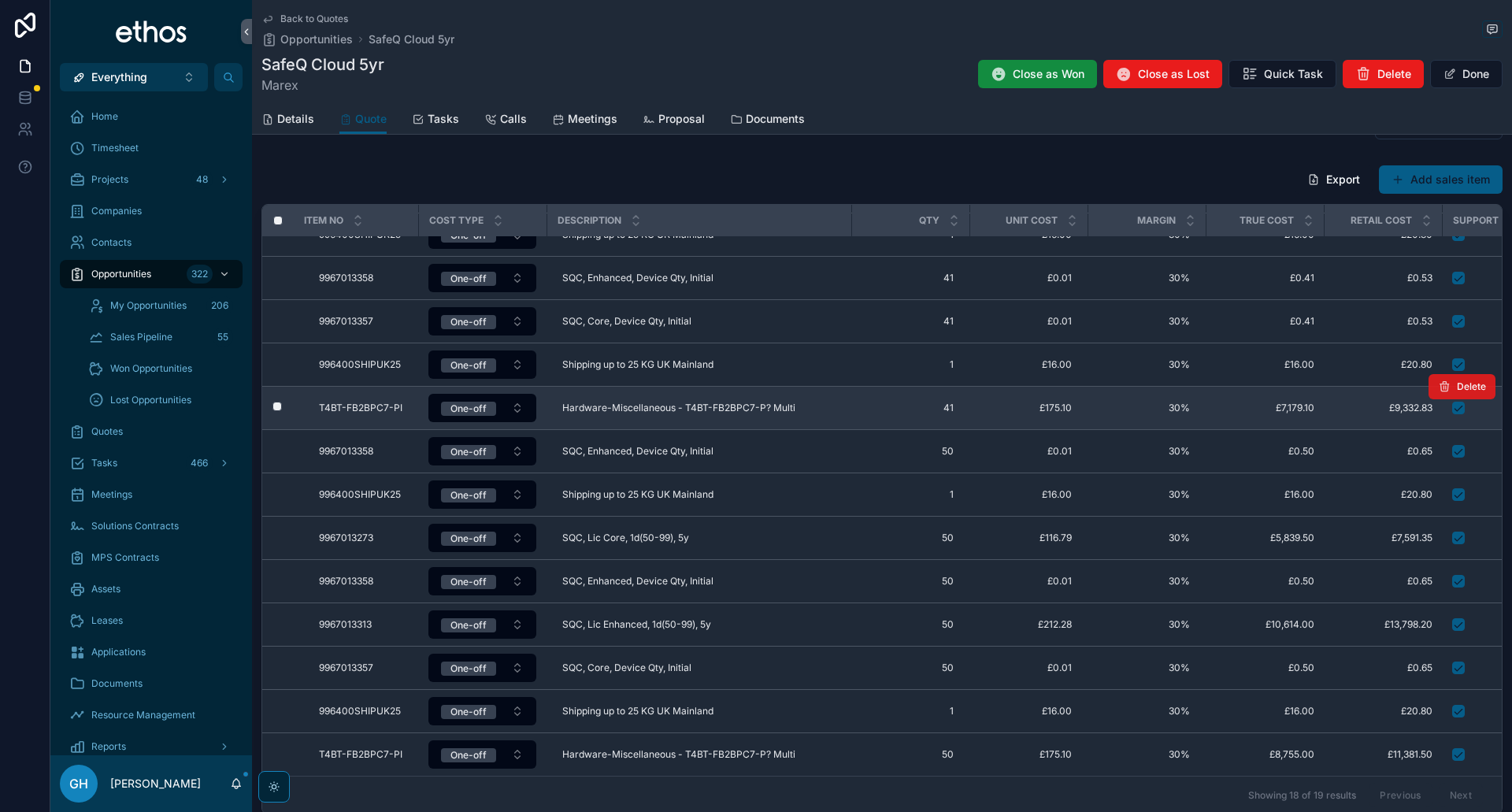
click at [1438, 380] on icon "scrollable content" at bounding box center [1444, 387] width 13 height 13
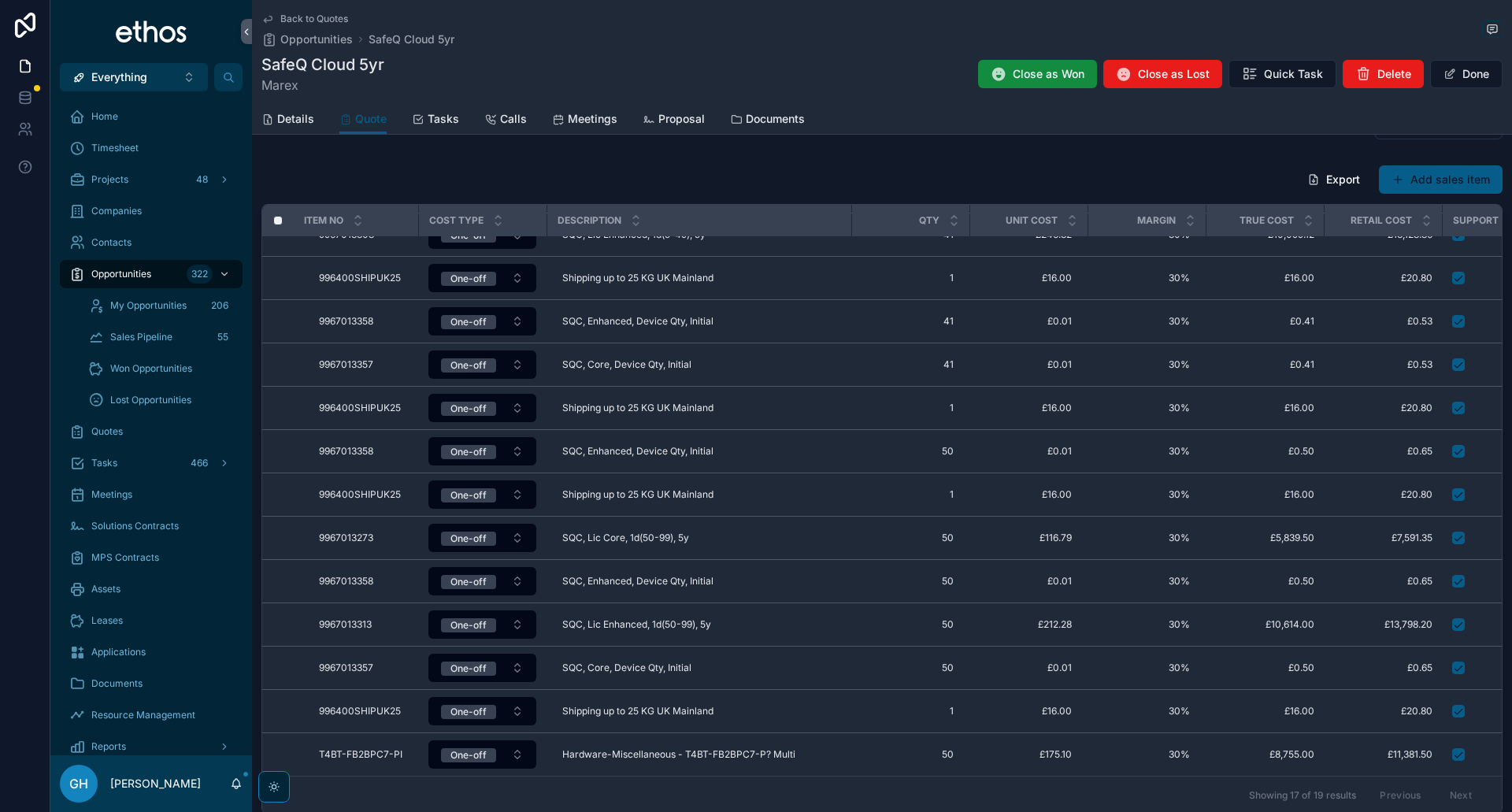
scroll to position [0, 0]
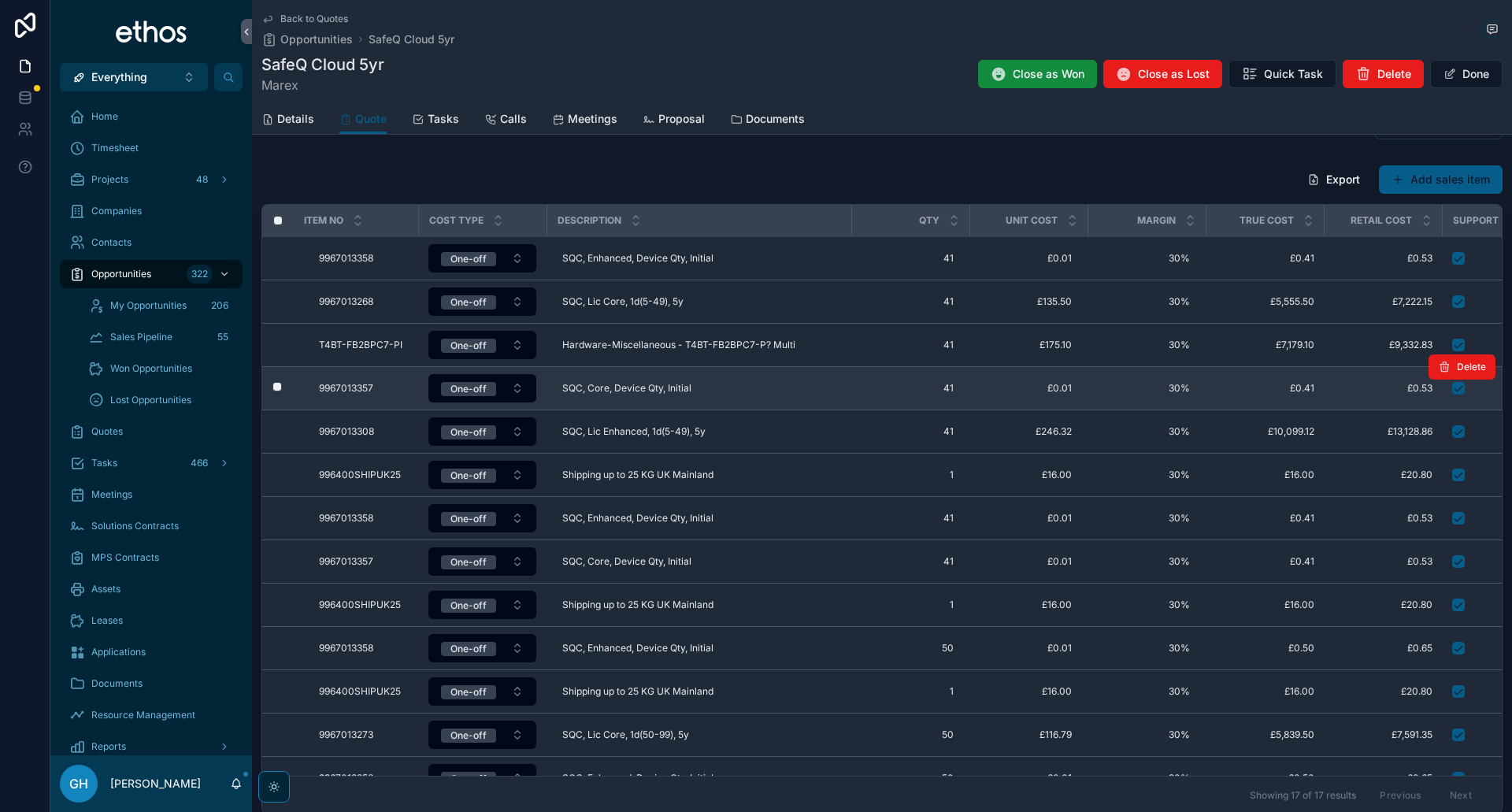
click at [1435, 375] on button "Delete" at bounding box center [1462, 367] width 67 height 25
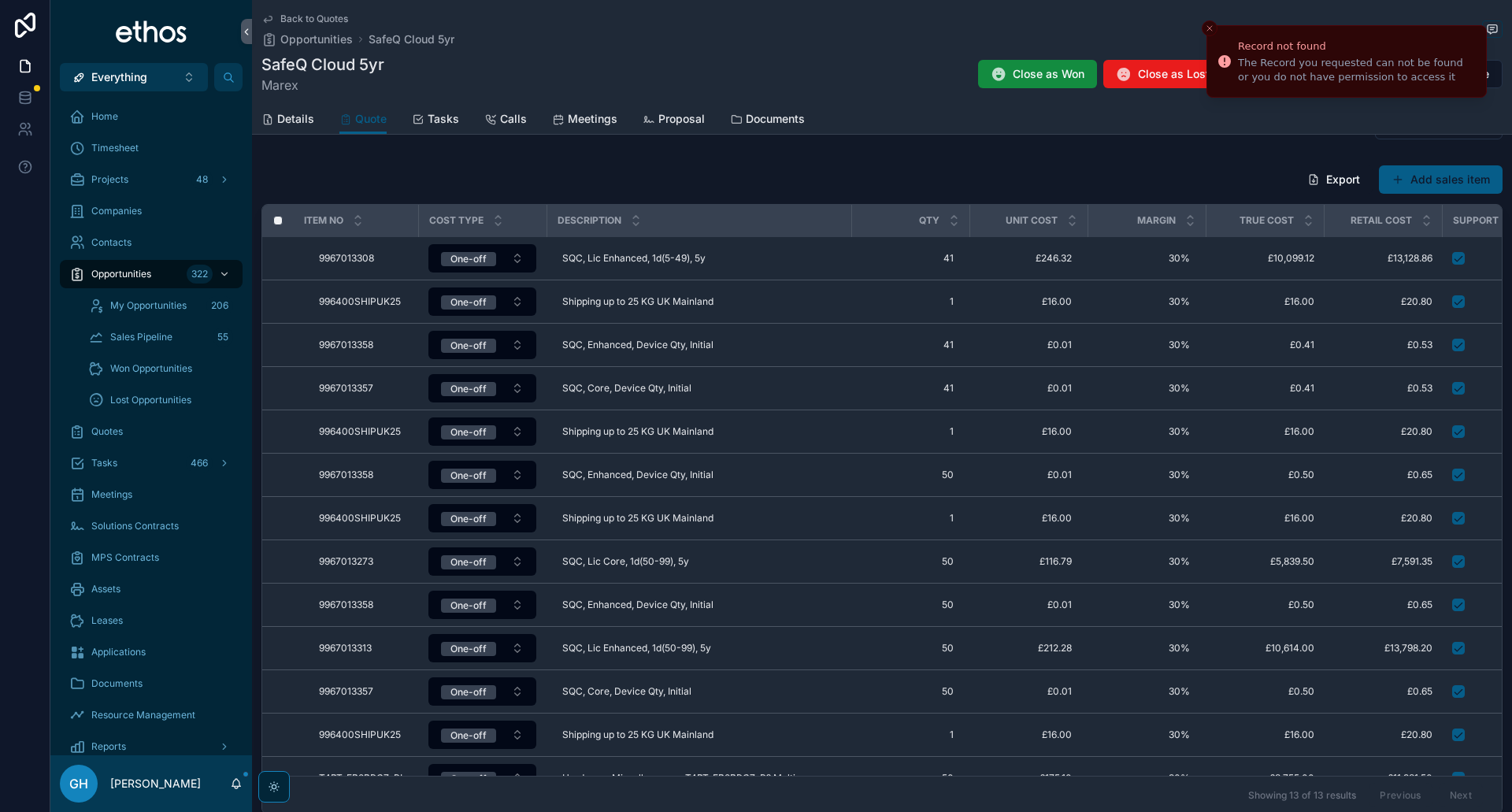
click at [1207, 32] on icon "Close toast" at bounding box center [1209, 29] width 10 height 10
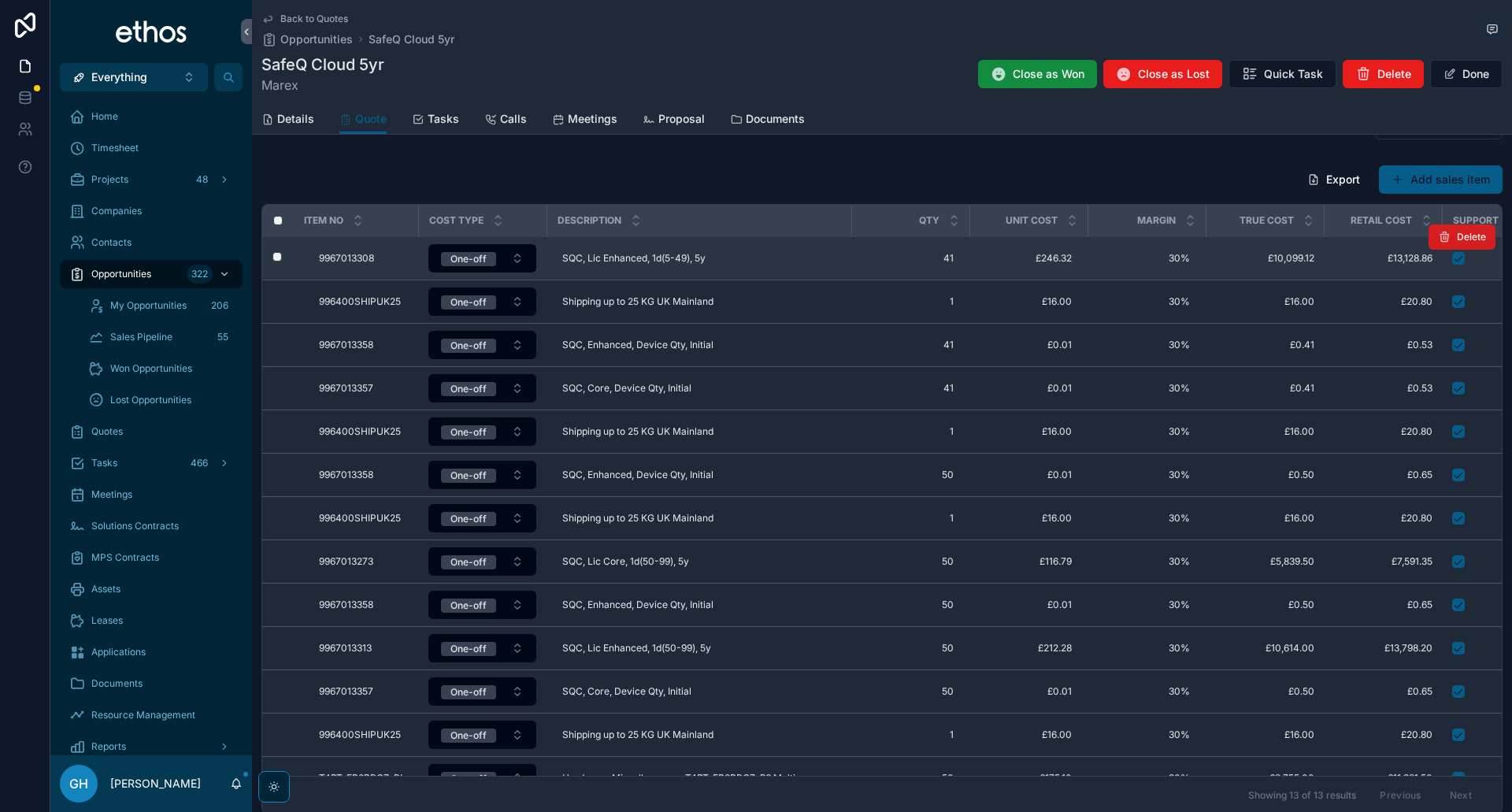
click at [1438, 243] on icon "scrollable content" at bounding box center [1444, 237] width 13 height 13
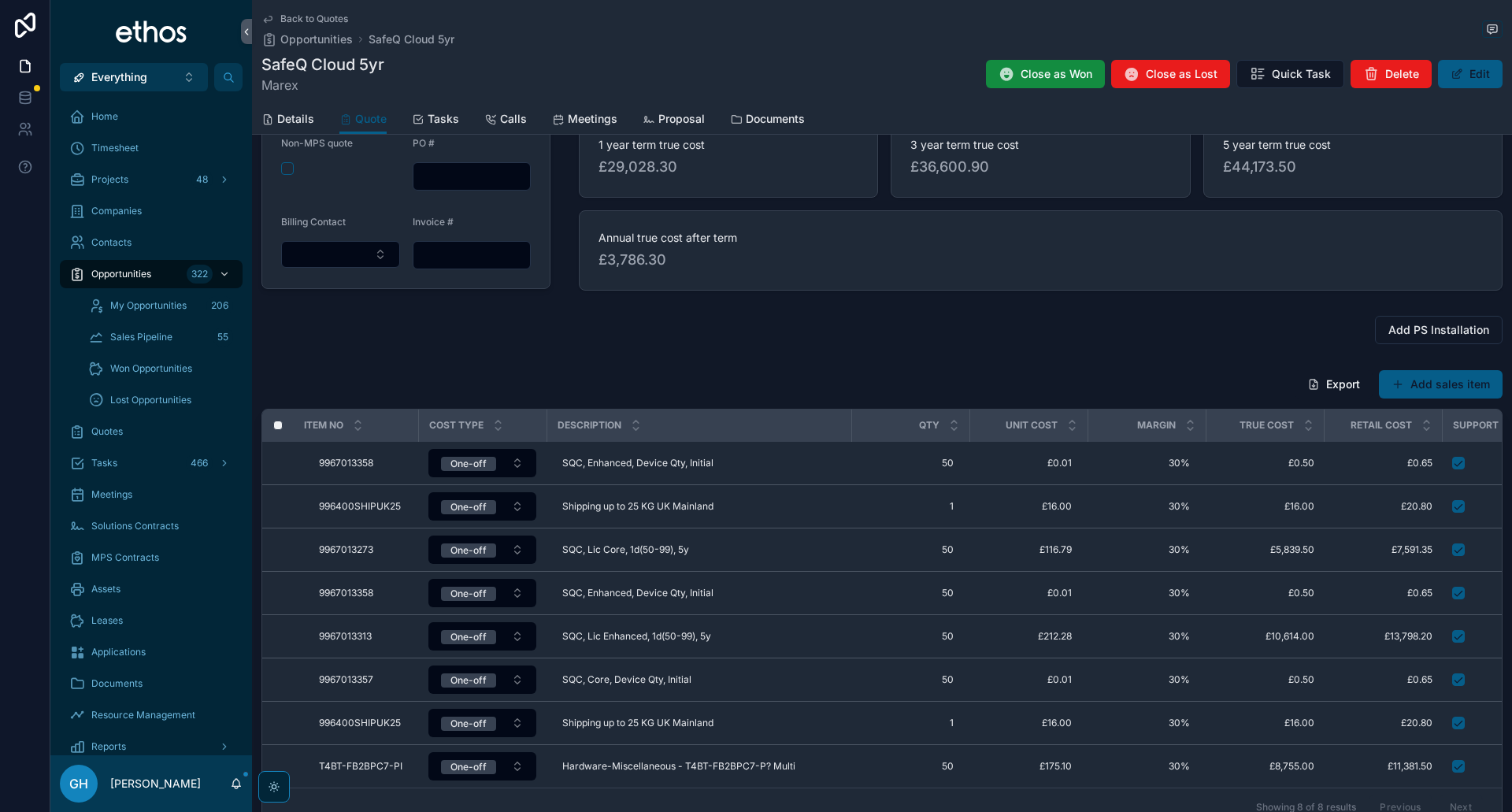
scroll to position [236, 0]
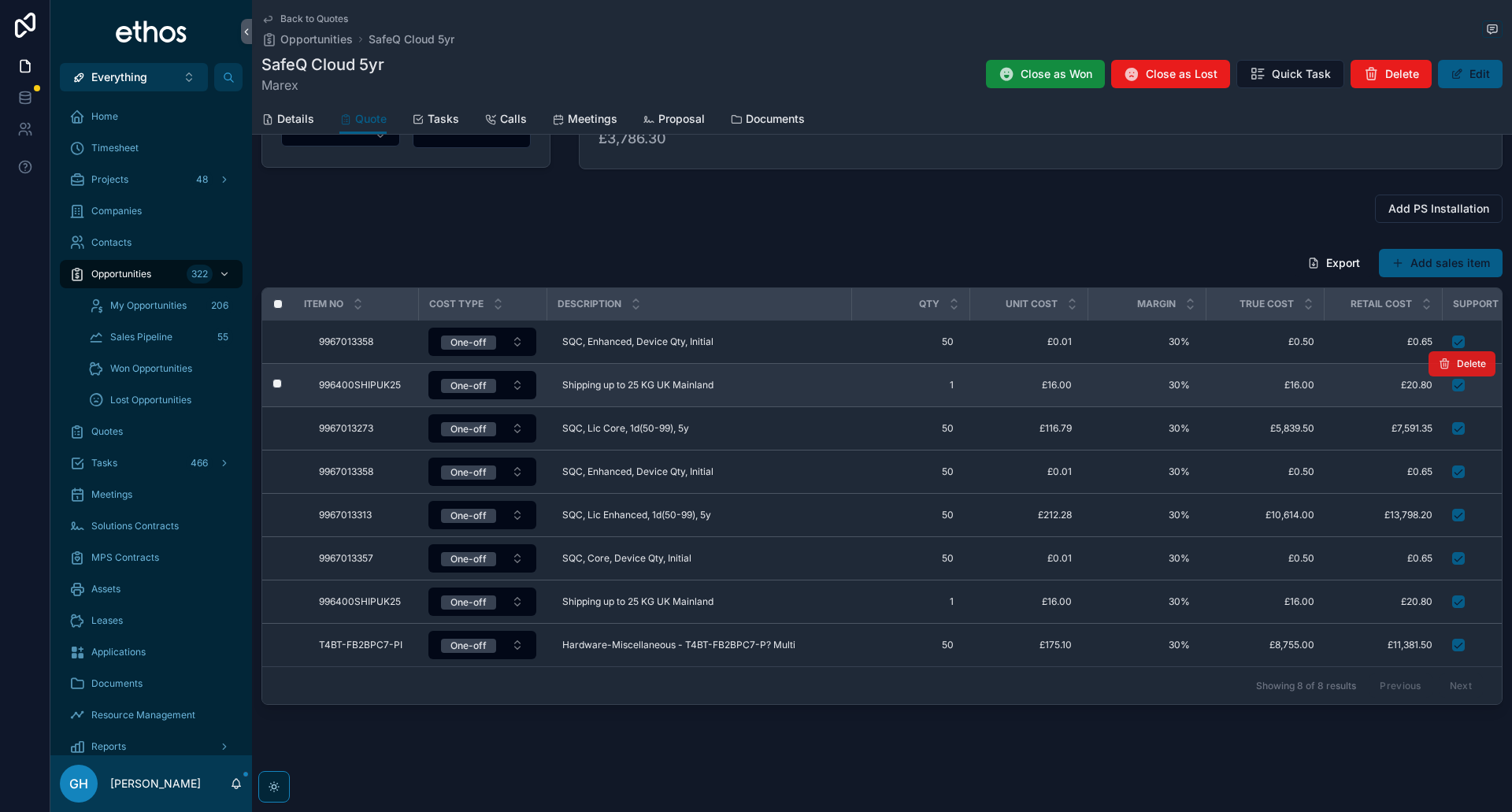
click at [1439, 366] on span "scrollable content" at bounding box center [1444, 364] width 13 height 13
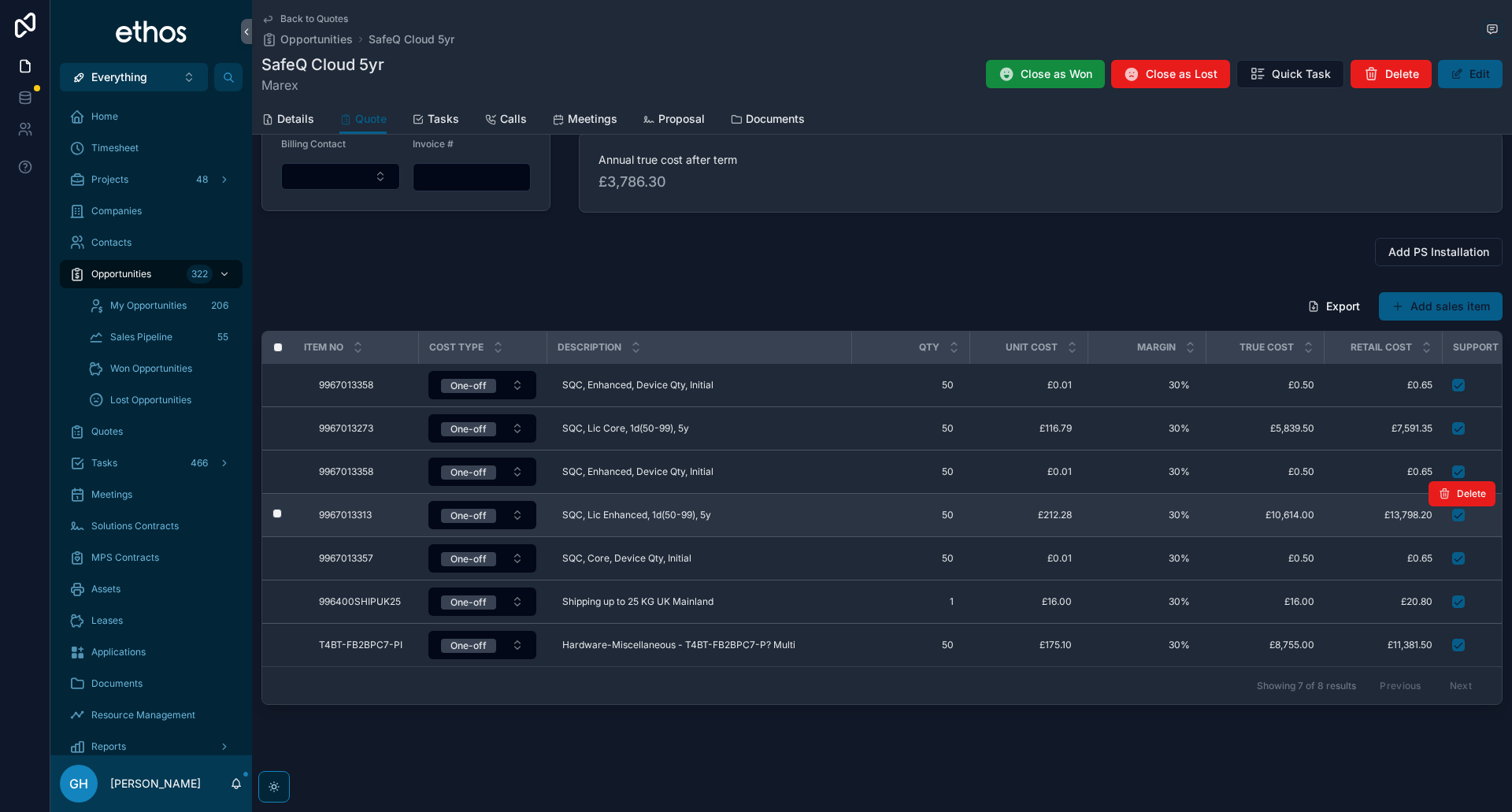
scroll to position [196, 0]
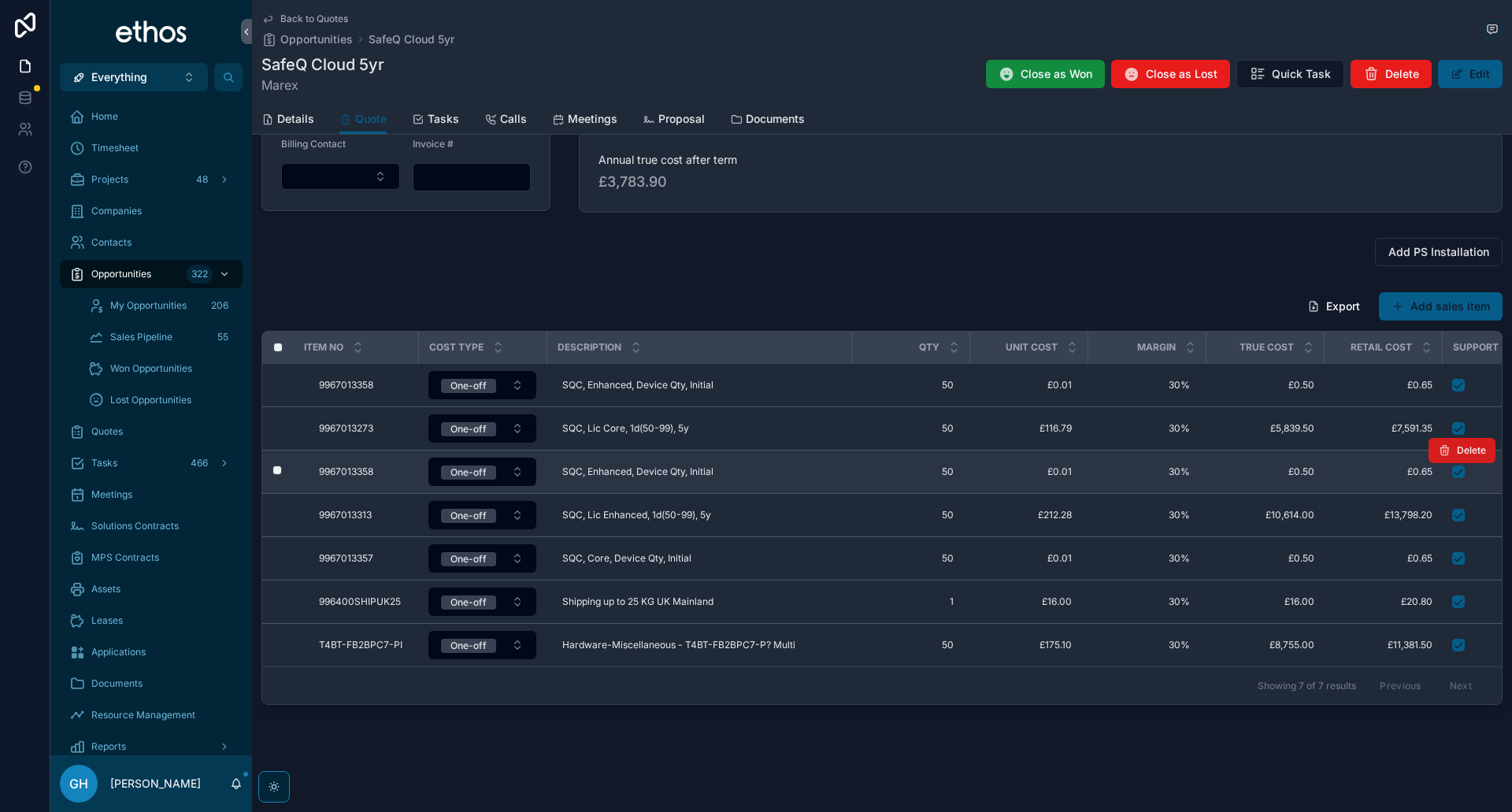
click at [1443, 445] on icon "scrollable content" at bounding box center [1444, 451] width 13 height 13
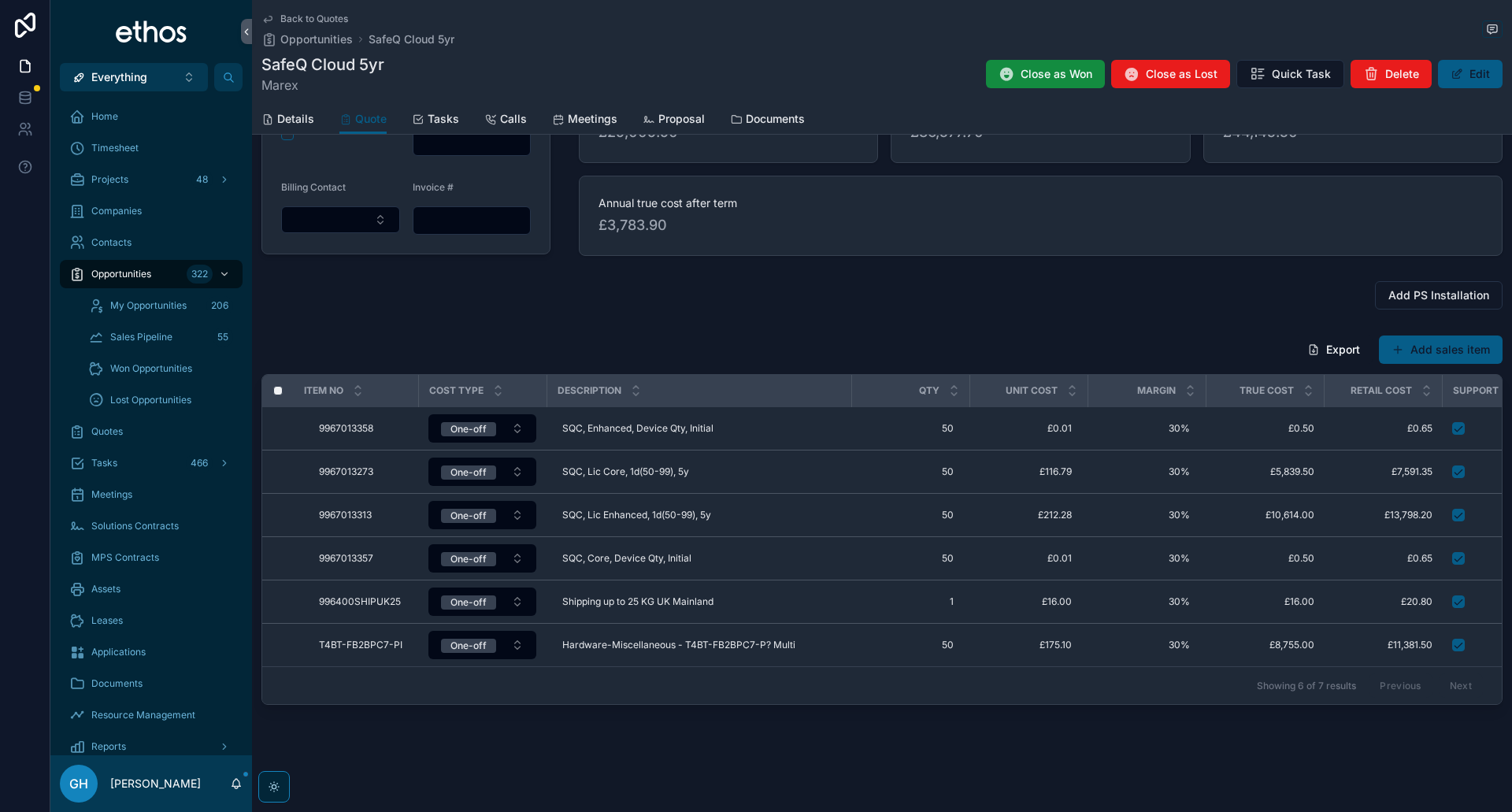
scroll to position [153, 0]
click at [1397, 290] on span "Add PS Installation" at bounding box center [1438, 296] width 101 height 16
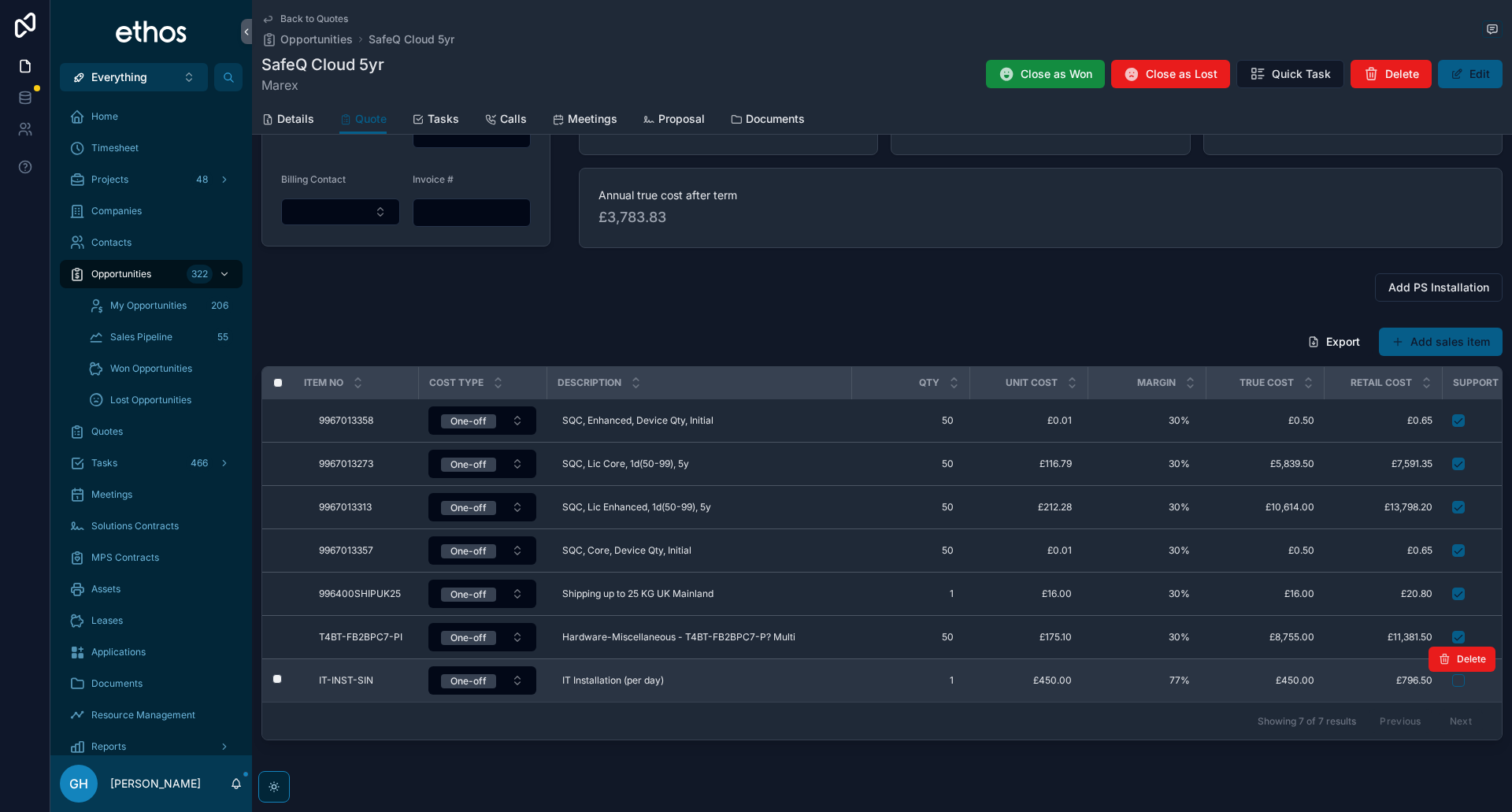
click at [959, 680] on td "1 1" at bounding box center [910, 681] width 118 height 43
click at [951, 680] on span "1" at bounding box center [910, 681] width 87 height 13
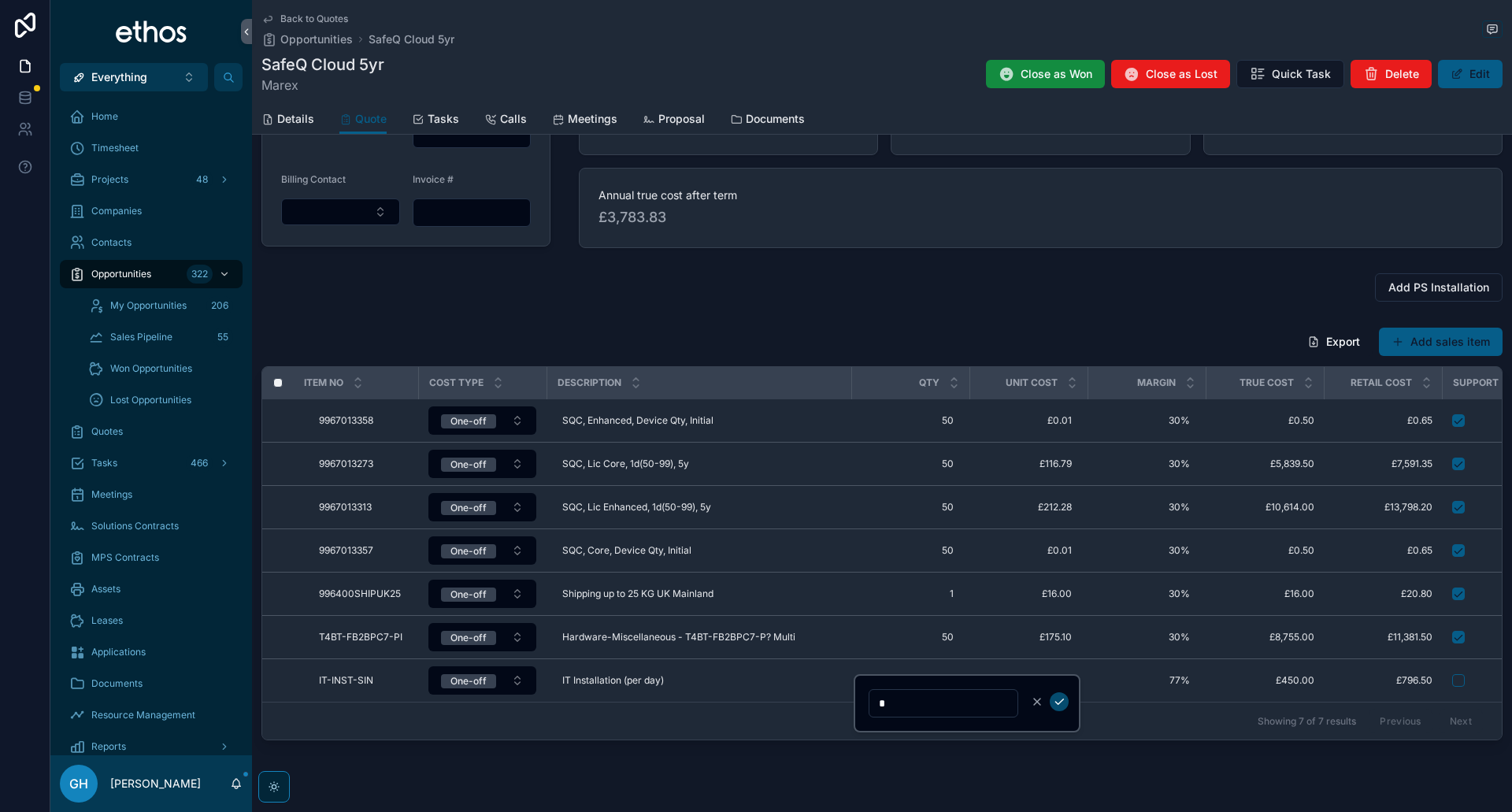
type input "*"
click at [1056, 705] on icon "scrollable content" at bounding box center [1059, 702] width 13 height 13
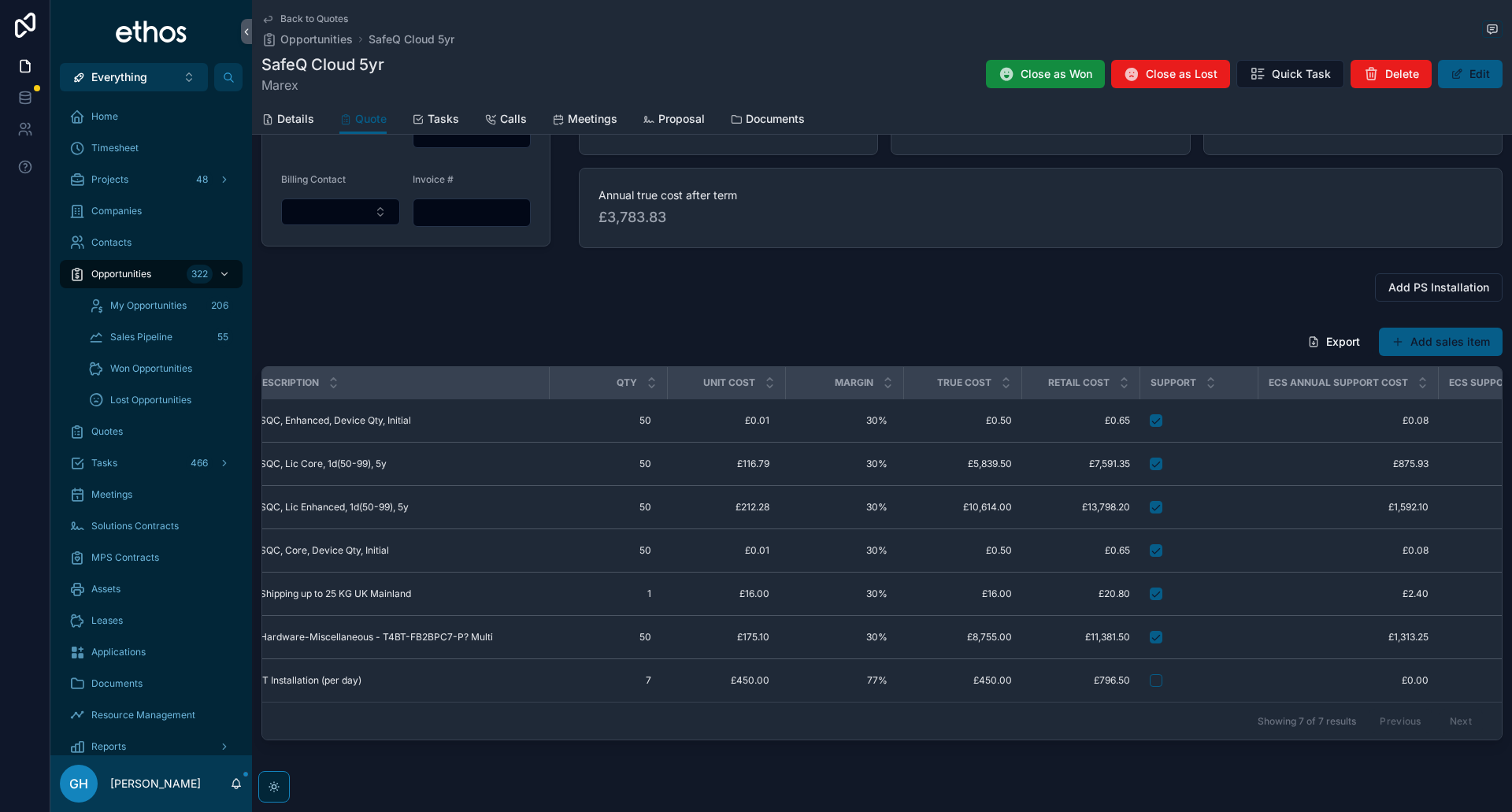
scroll to position [0, 314]
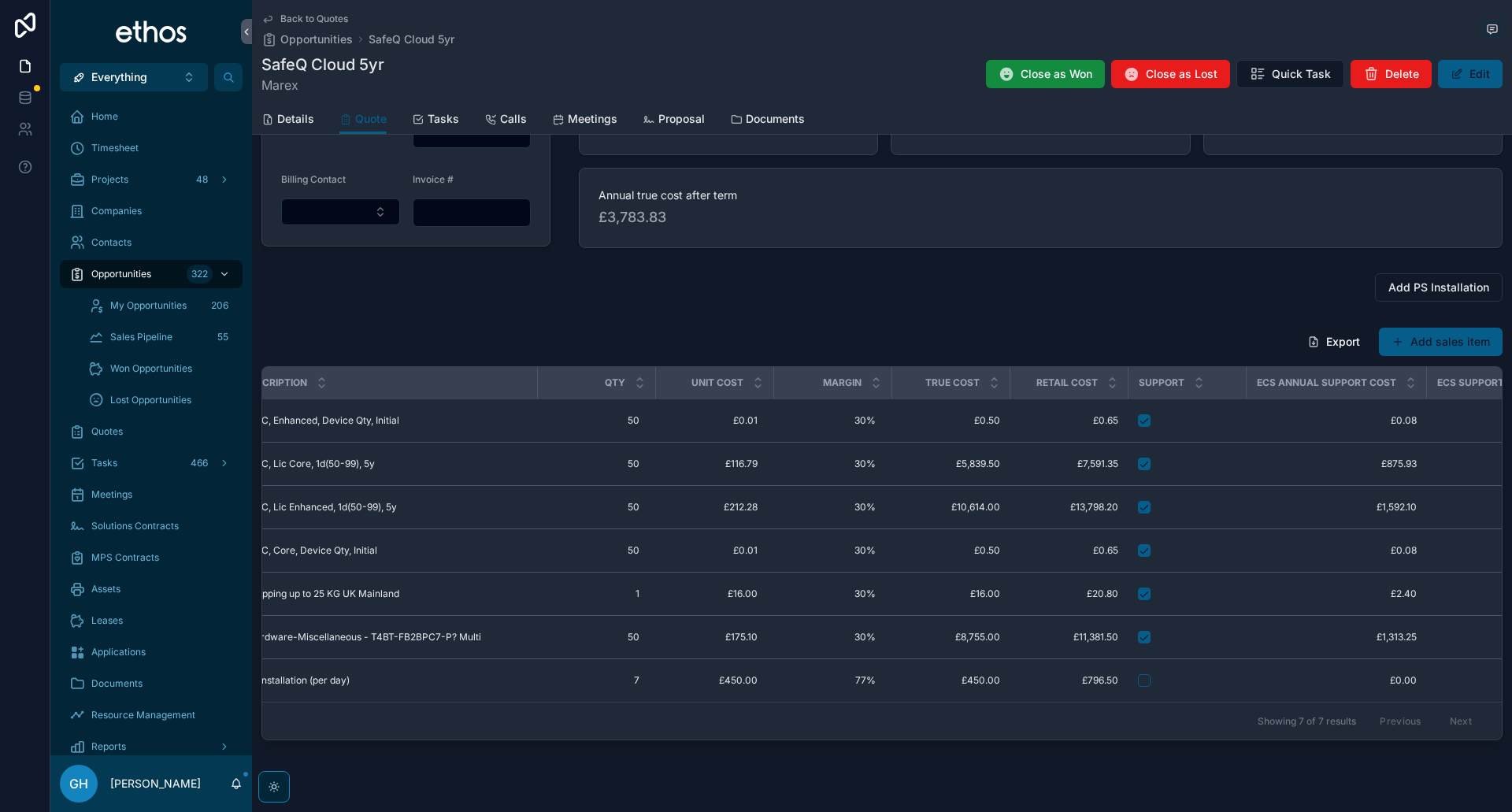
click at [844, 381] on span "Margin" at bounding box center [842, 383] width 39 height 13
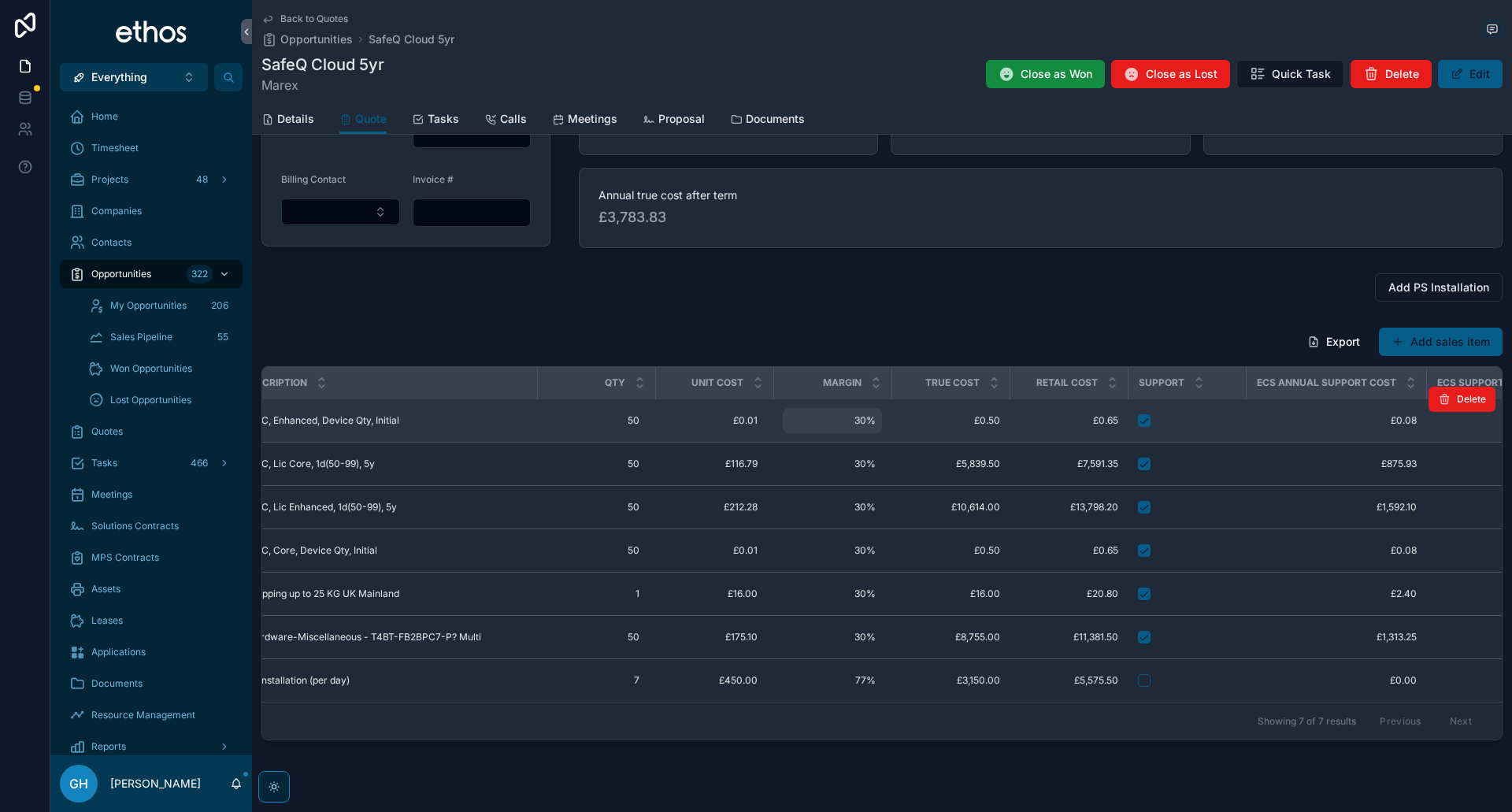
click at [867, 421] on span "30%" at bounding box center [832, 421] width 87 height 13
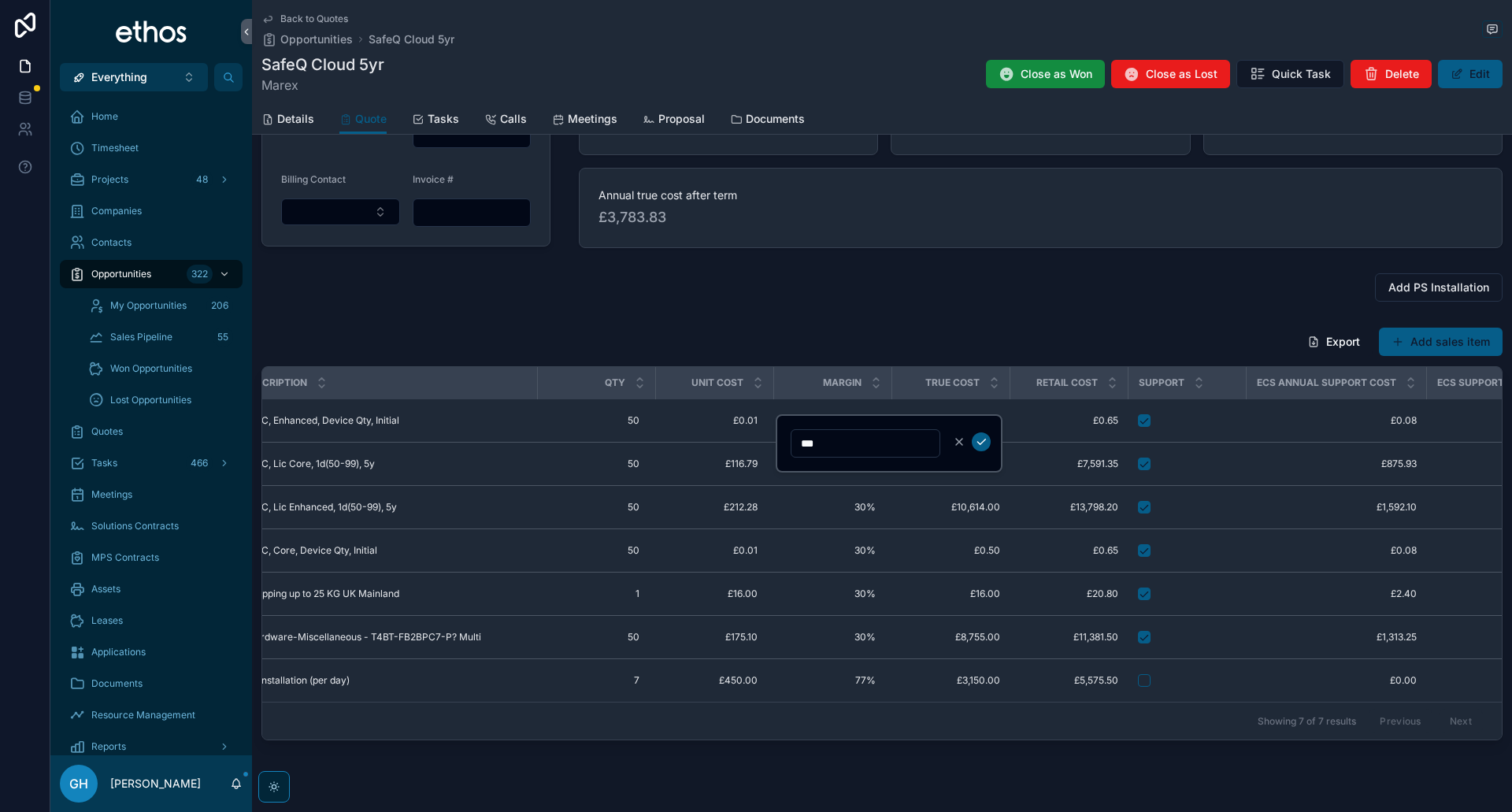
click at [805, 447] on input "***" at bounding box center [865, 444] width 148 height 22
type input "**"
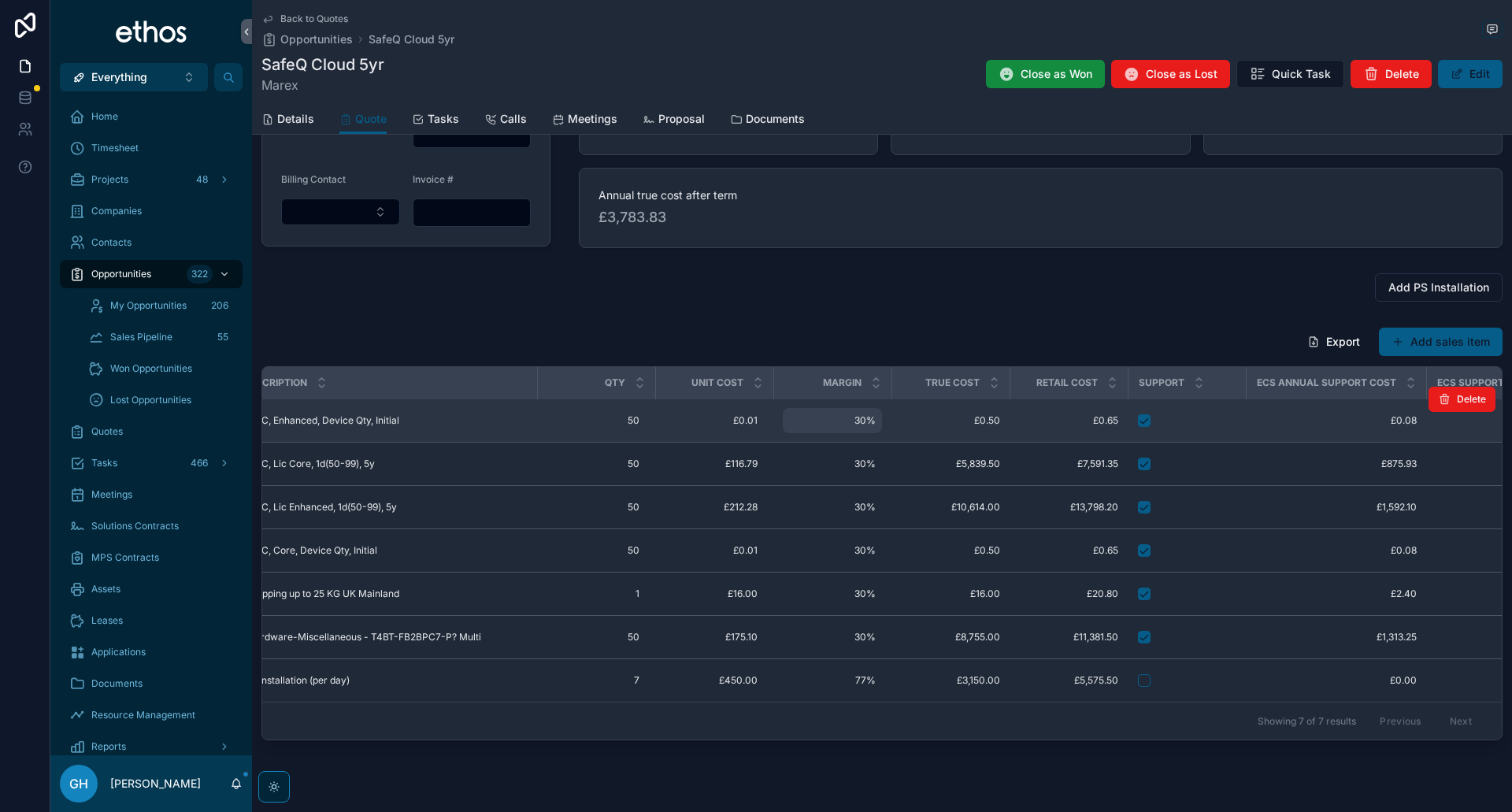
click at [859, 419] on span "30%" at bounding box center [832, 421] width 87 height 13
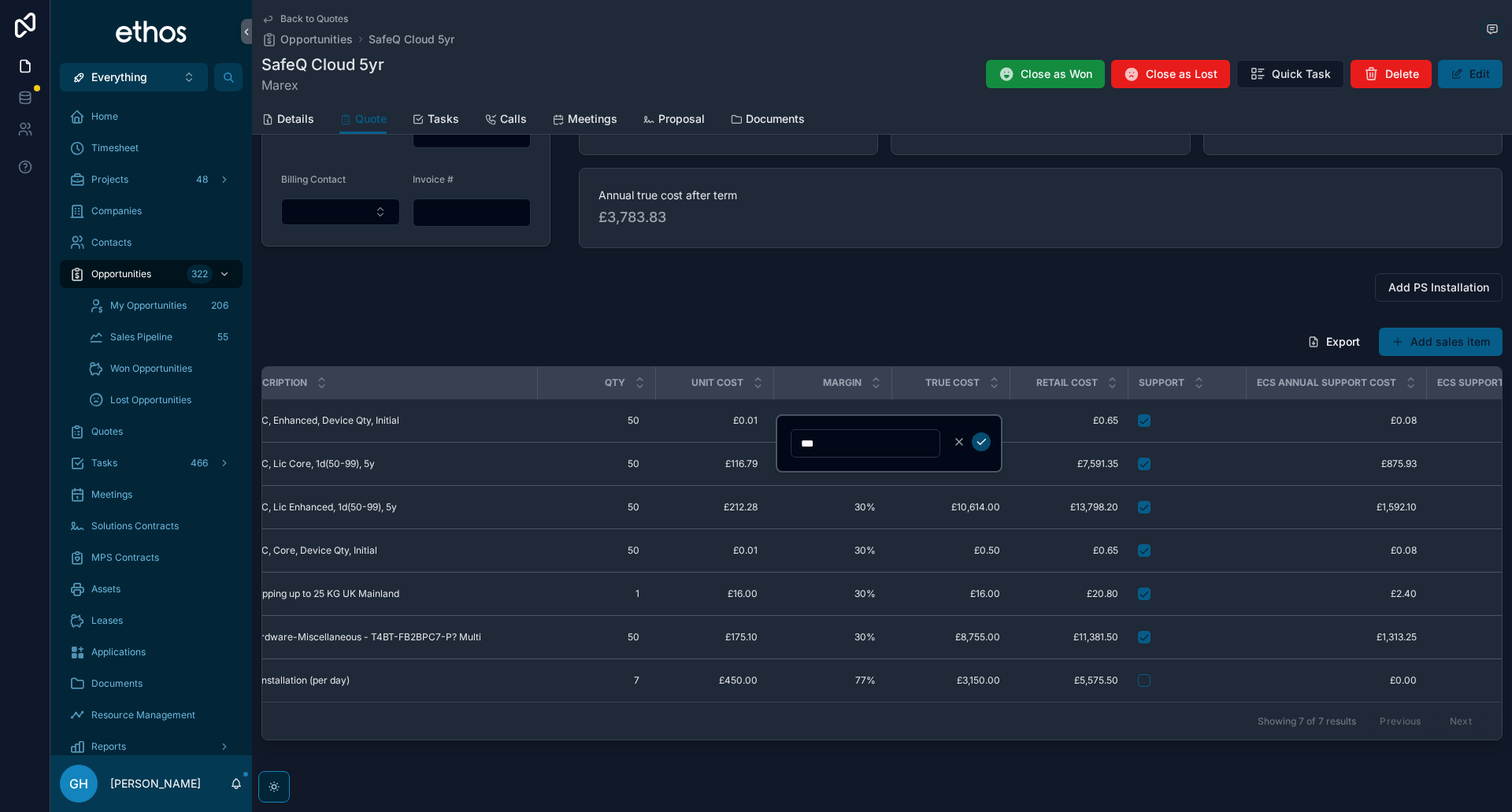
type input "***"
click at [985, 441] on icon "scrollable content" at bounding box center [981, 442] width 13 height 13
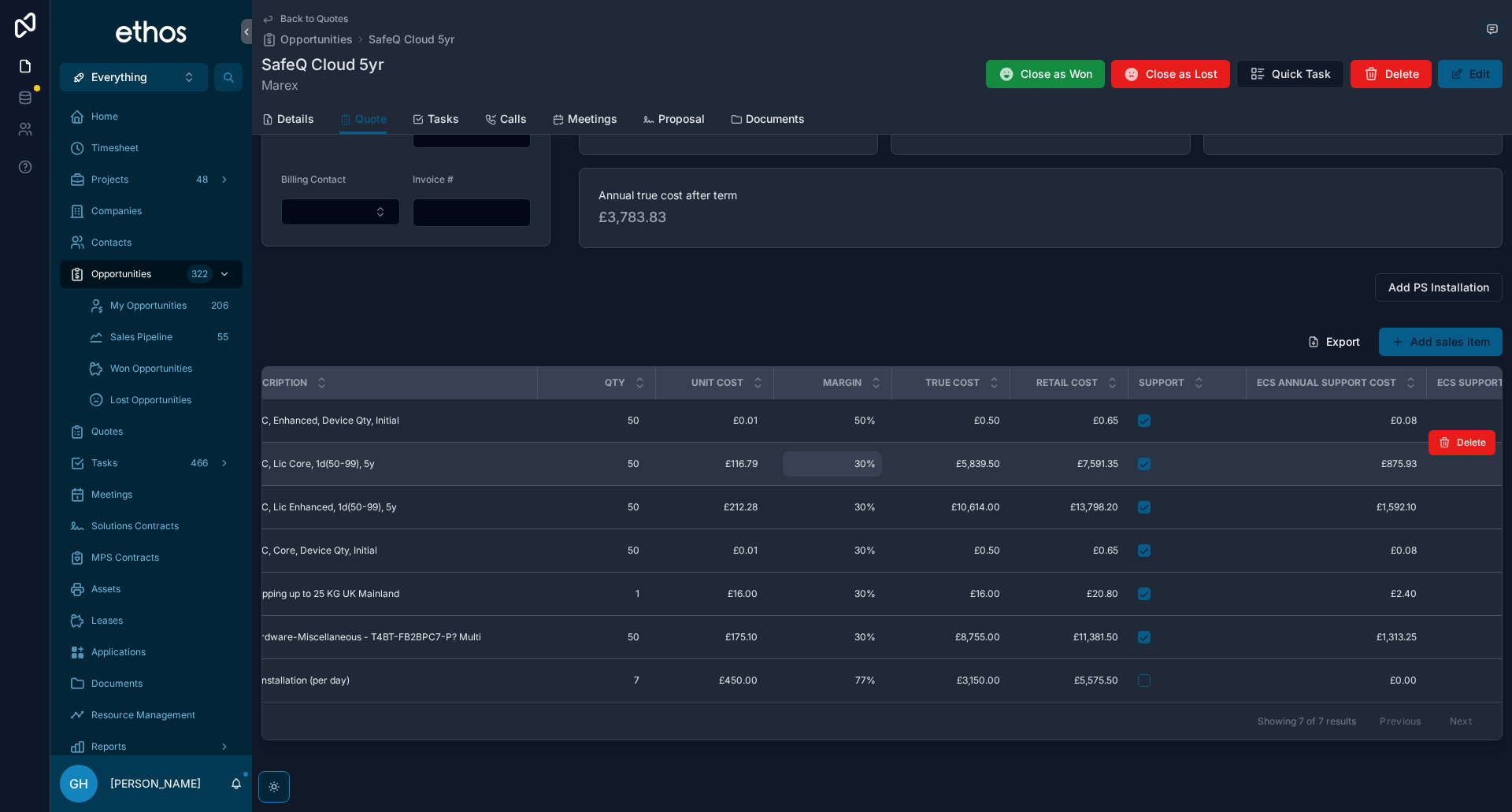
click at [859, 462] on span "30%" at bounding box center [832, 464] width 87 height 13
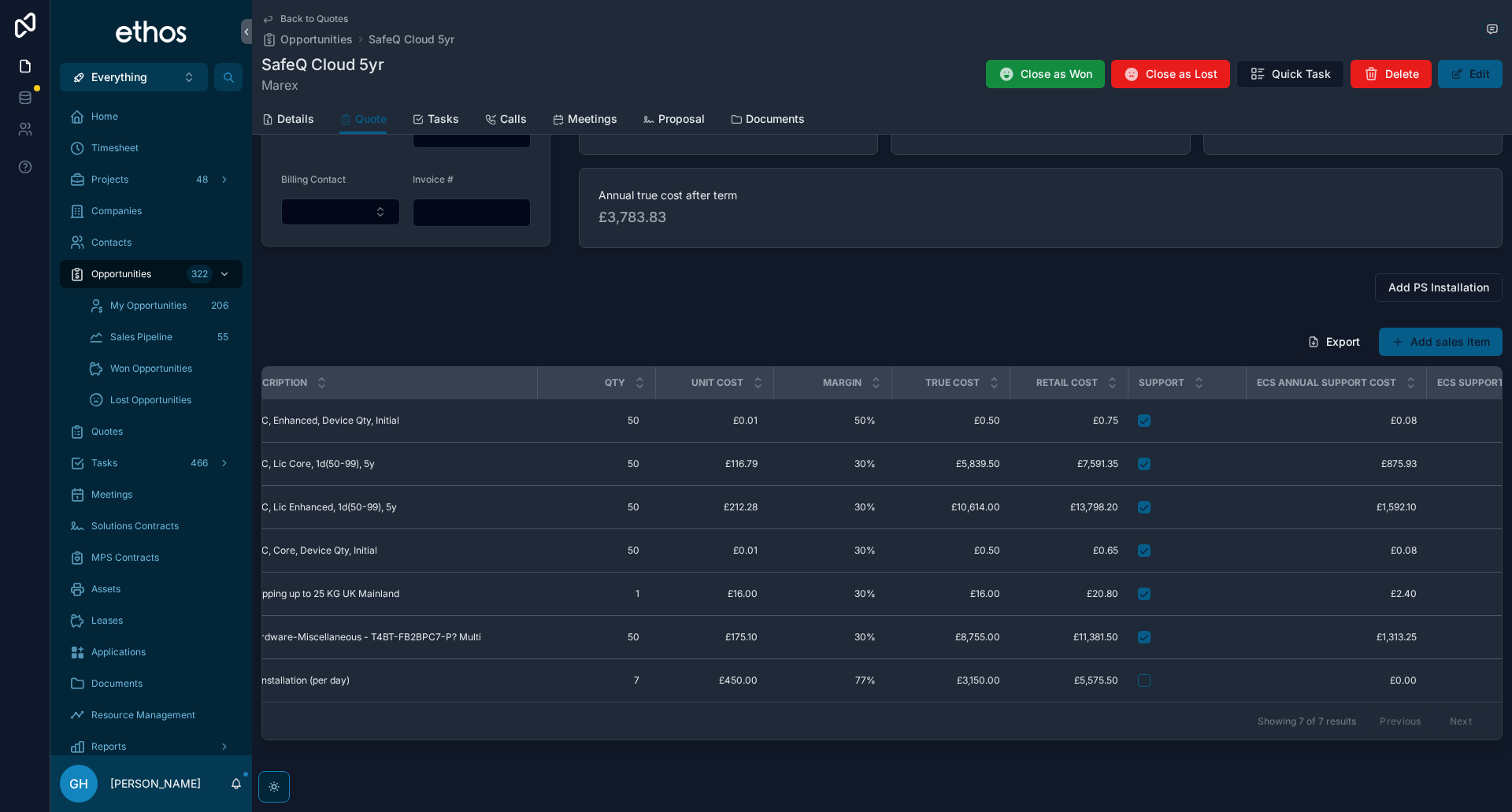
click at [859, 462] on span "30%" at bounding box center [832, 464] width 87 height 13
type input "***"
click at [983, 488] on icon "scrollable content" at bounding box center [981, 485] width 13 height 13
click at [856, 506] on span "30%" at bounding box center [832, 507] width 87 height 13
click at [806, 529] on input "***" at bounding box center [865, 530] width 148 height 22
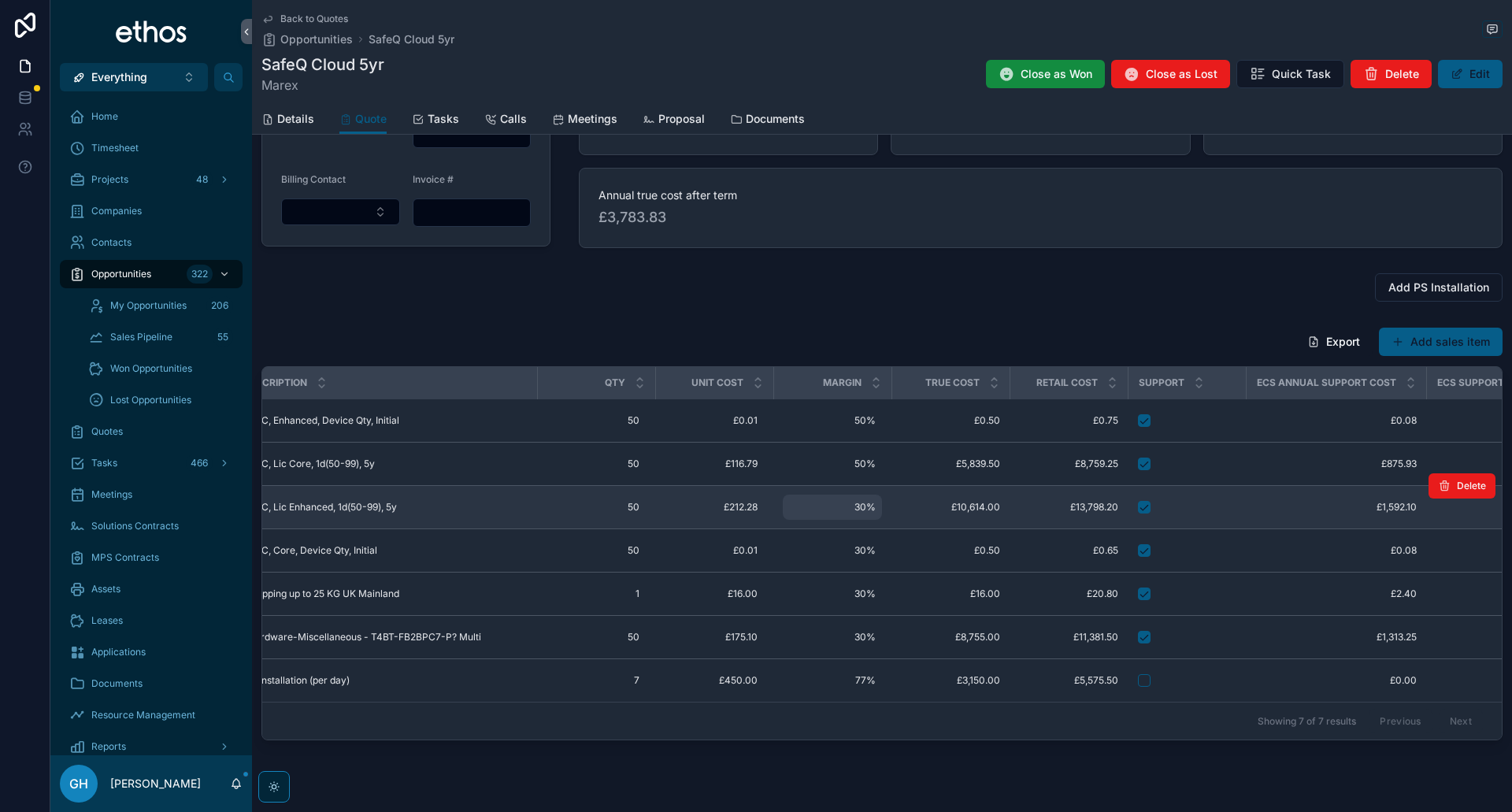
click at [866, 508] on span "30%" at bounding box center [832, 507] width 87 height 13
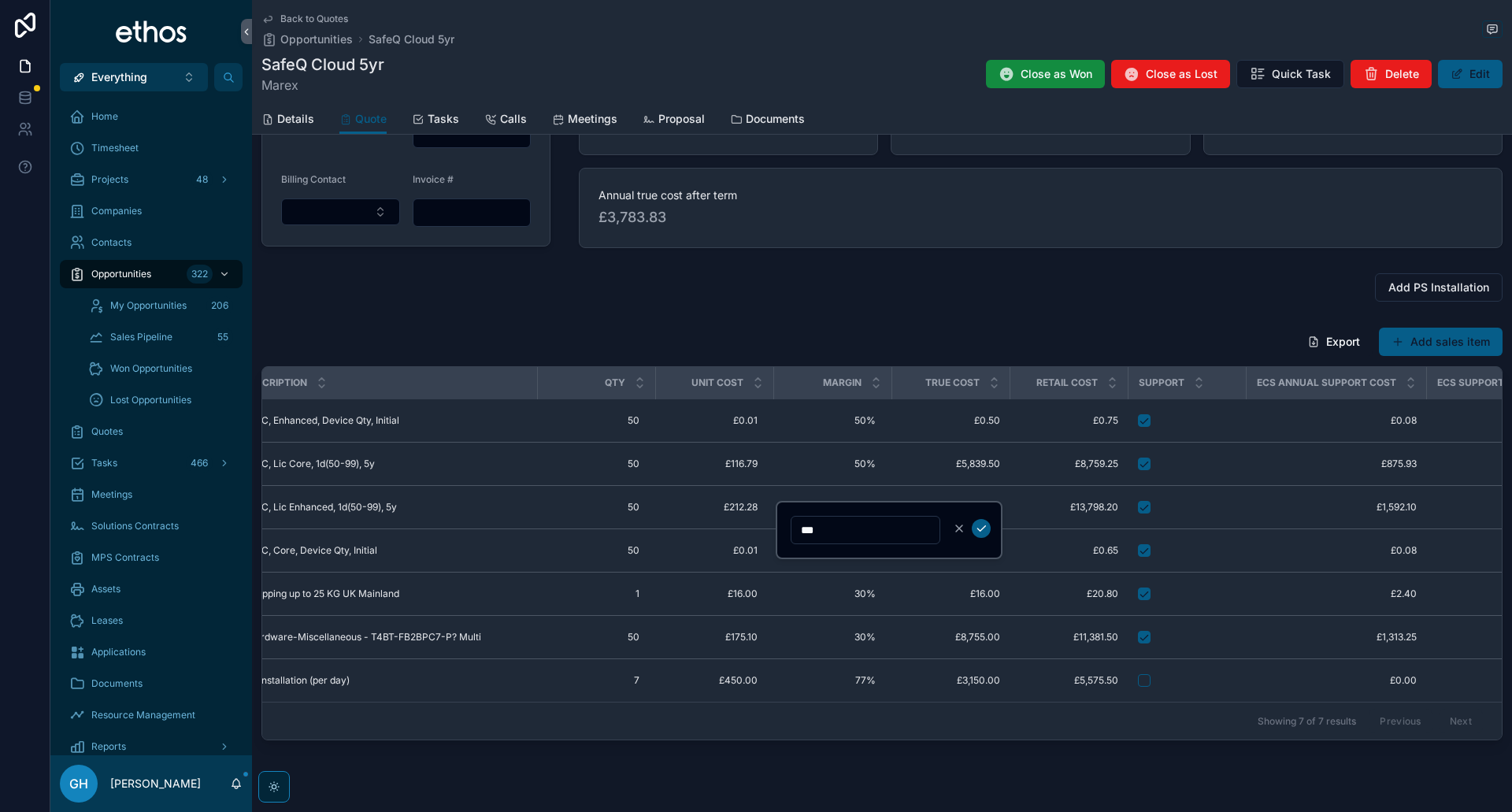
click at [805, 530] on input "***" at bounding box center [865, 530] width 148 height 22
type input "***"
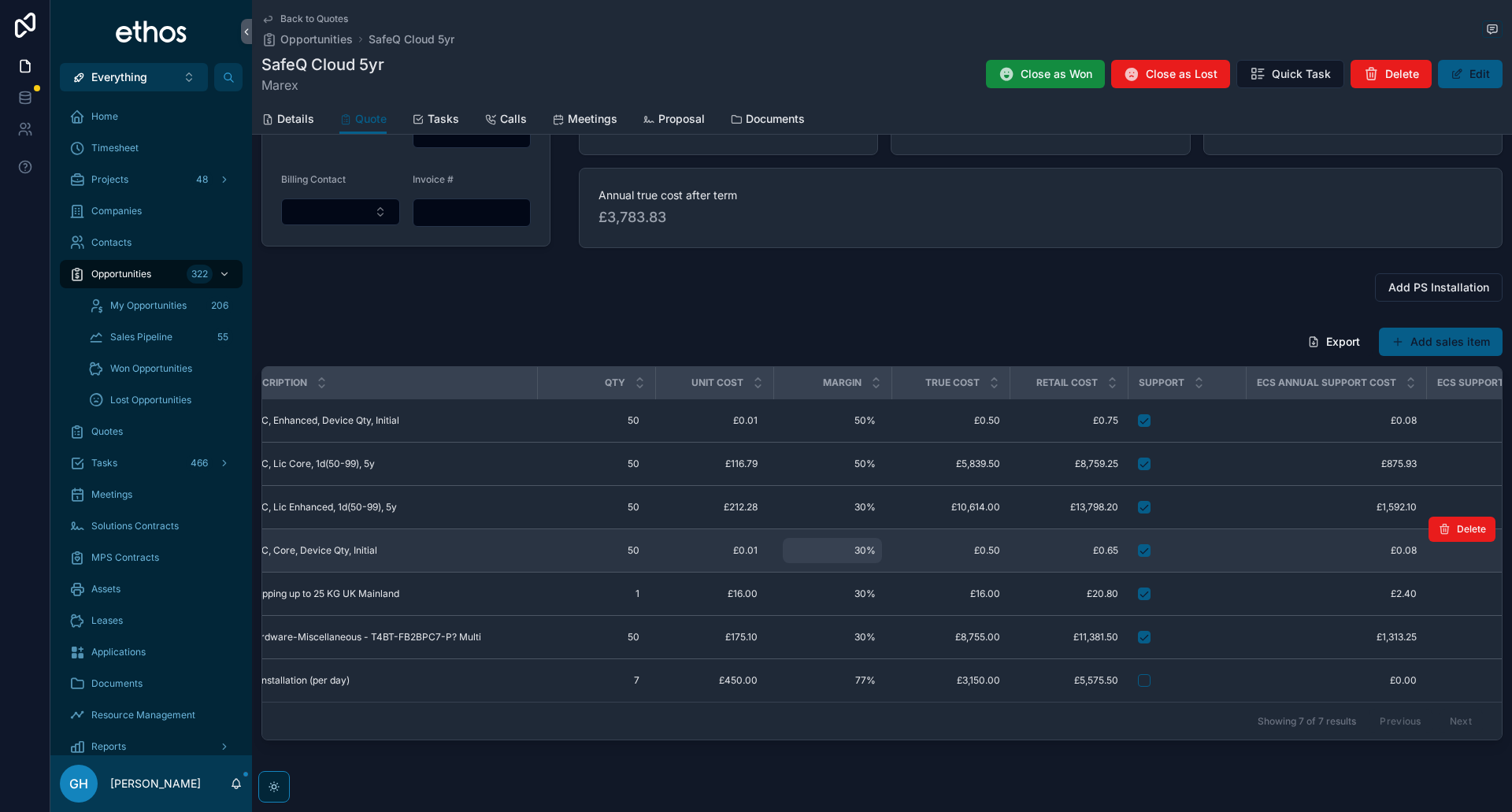
click at [859, 549] on span "30%" at bounding box center [832, 550] width 87 height 13
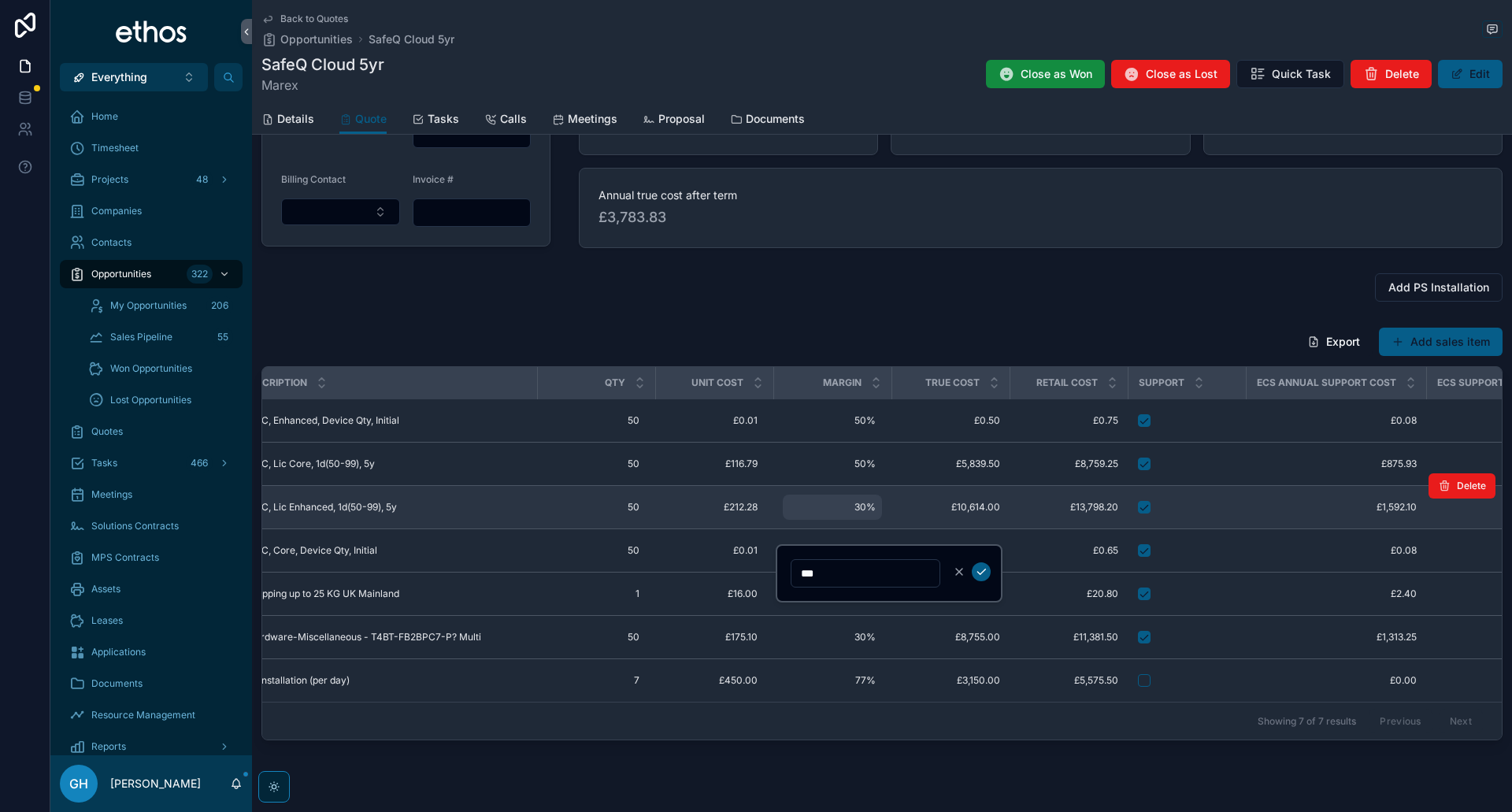
click at [861, 514] on div "30% 30%" at bounding box center [832, 507] width 99 height 25
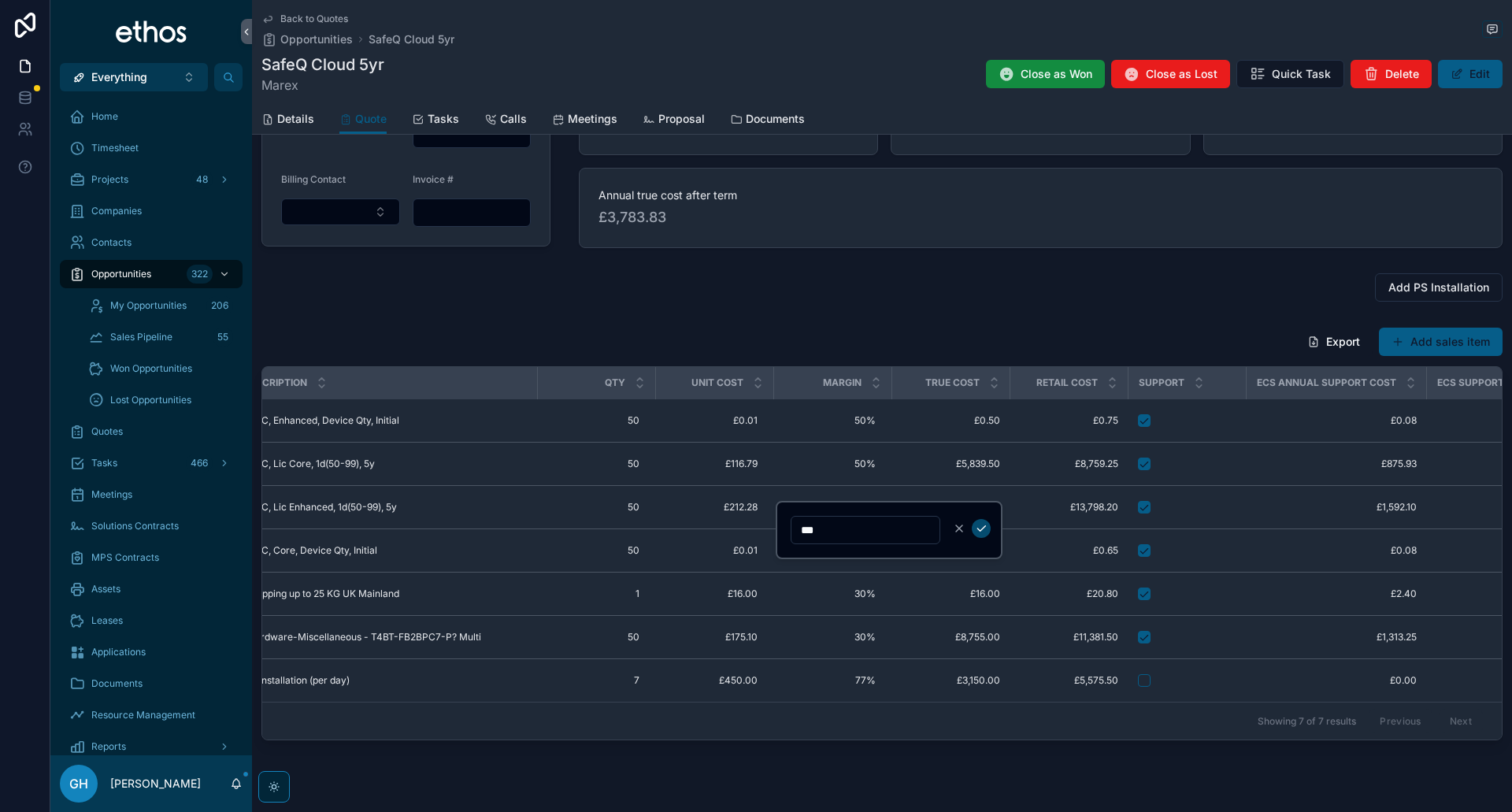
click at [986, 526] on icon "scrollable content" at bounding box center [981, 529] width 13 height 13
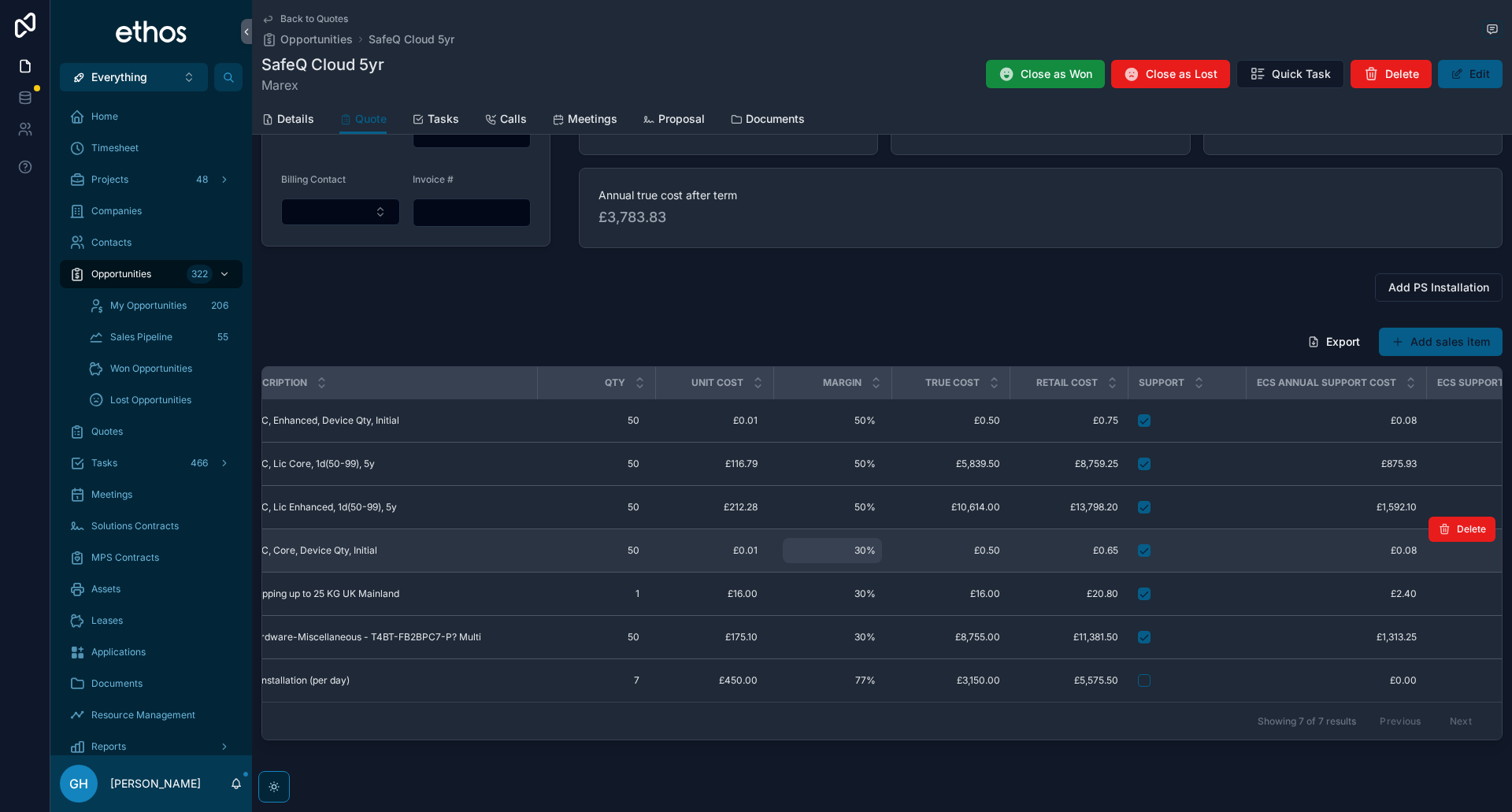
click at [858, 547] on span "30%" at bounding box center [832, 550] width 87 height 13
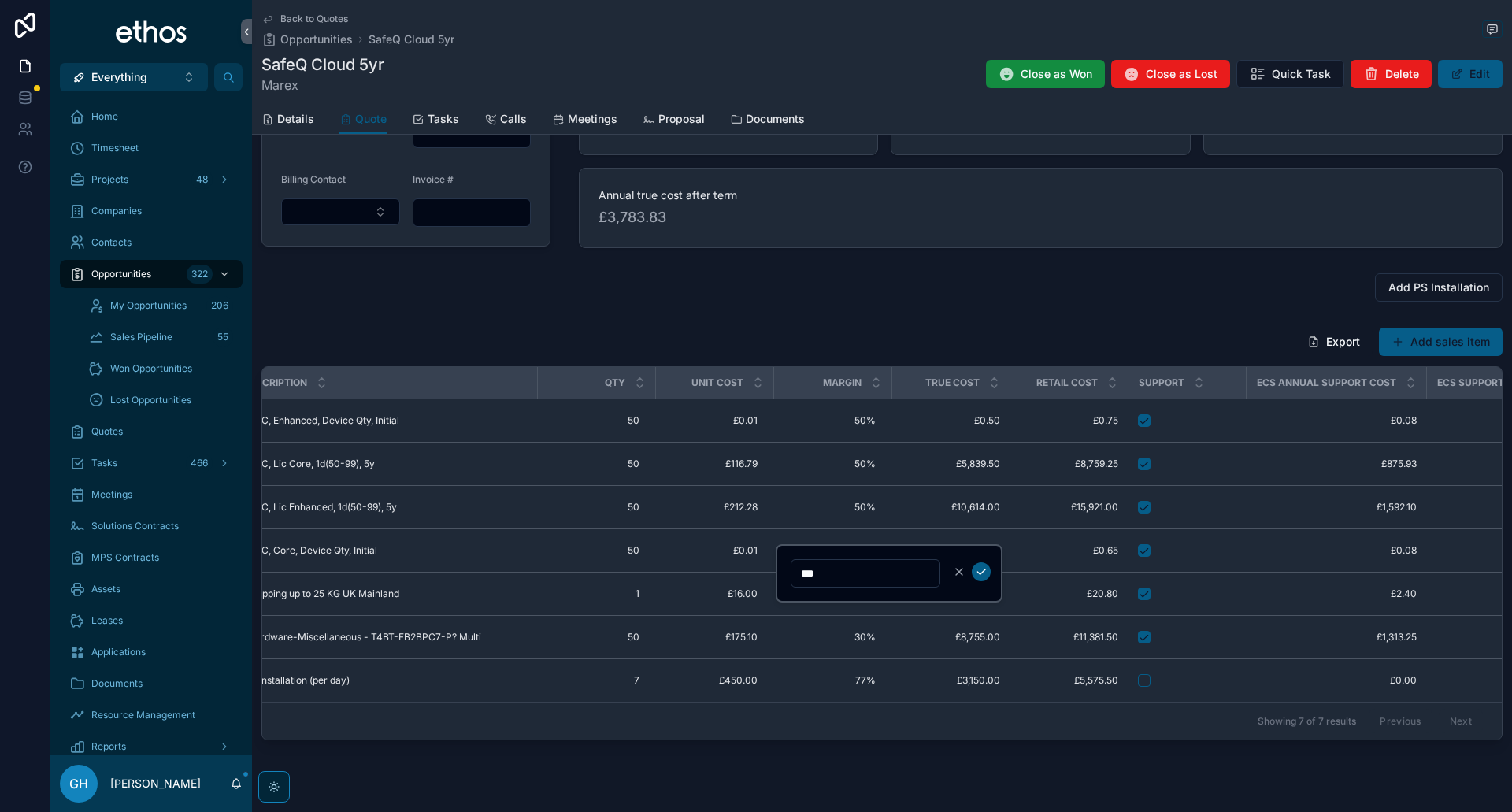
click at [809, 574] on input "***" at bounding box center [865, 573] width 148 height 22
type input "***"
click at [981, 570] on icon "scrollable content" at bounding box center [981, 572] width 13 height 13
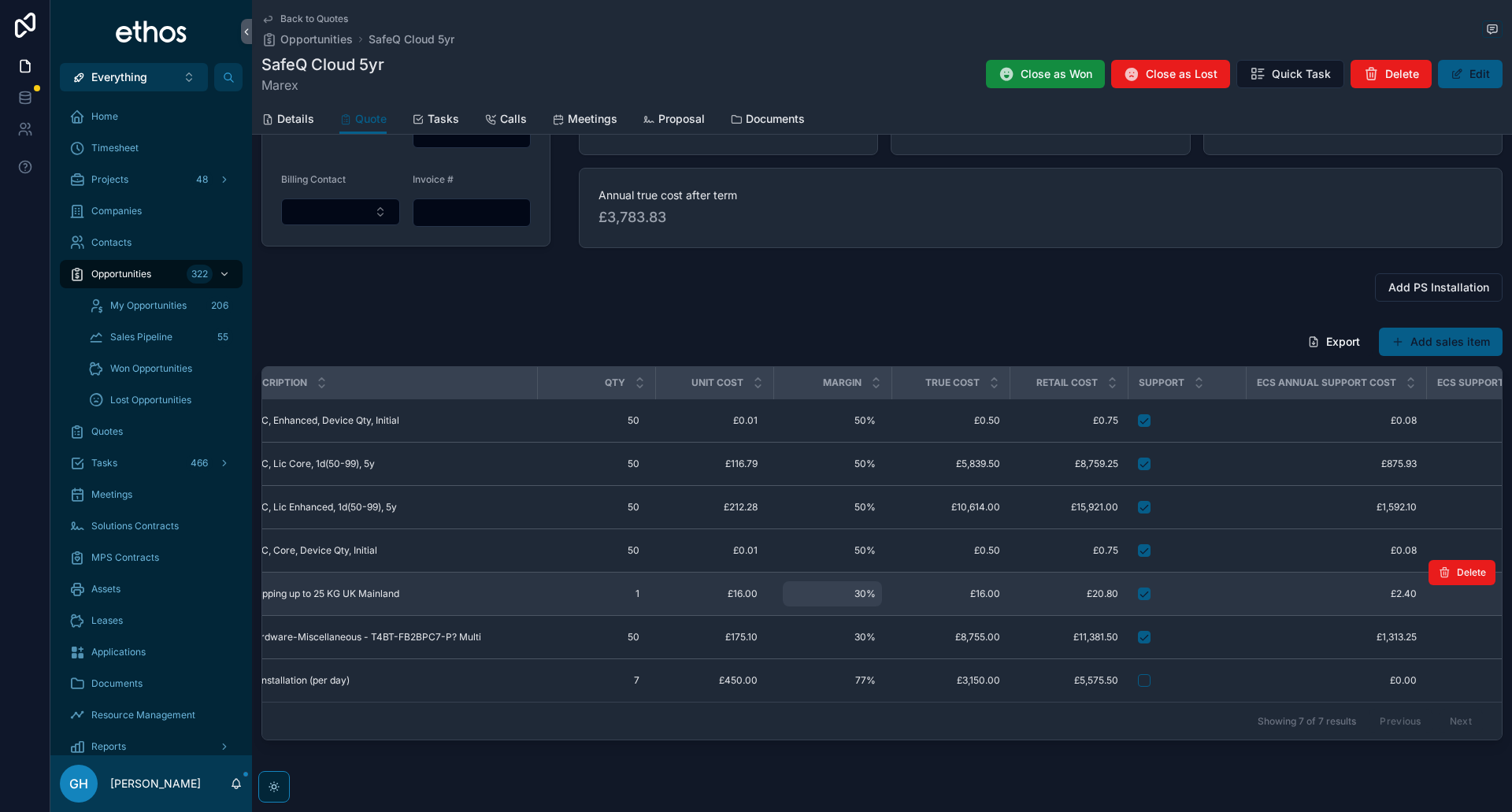
click at [863, 589] on span "30%" at bounding box center [832, 594] width 87 height 13
click at [853, 591] on span "30%" at bounding box center [832, 594] width 87 height 13
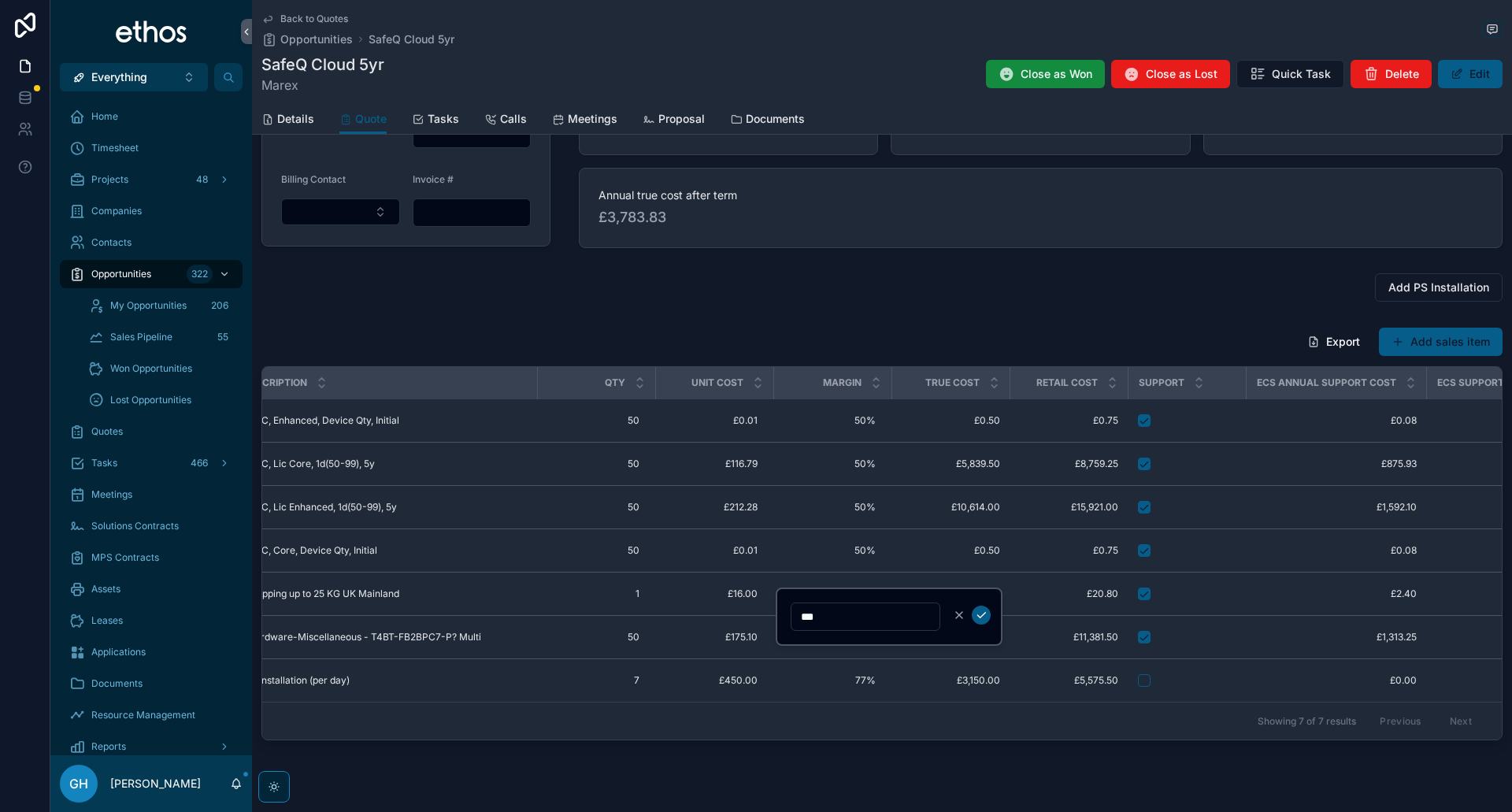
click at [808, 618] on input "***" at bounding box center [865, 617] width 148 height 22
type input "***"
click at [976, 612] on icon "scrollable content" at bounding box center [981, 616] width 13 height 13
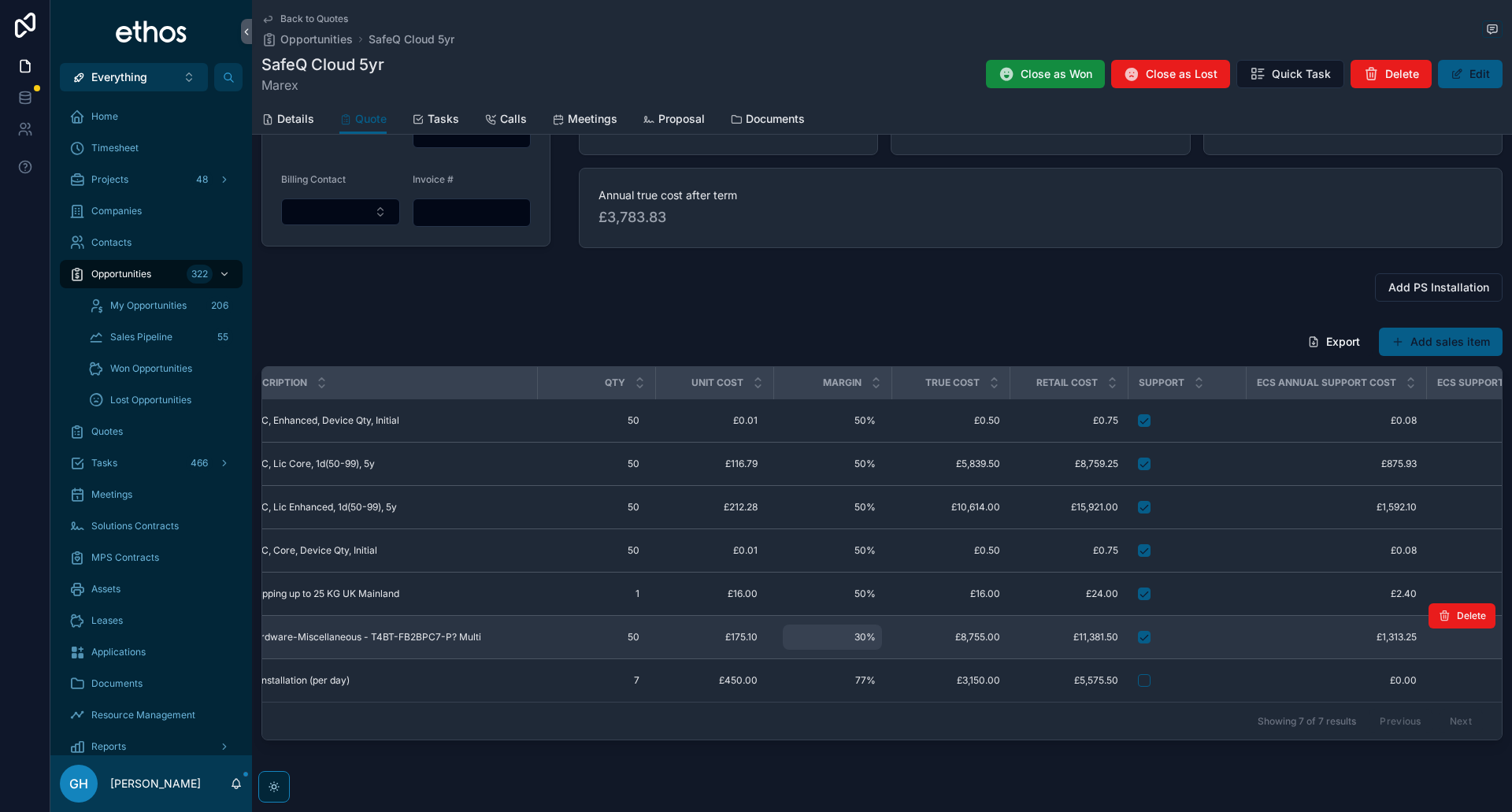
click at [857, 639] on span "30%" at bounding box center [832, 637] width 87 height 13
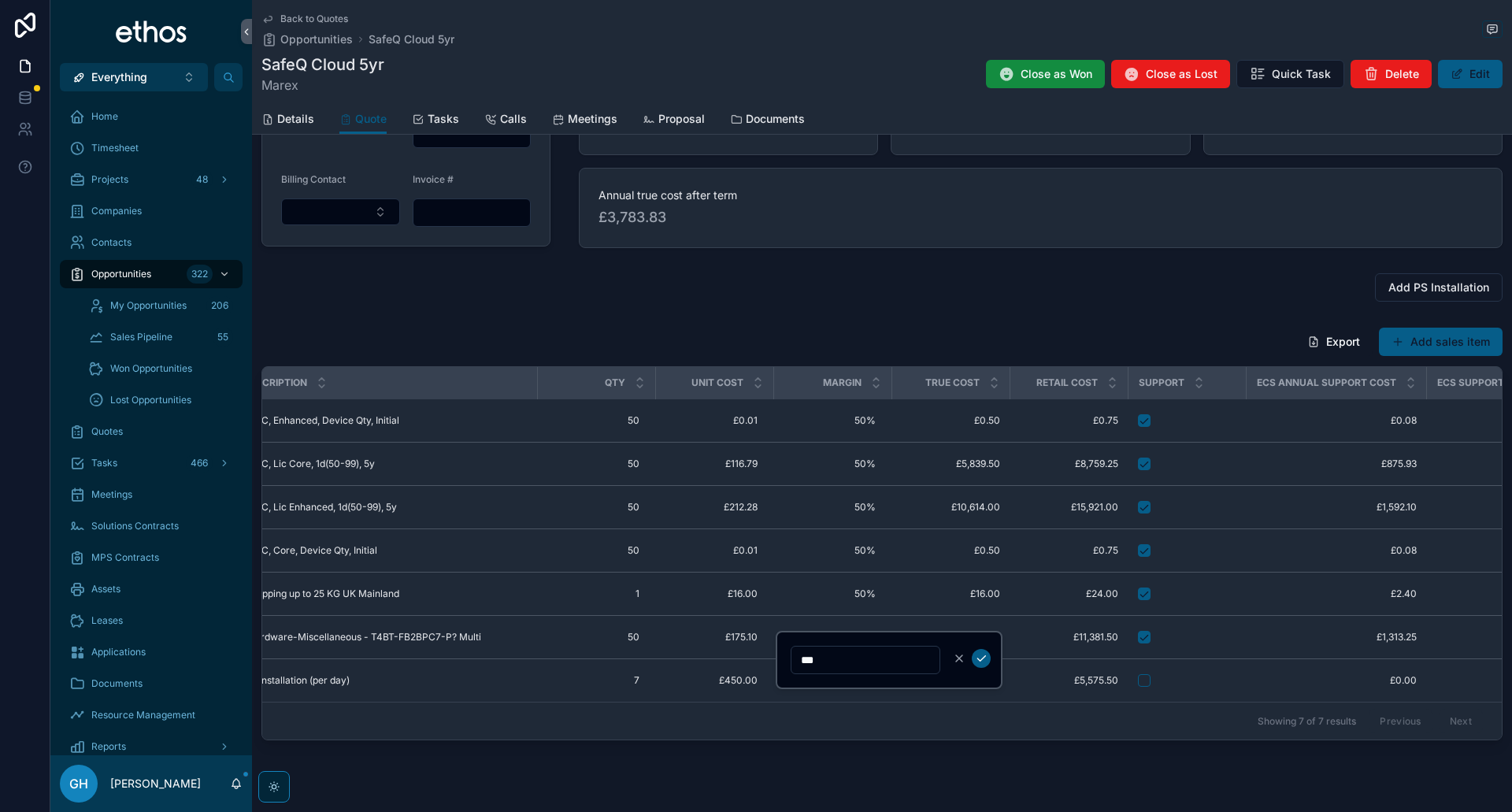
click at [808, 656] on input "***" at bounding box center [865, 660] width 148 height 22
type input "***"
click at [981, 656] on icon "scrollable content" at bounding box center [981, 659] width 13 height 13
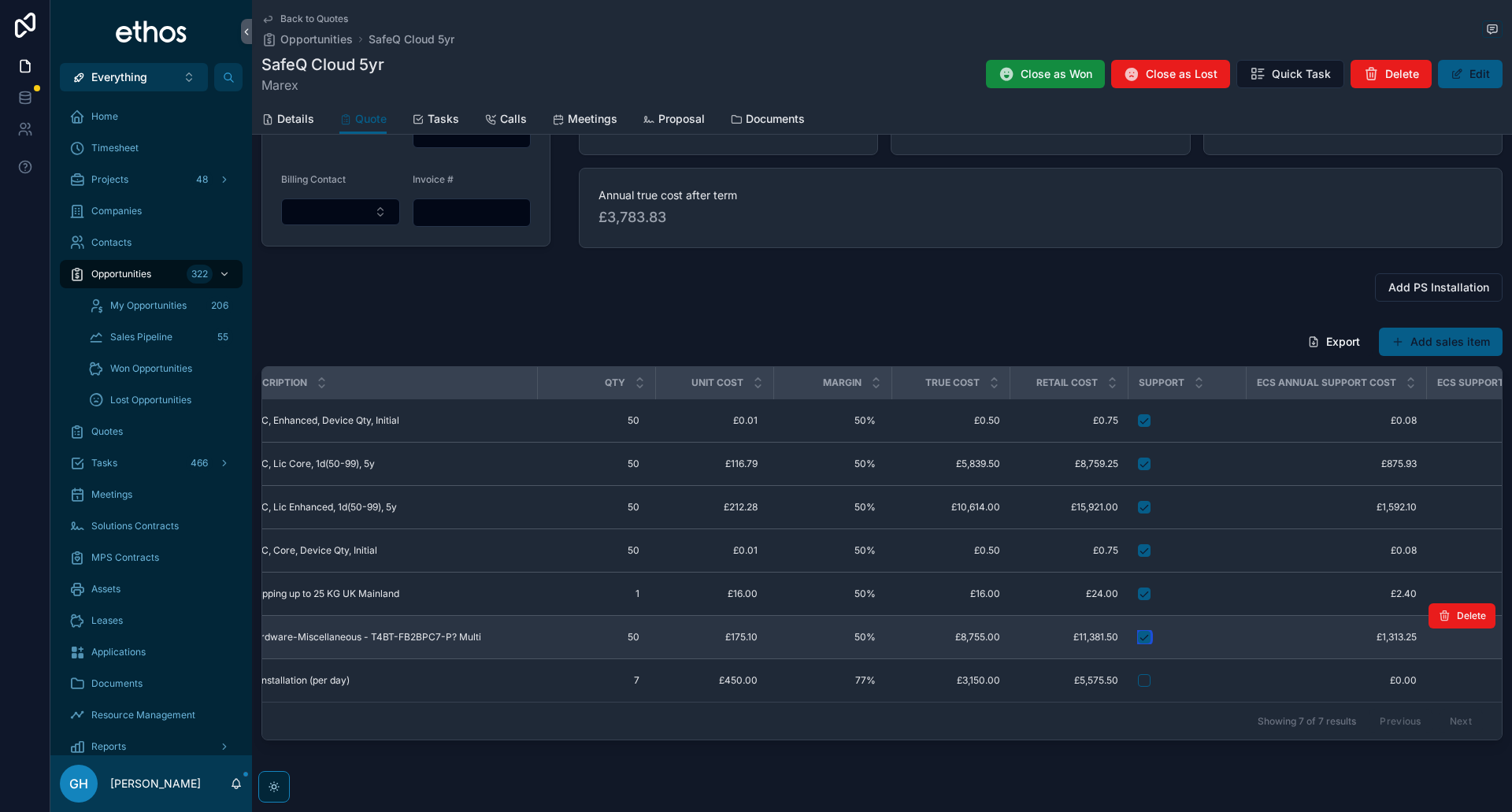
click at [1143, 635] on button "scrollable content" at bounding box center [1144, 637] width 13 height 13
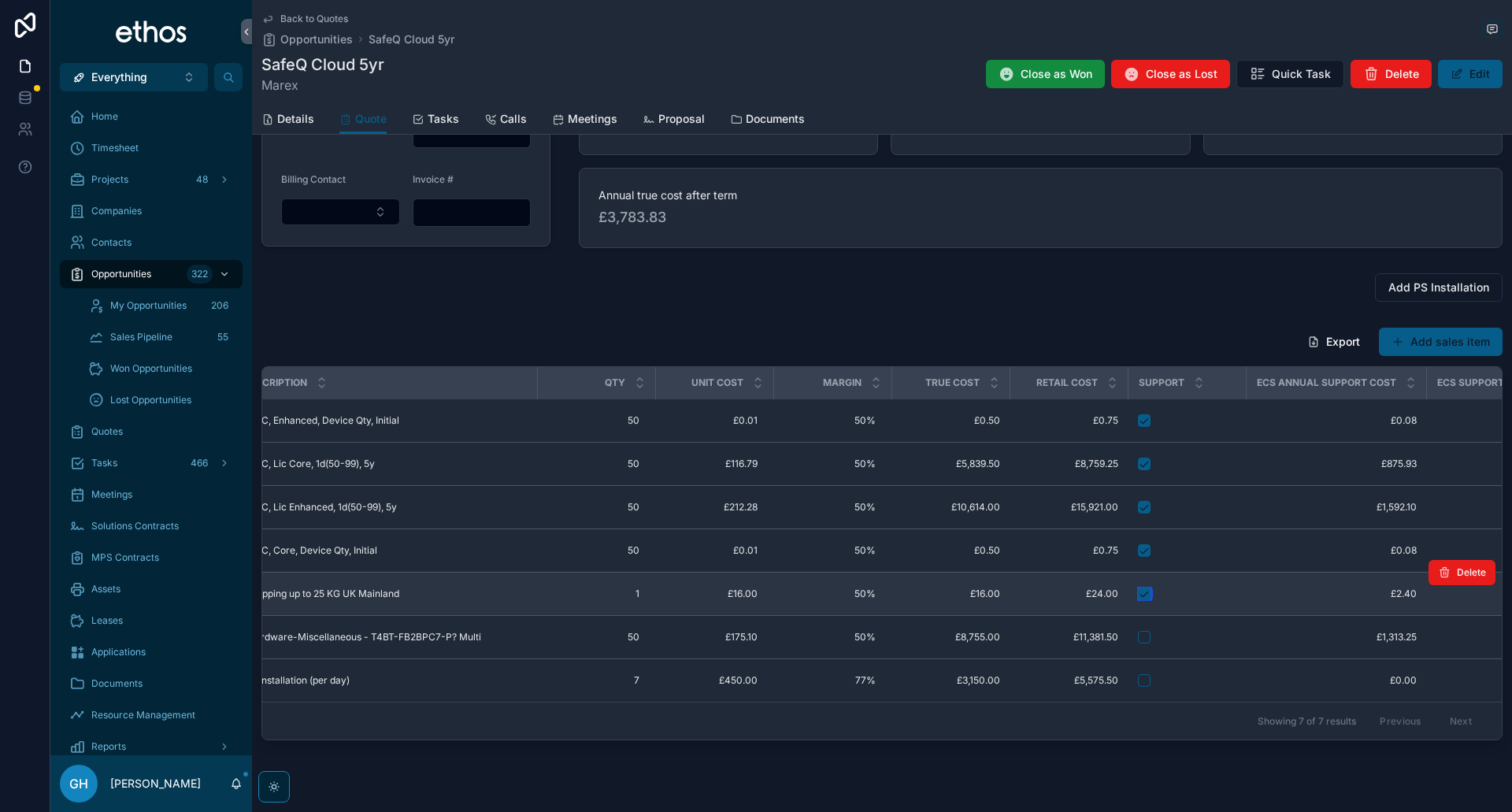
click at [1145, 592] on button "scrollable content" at bounding box center [1144, 594] width 13 height 13
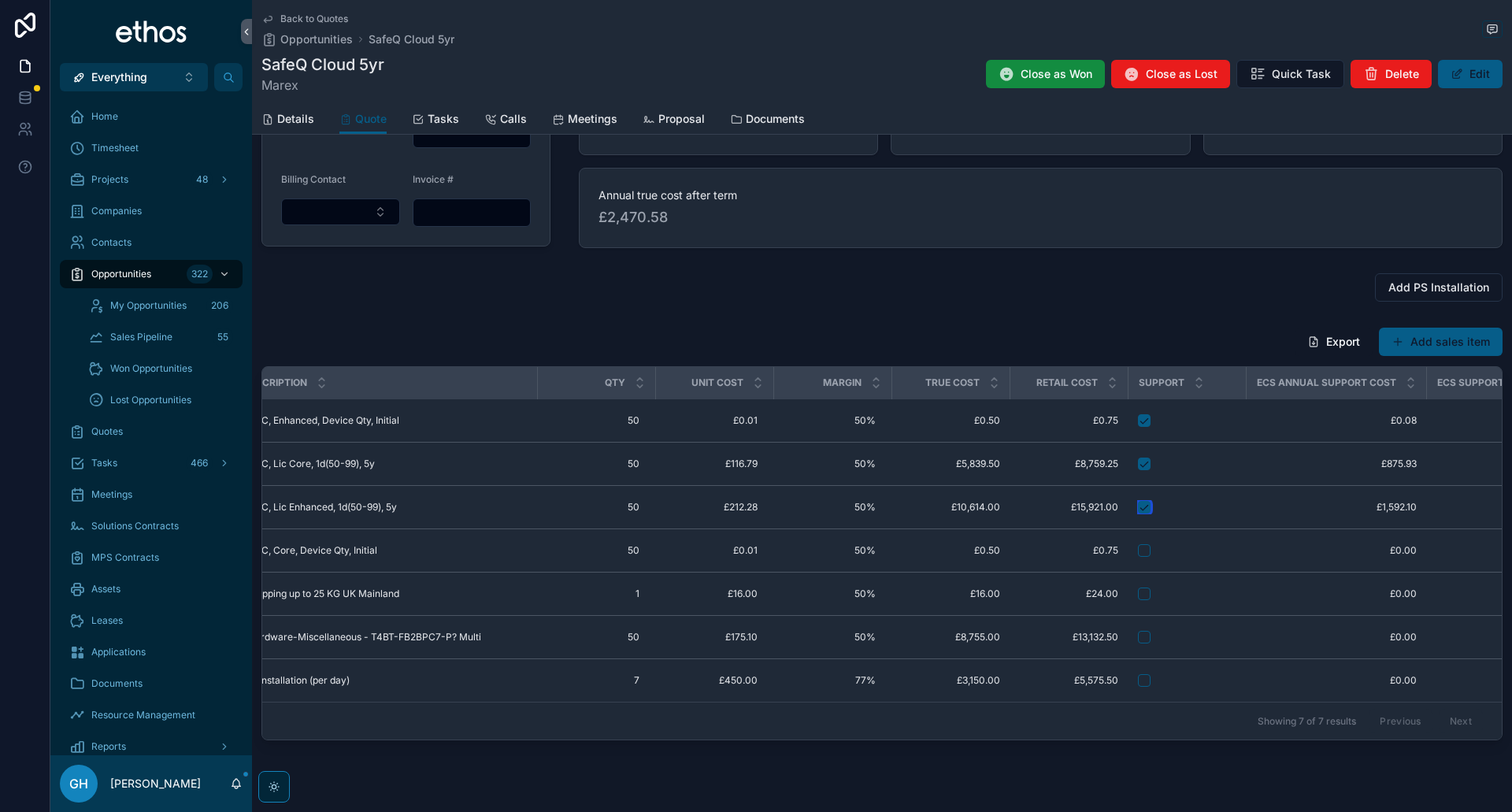
click at [1141, 508] on button "scrollable content" at bounding box center [1144, 507] width 13 height 13
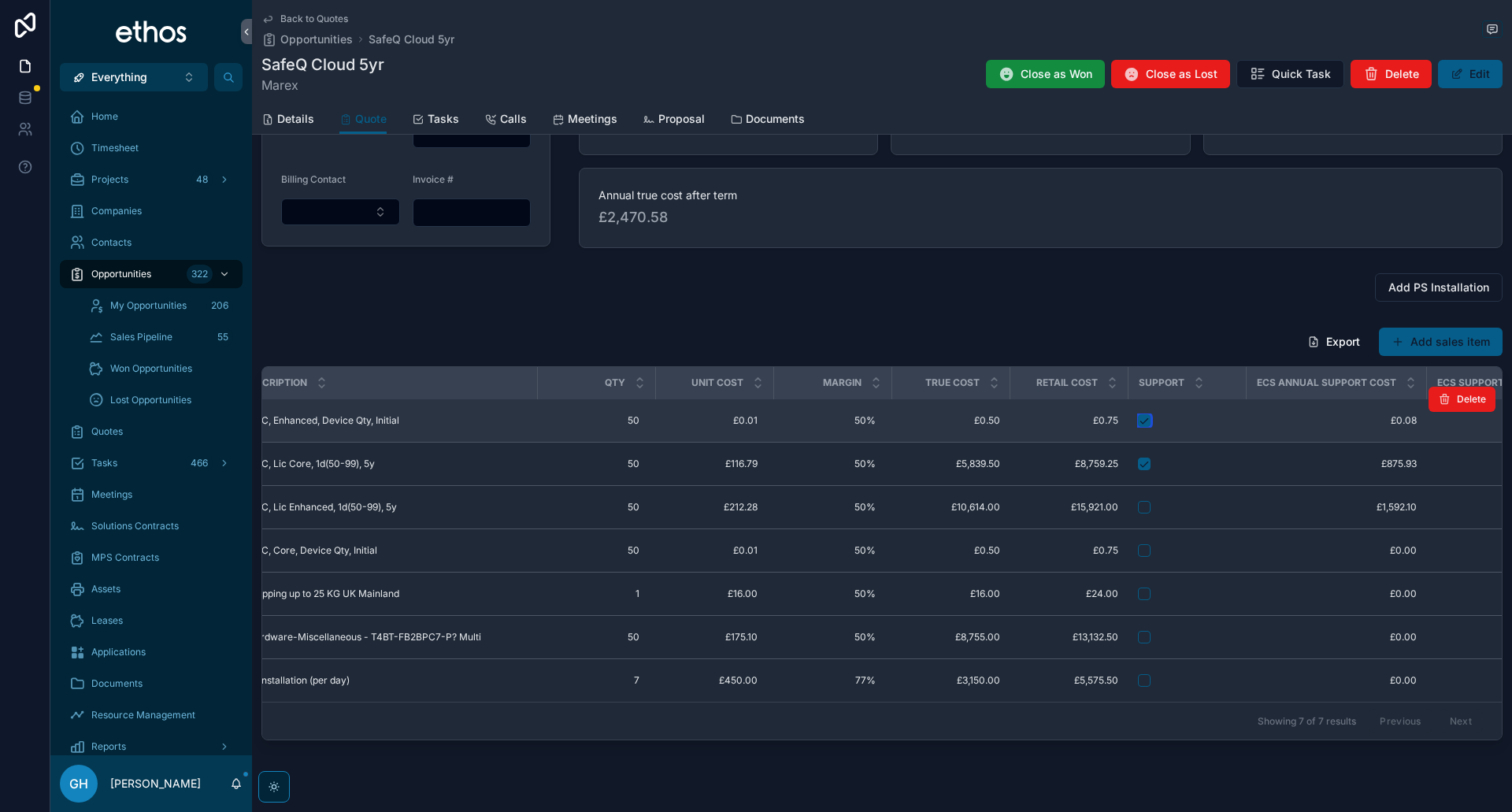
click at [1145, 422] on button "scrollable content" at bounding box center [1144, 421] width 13 height 13
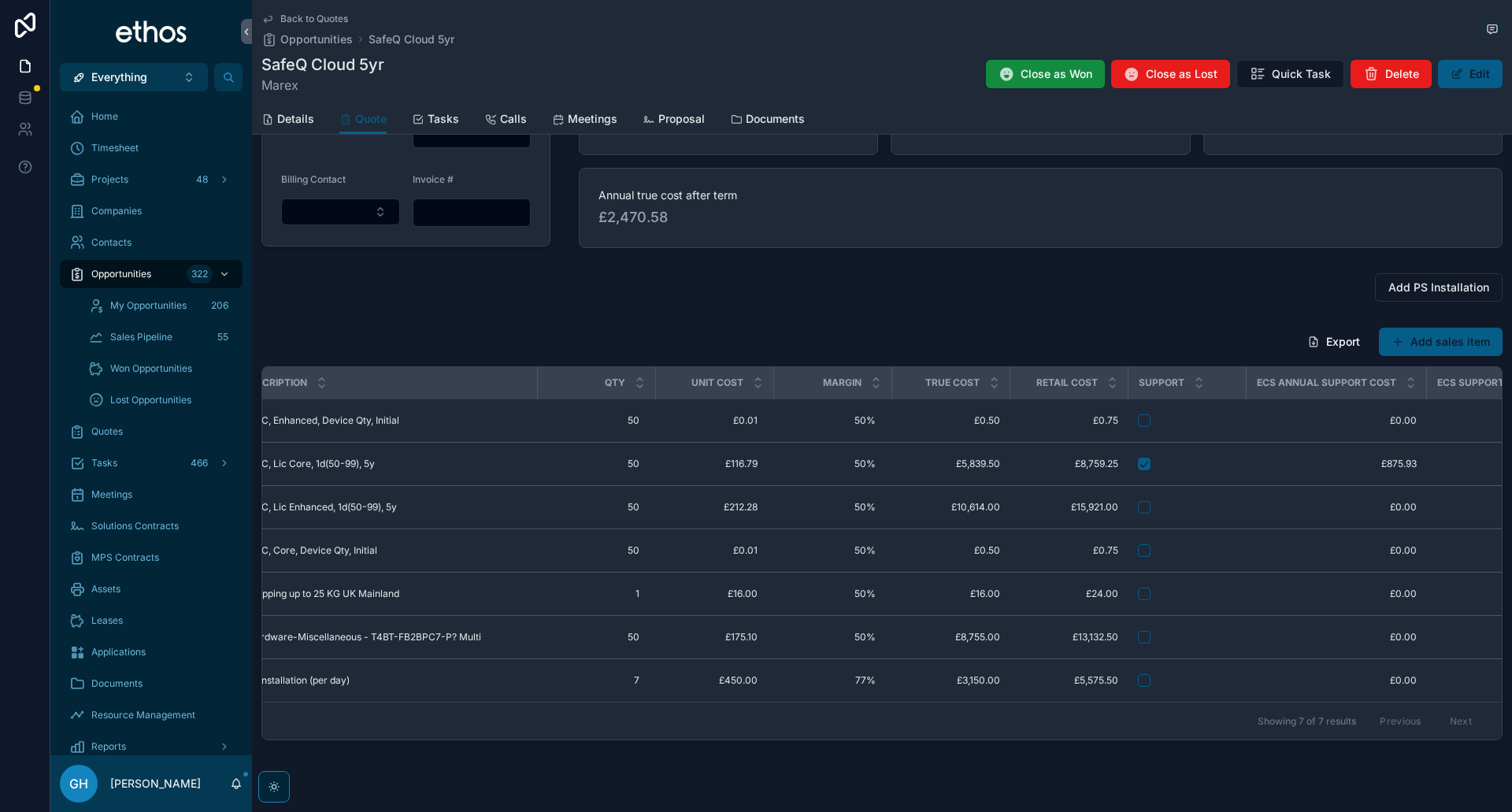
scroll to position [0, 364]
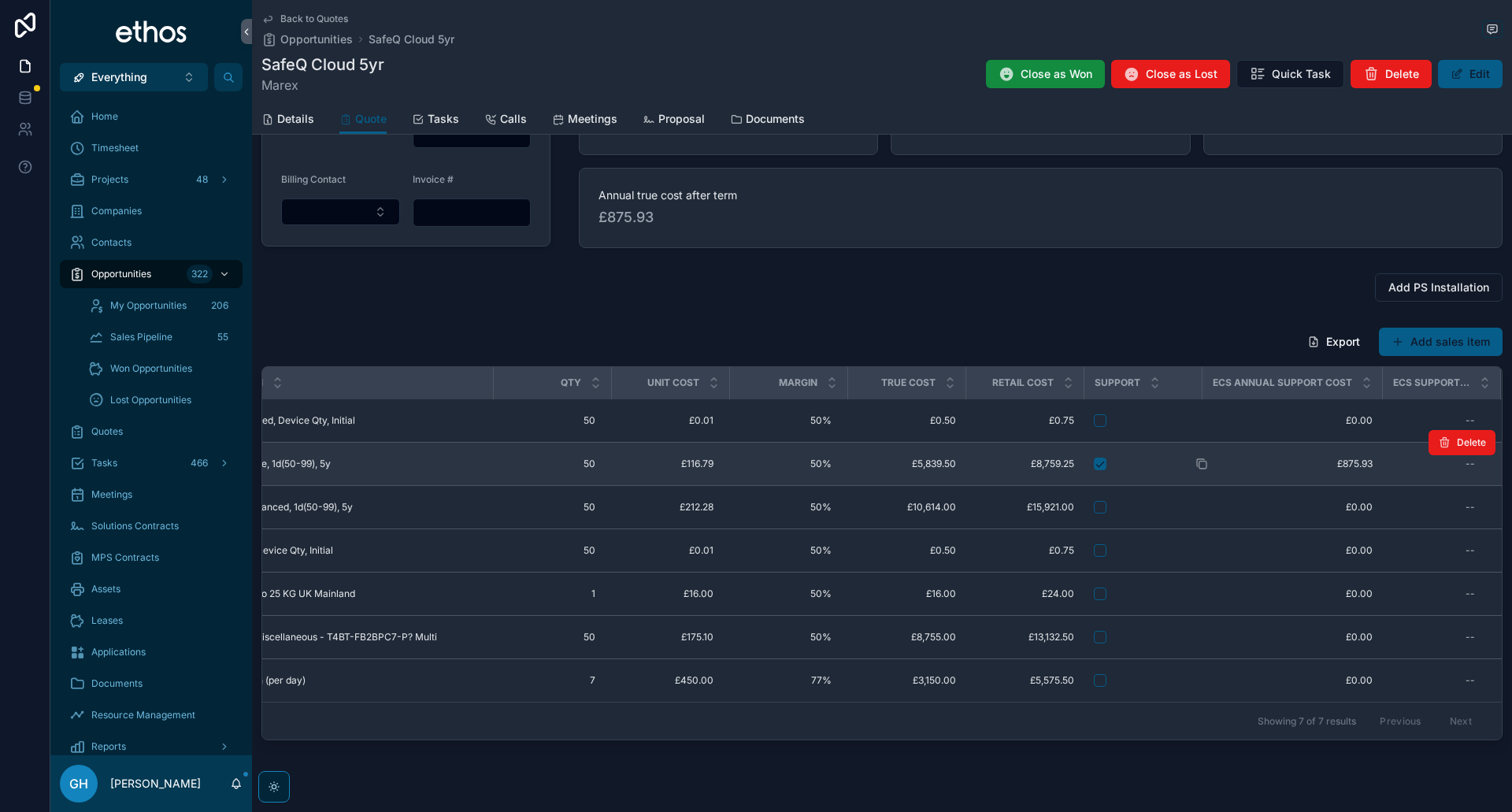
click at [1347, 464] on span "£875.93" at bounding box center [1291, 464] width 161 height 13
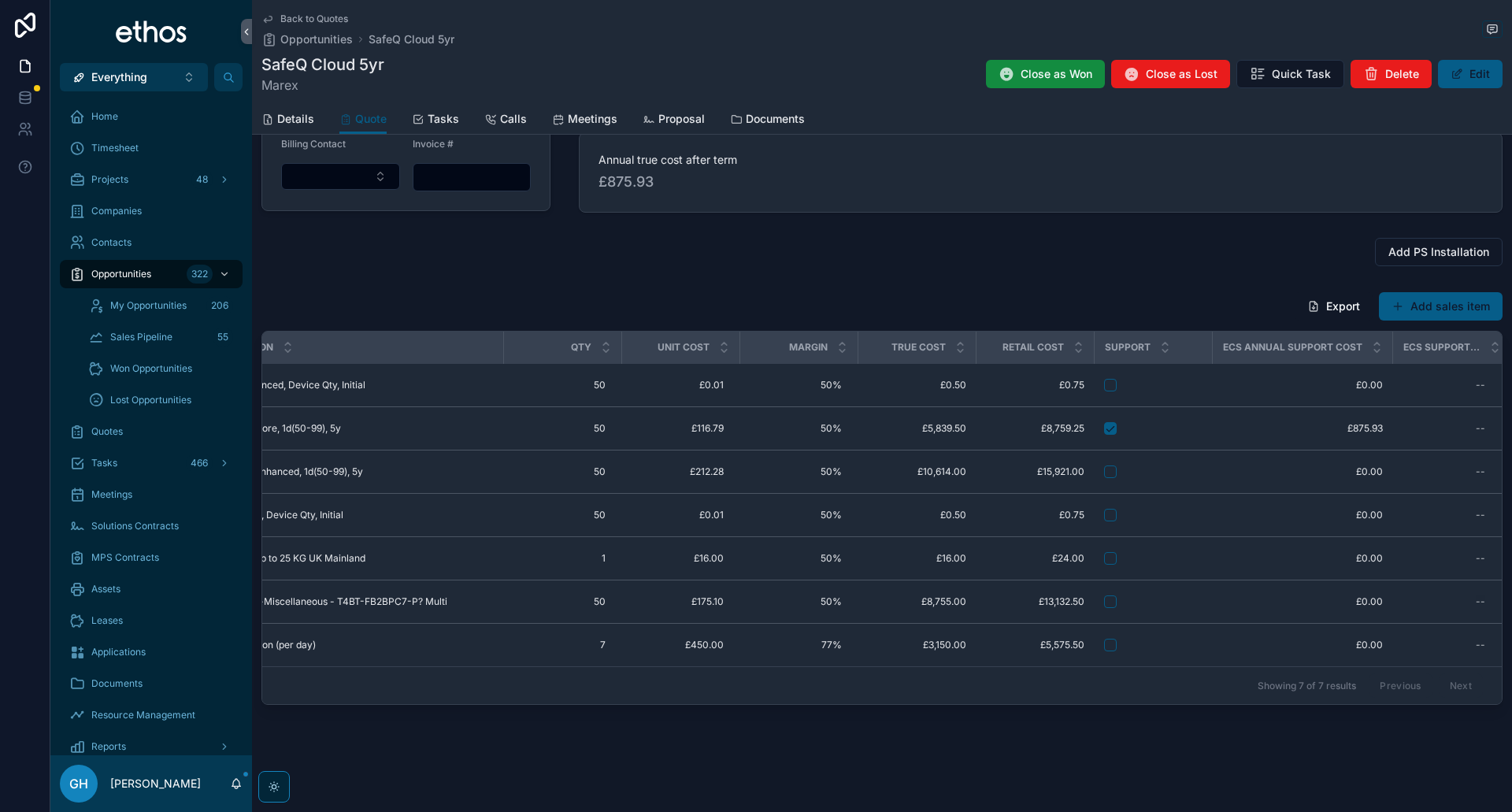
scroll to position [0, 364]
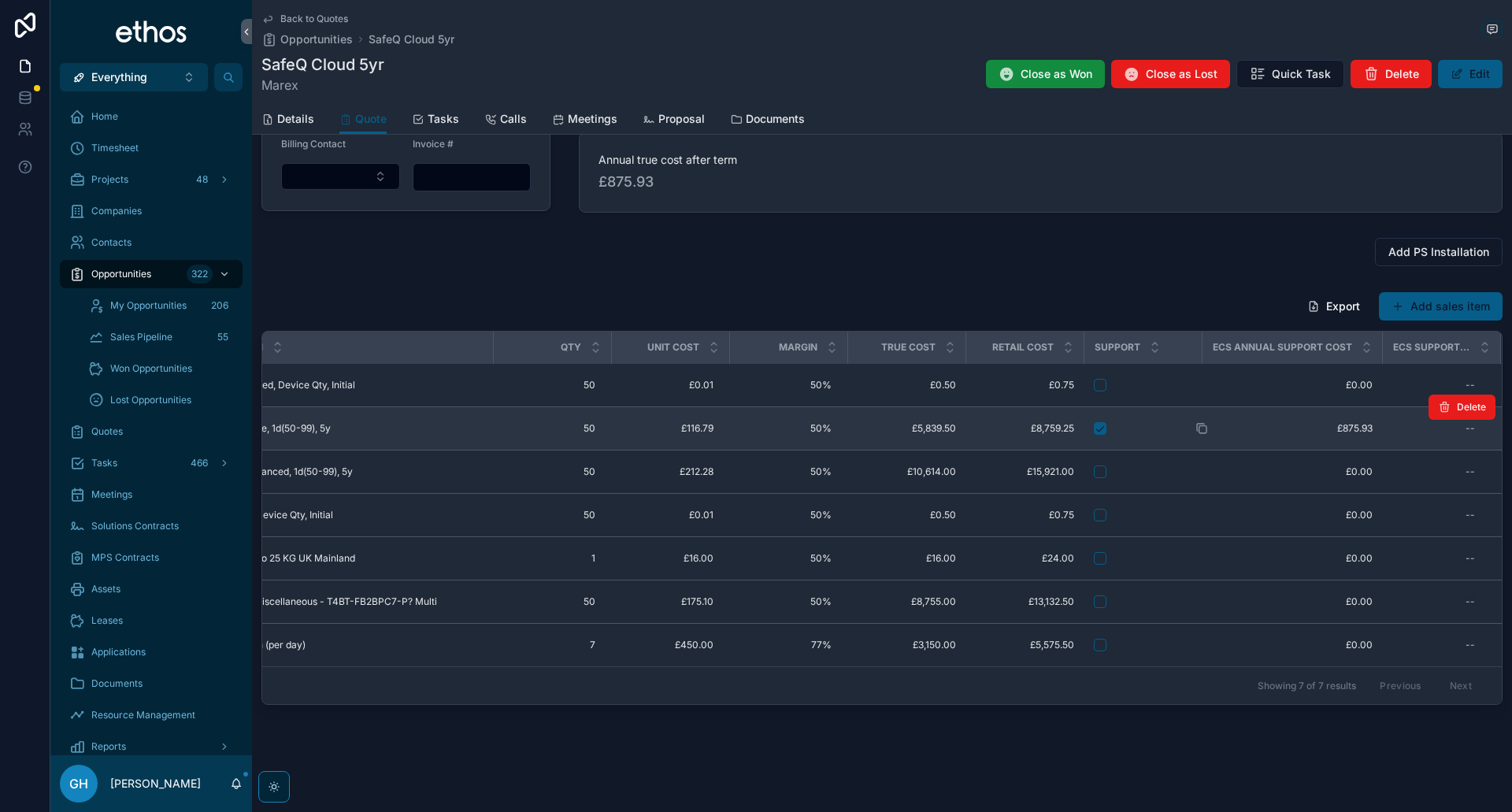
click at [1347, 422] on span "£875.93" at bounding box center [1291, 429] width 161 height 13
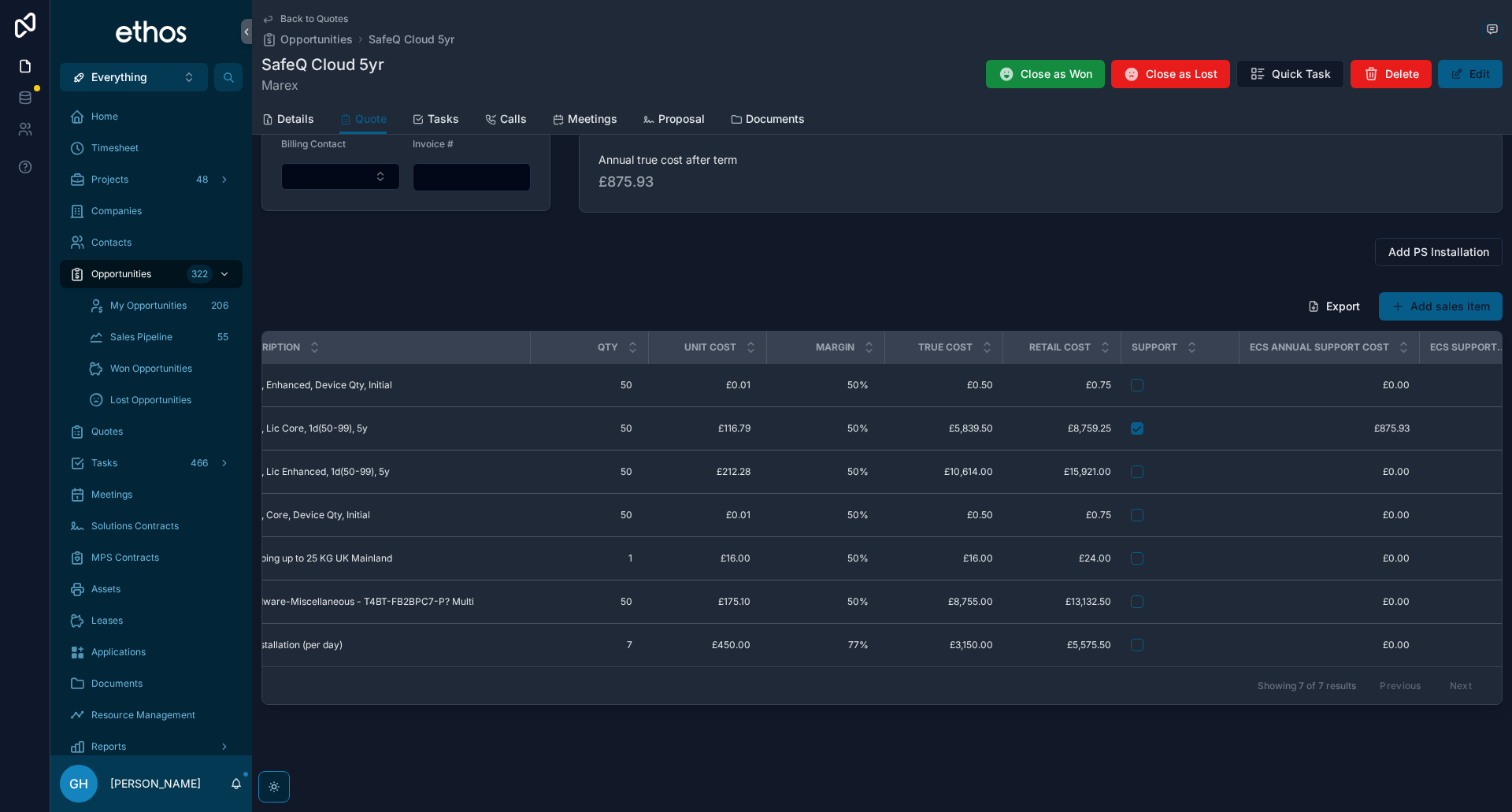
scroll to position [0, 364]
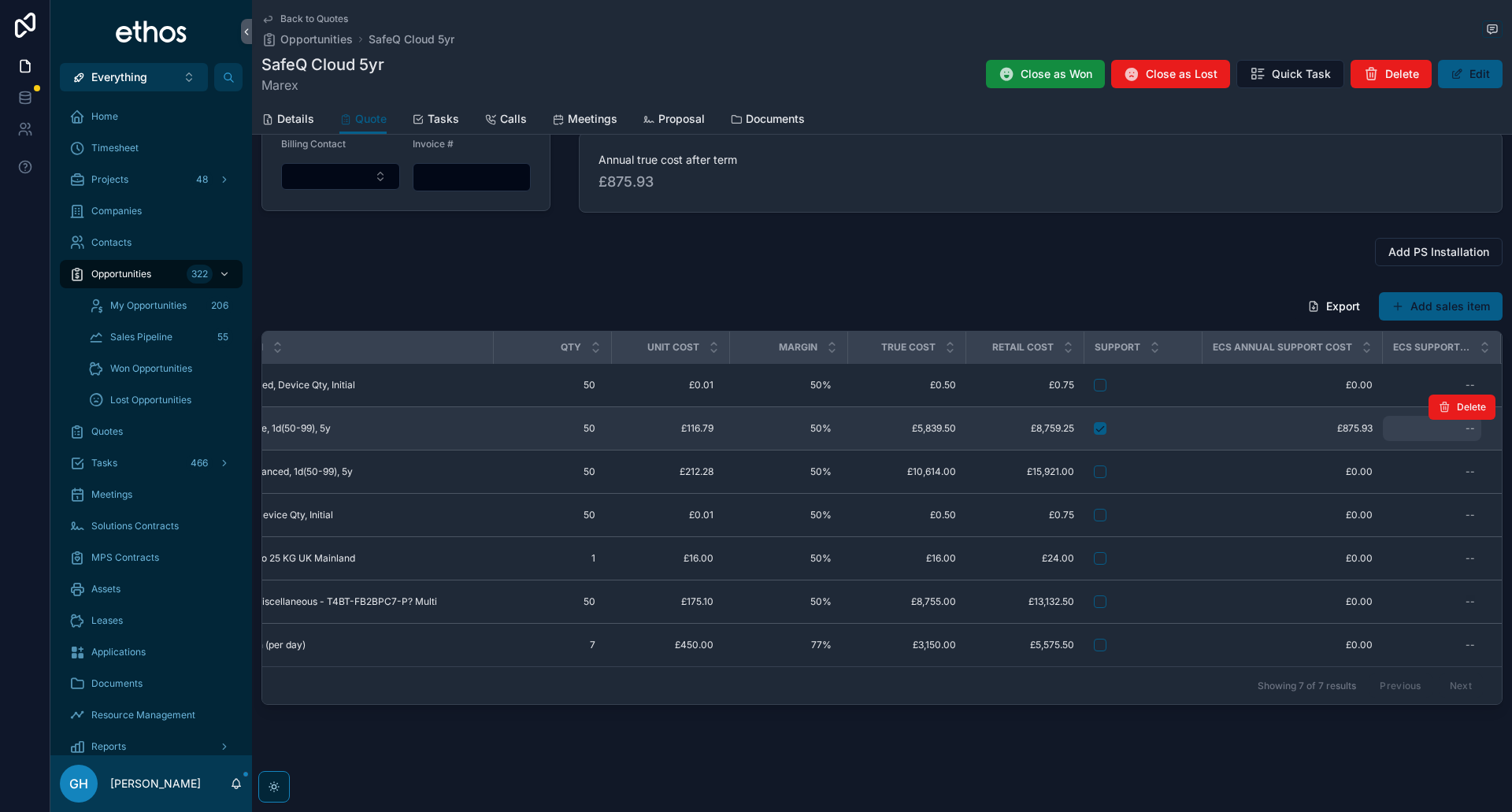
click at [1465, 425] on div "--" at bounding box center [1470, 429] width 10 height 13
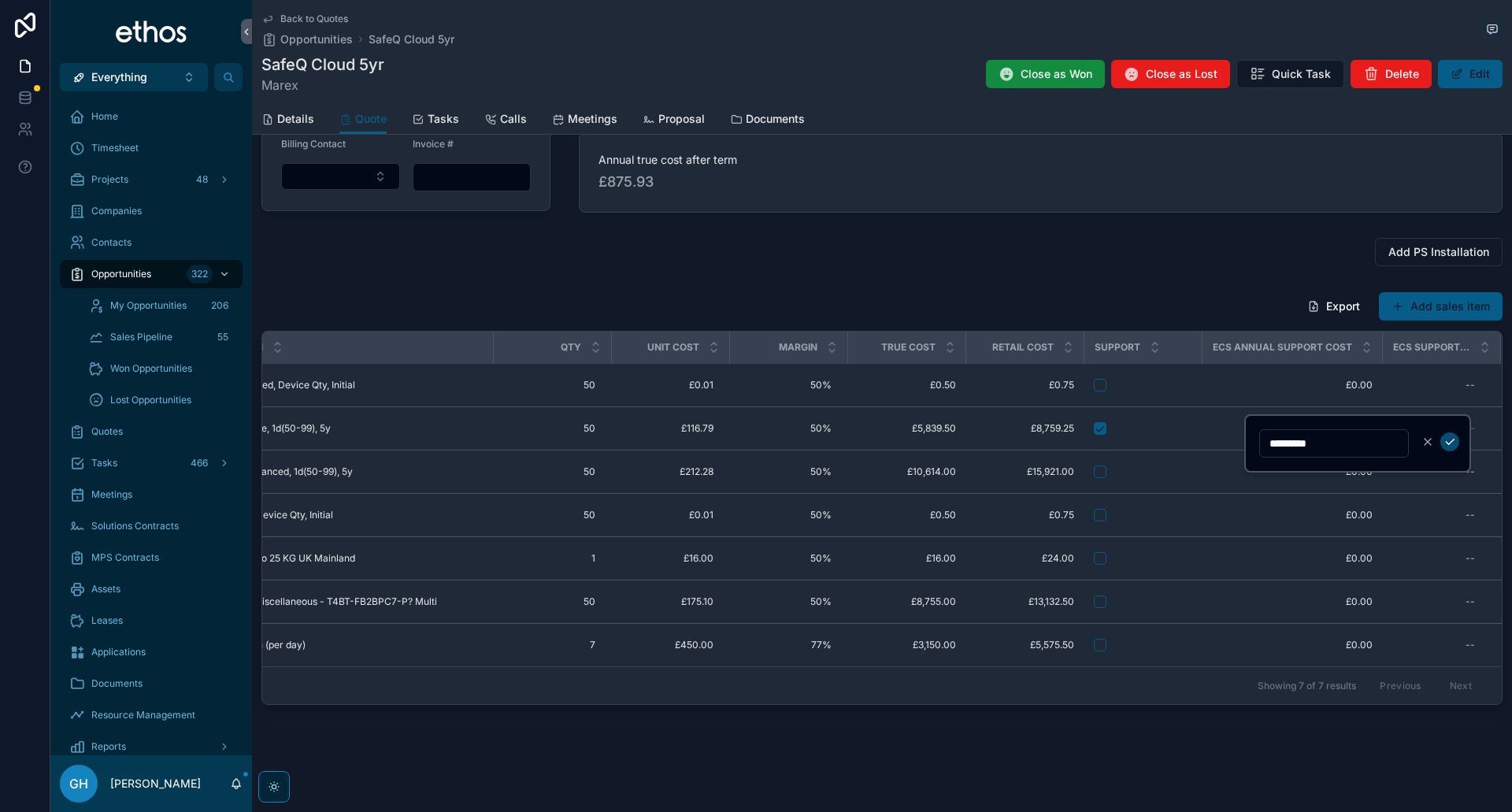
type input "*********"
click at [1452, 446] on icon "scrollable content" at bounding box center [1450, 442] width 13 height 13
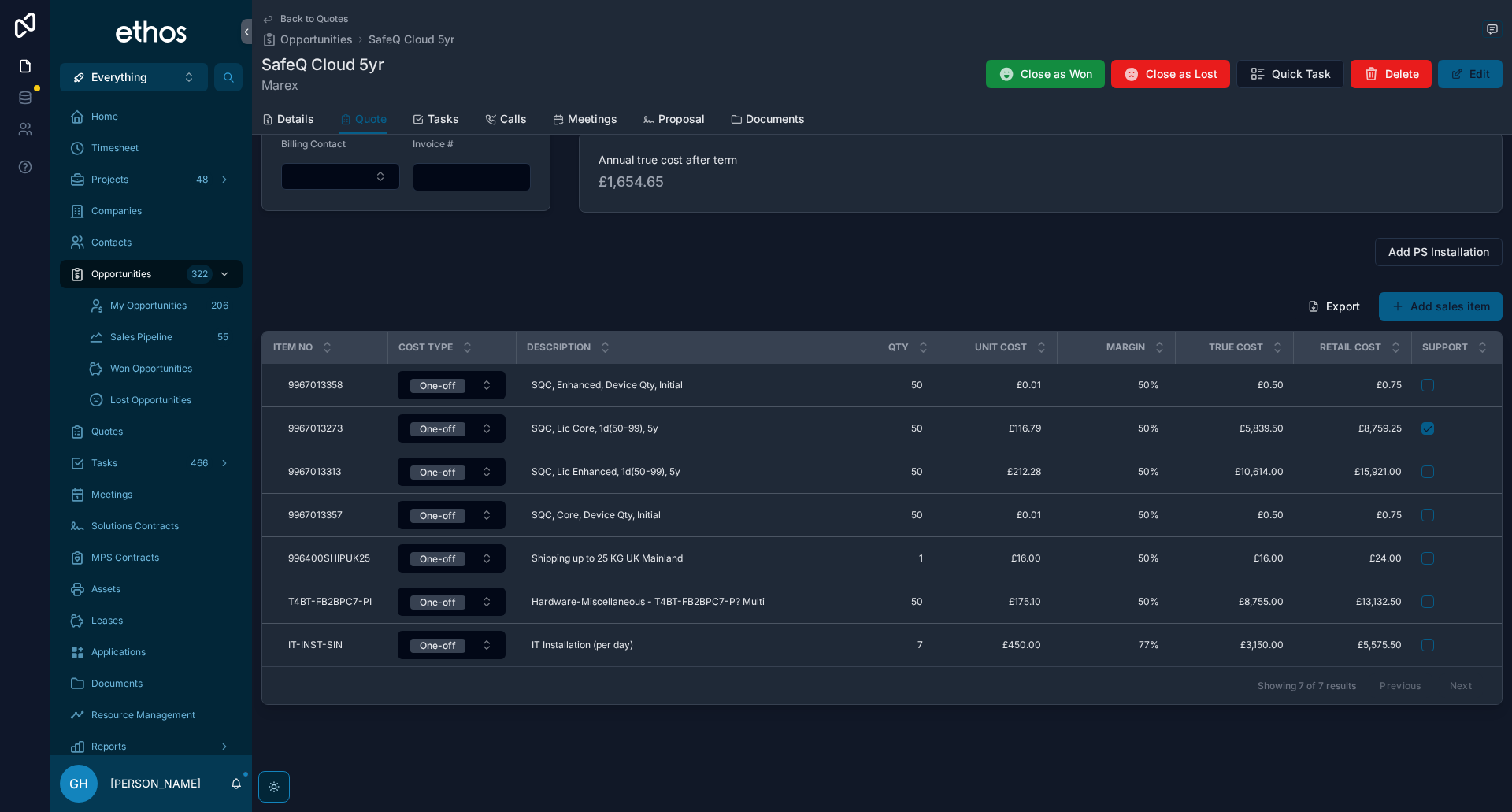
scroll to position [0, 0]
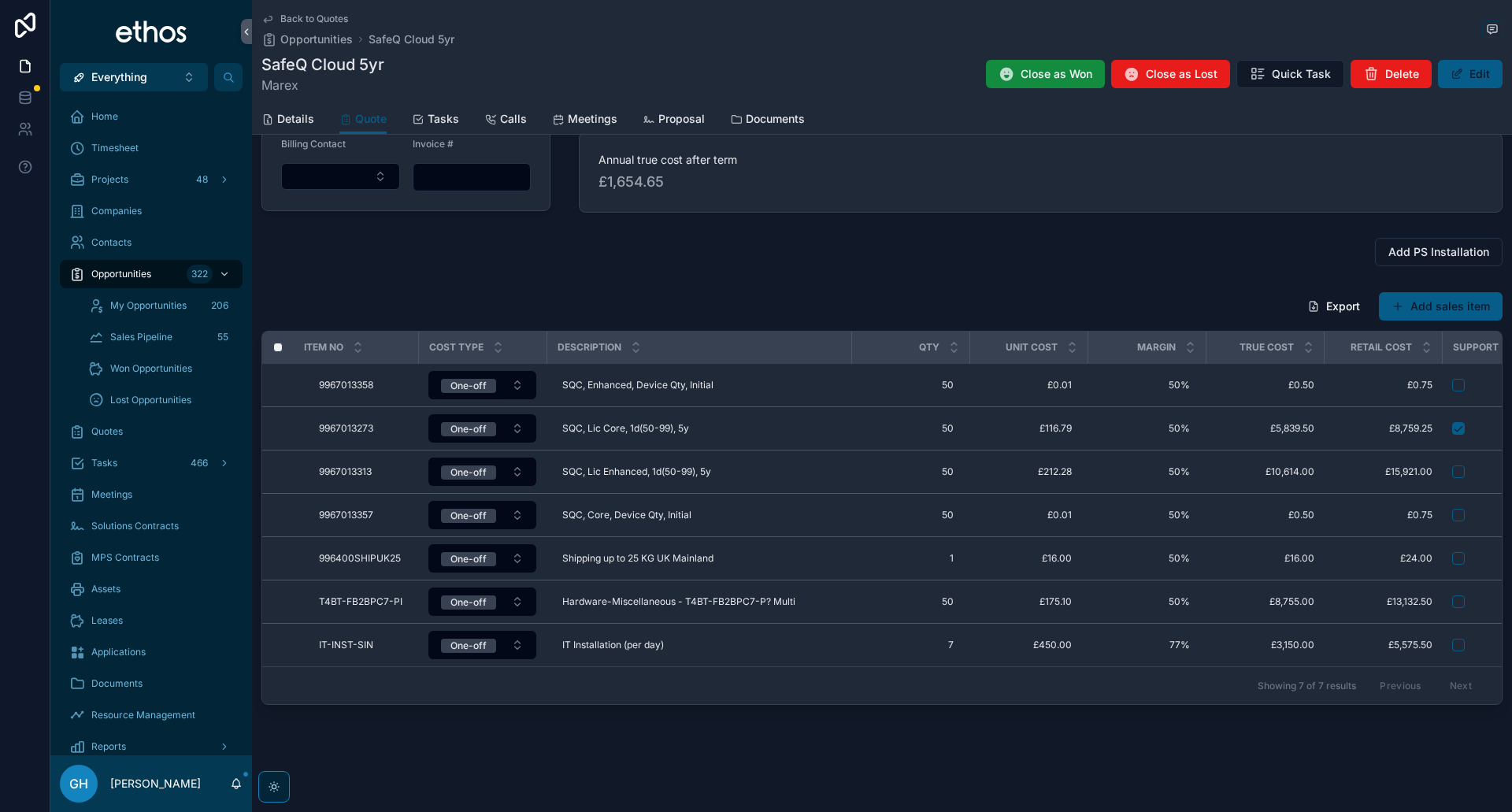
click at [630, 265] on div "Quotation 2 Confirmation 3 Send Quote 4 Raise Invoice 5 Send to Order 6 Order S…" at bounding box center [882, 338] width 1260 height 746
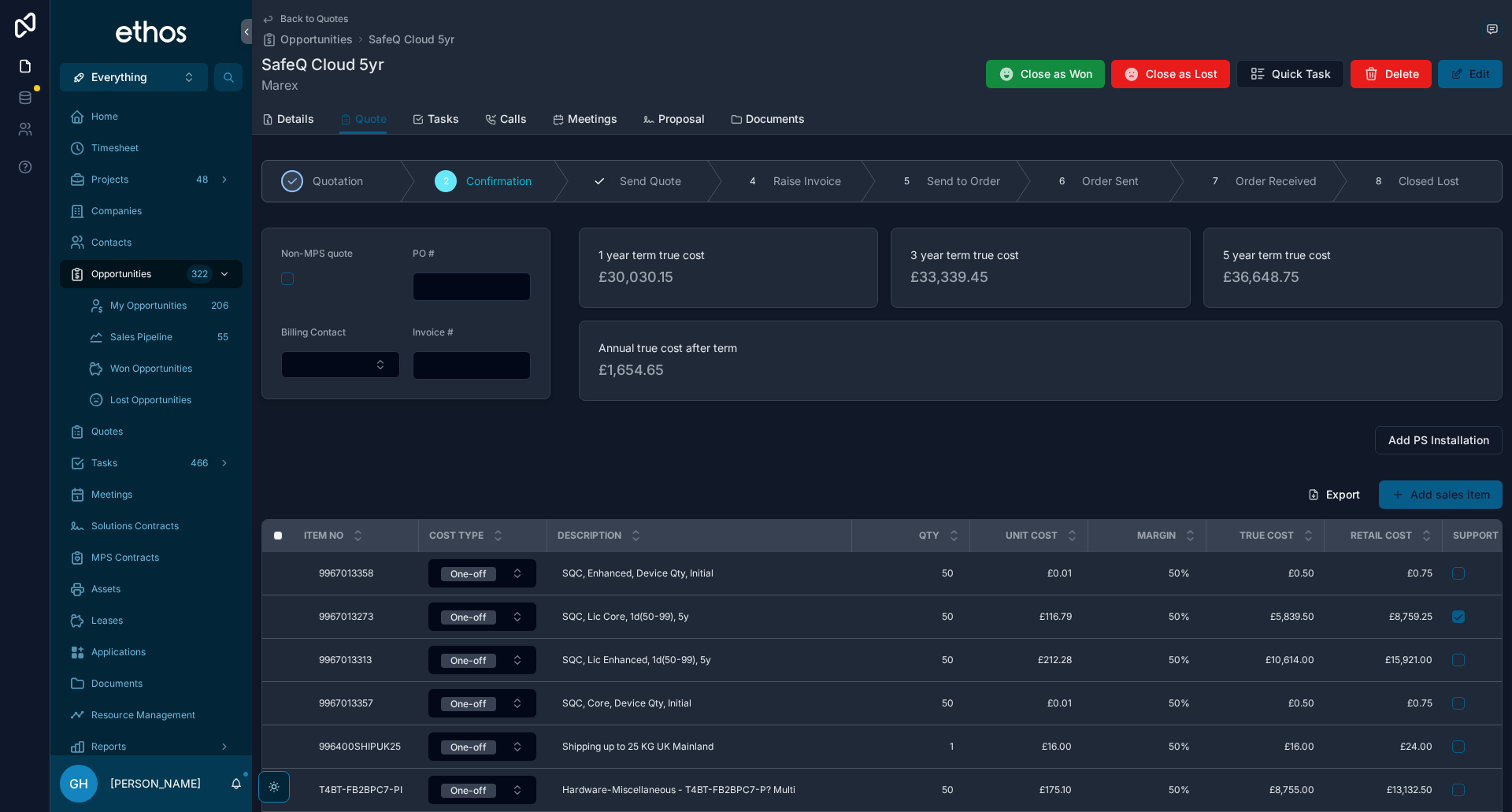
click at [639, 173] on span "Send Quote" at bounding box center [650, 181] width 61 height 16
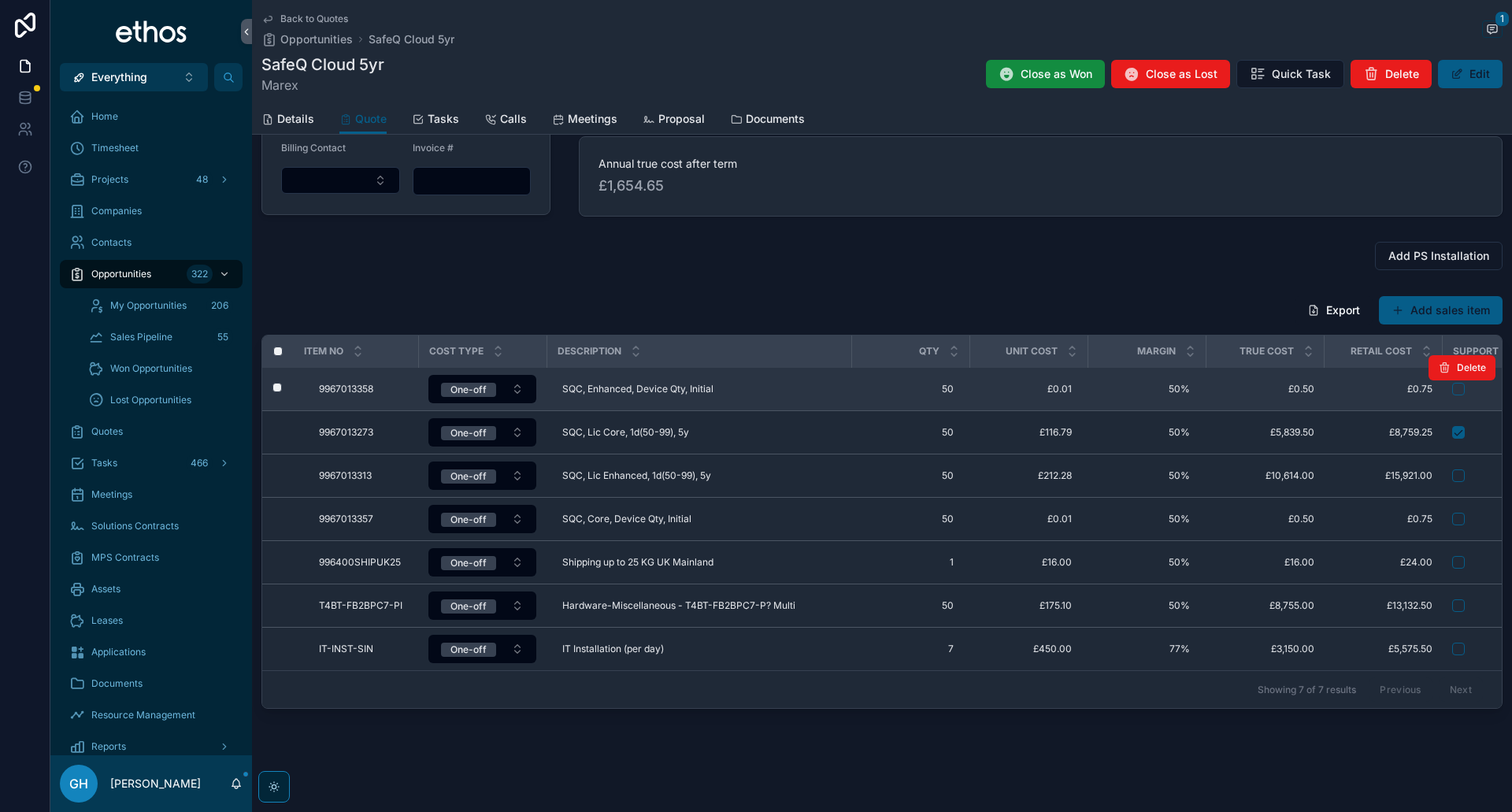
scroll to position [196, 0]
